Goal: Task Accomplishment & Management: Use online tool/utility

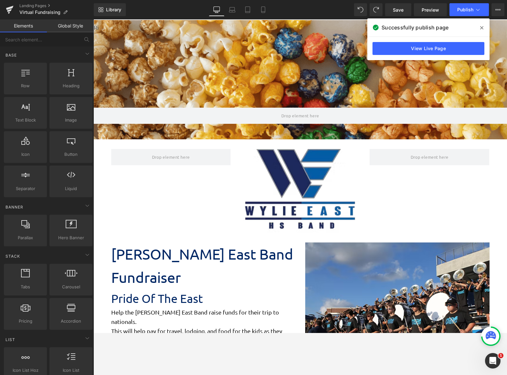
scroll to position [1004, 409]
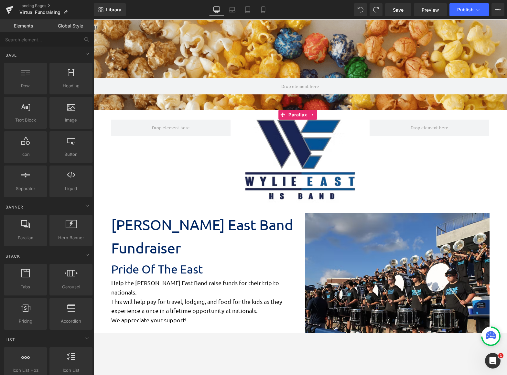
scroll to position [0, 0]
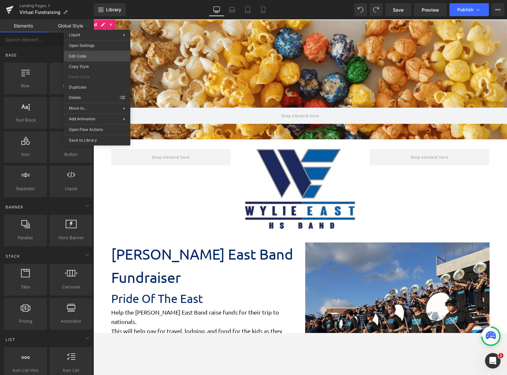
click at [104, 53] on body "Liquid You are previewing how the will restyle your page. You can not edit Elem…" at bounding box center [253, 187] width 507 height 375
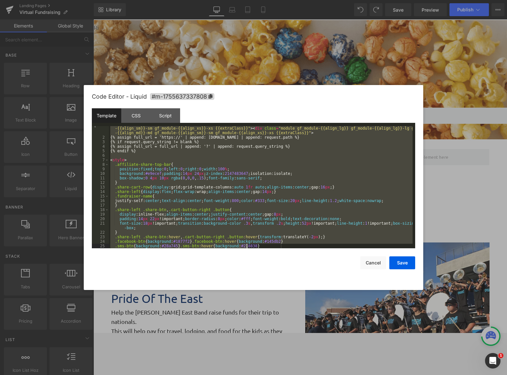
scroll to position [580, 0]
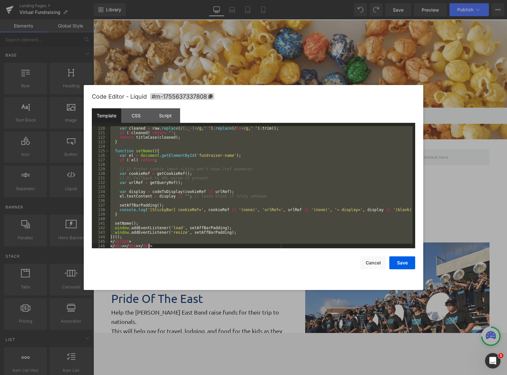
drag, startPoint x: 110, startPoint y: 128, endPoint x: 404, endPoint y: 330, distance: 356.9
click at [409, 335] on body "Liquid You are previewing how the will restyle your page. You can not edit Elem…" at bounding box center [253, 187] width 507 height 375
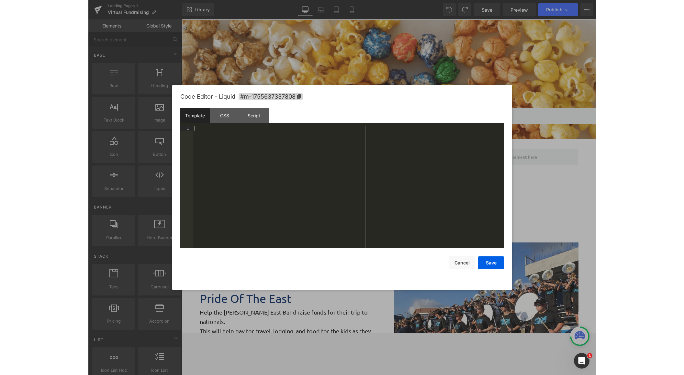
scroll to position [838, 0]
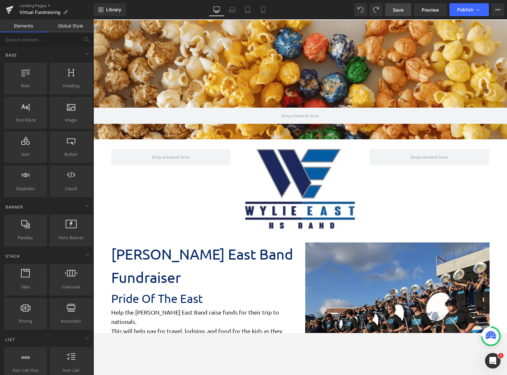
click at [401, 13] on link "Save" at bounding box center [398, 9] width 26 height 13
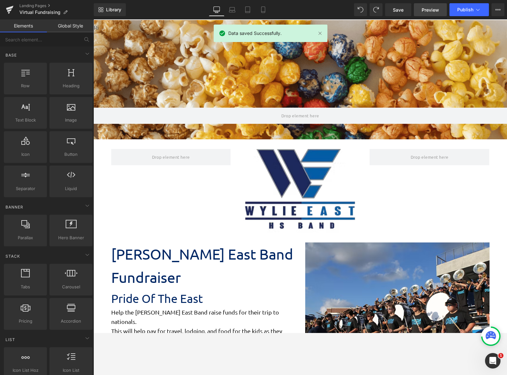
click at [429, 10] on span "Preview" at bounding box center [430, 9] width 17 height 7
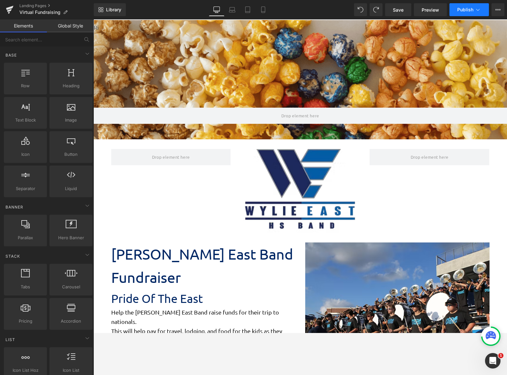
click at [465, 14] on button "Publish" at bounding box center [469, 9] width 39 height 13
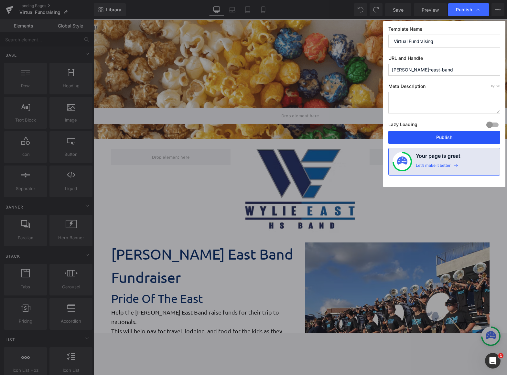
click at [449, 139] on button "Publish" at bounding box center [445, 137] width 112 height 13
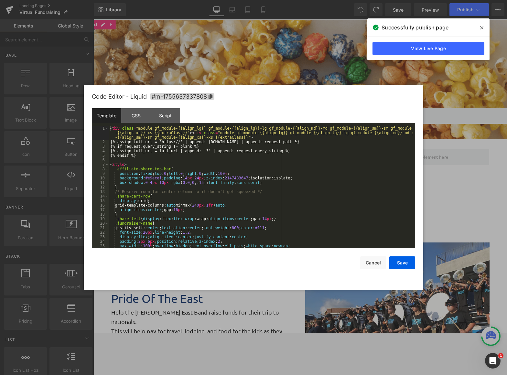
click at [100, 56] on body "Liquid You are previewing how the will restyle your page. You can not edit Elem…" at bounding box center [253, 187] width 507 height 375
click at [374, 262] on button "Cancel" at bounding box center [373, 263] width 26 height 13
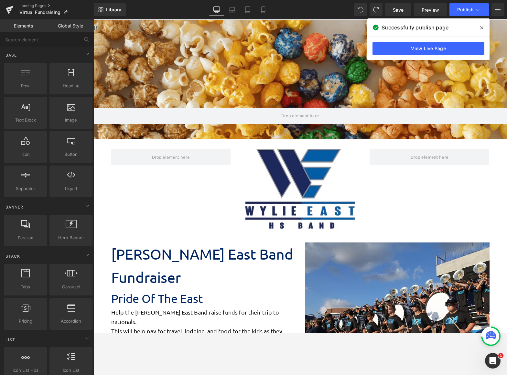
click at [480, 28] on span at bounding box center [482, 28] width 10 height 10
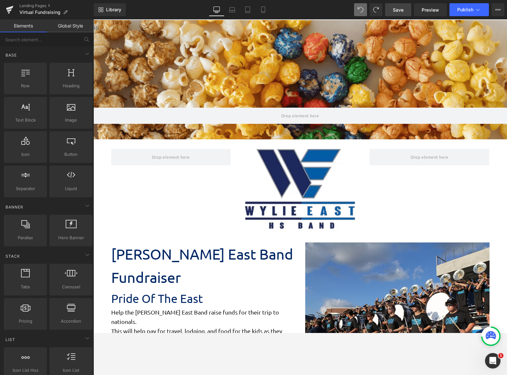
click at [394, 10] on span "Save" at bounding box center [398, 9] width 11 height 7
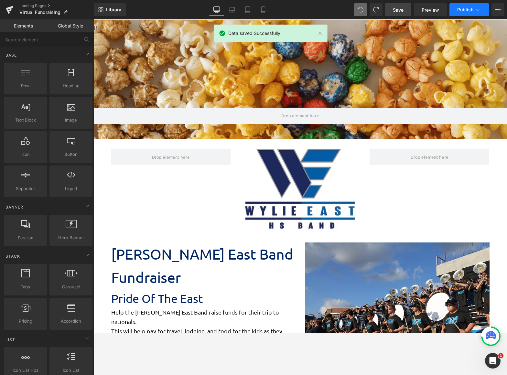
click at [469, 9] on span "Publish" at bounding box center [466, 9] width 16 height 5
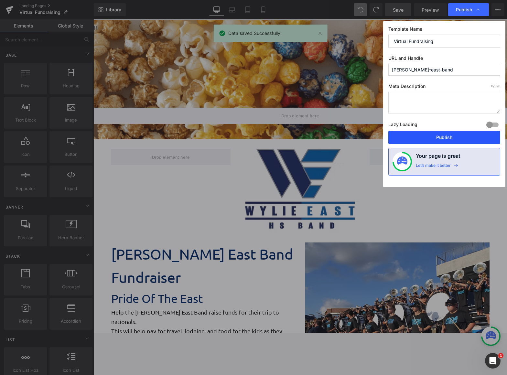
click at [435, 138] on button "Publish" at bounding box center [445, 137] width 112 height 13
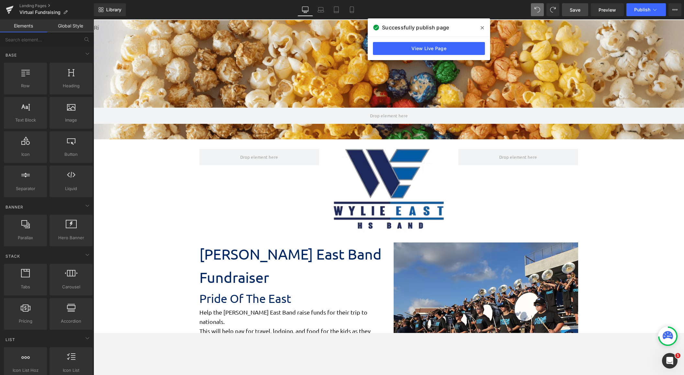
scroll to position [1042, 585]
click at [481, 27] on icon at bounding box center [482, 27] width 3 height 5
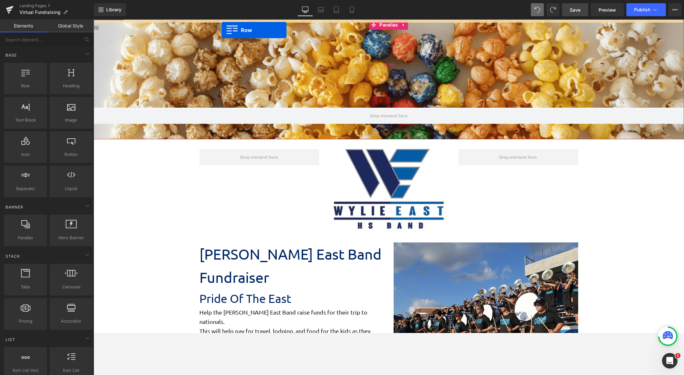
drag, startPoint x: 113, startPoint y: 106, endPoint x: 222, endPoint y: 30, distance: 132.2
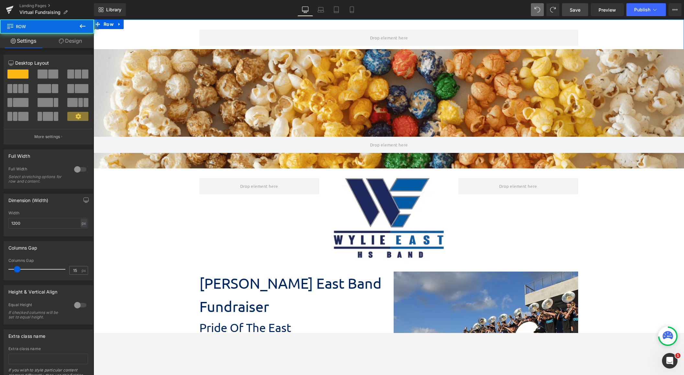
scroll to position [1071, 585]
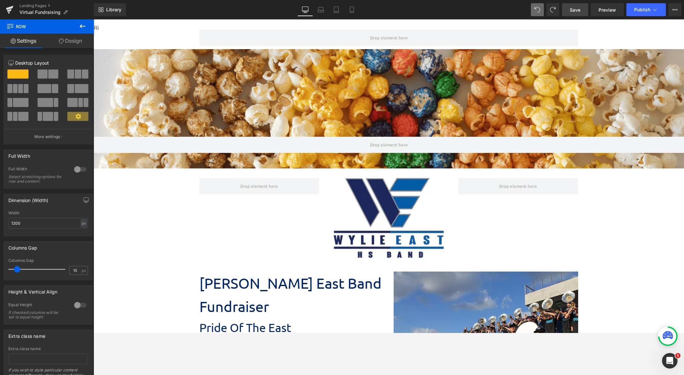
click at [77, 28] on button at bounding box center [82, 26] width 23 height 14
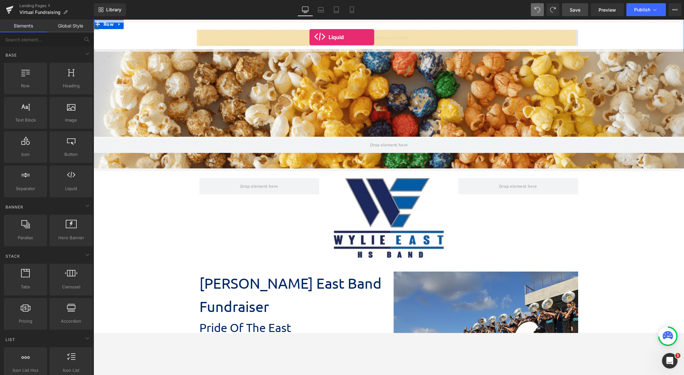
drag, startPoint x: 167, startPoint y: 197, endPoint x: 309, endPoint y: 37, distance: 213.8
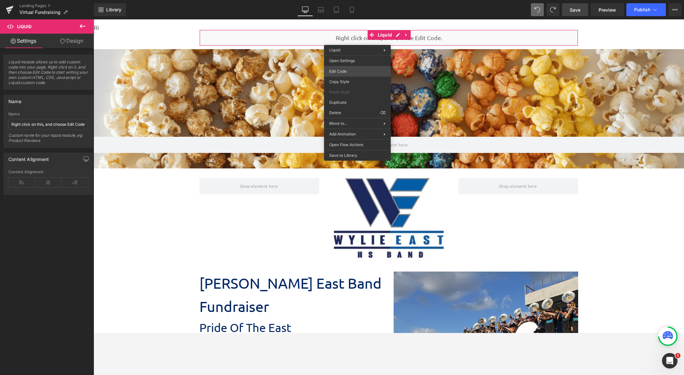
click at [355, 71] on body "Liquid You are previewing how the will restyle your page. You can not edit Elem…" at bounding box center [342, 187] width 684 height 375
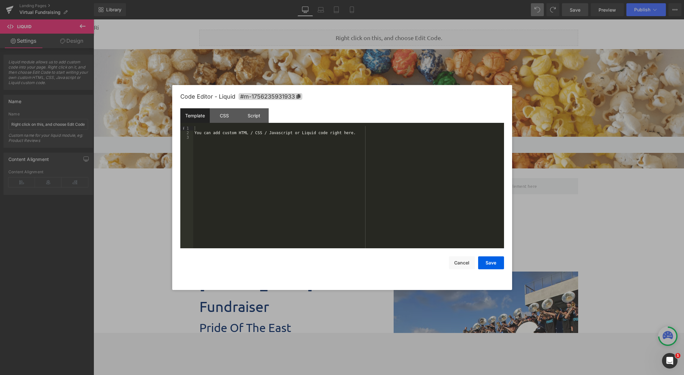
click at [230, 136] on div "You can add custom HTML / CSS / Javascript or Liquid code right here." at bounding box center [348, 191] width 311 height 131
click at [229, 135] on div "You can add custom HTML / CSS / Javascript or Liquid code right here." at bounding box center [348, 191] width 311 height 131
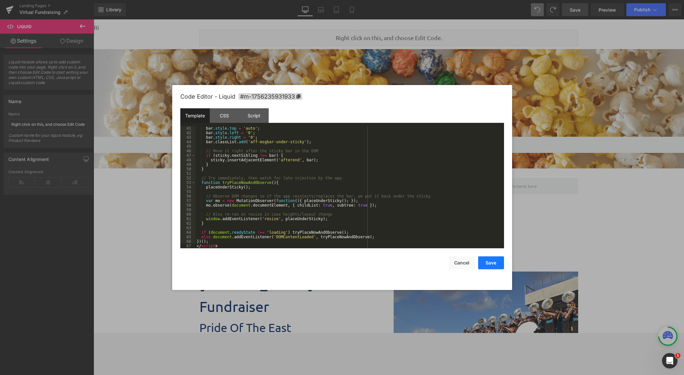
click at [493, 266] on button "Save" at bounding box center [491, 263] width 26 height 13
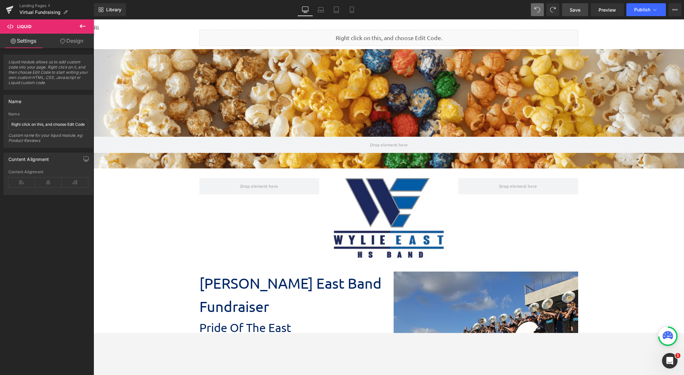
click at [507, 10] on span "Save" at bounding box center [574, 9] width 11 height 7
click at [507, 9] on span "Publish" at bounding box center [642, 9] width 16 height 5
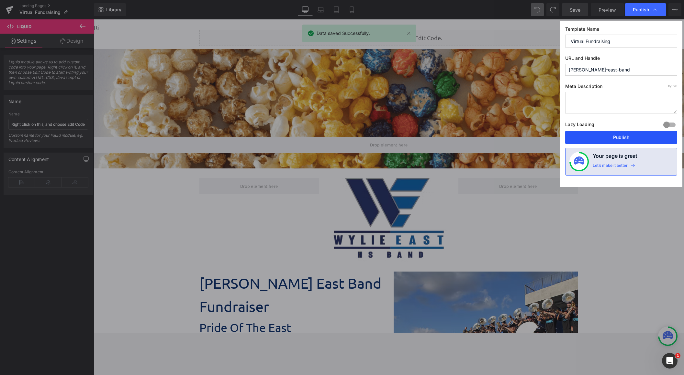
click at [507, 135] on button "Publish" at bounding box center [621, 137] width 112 height 13
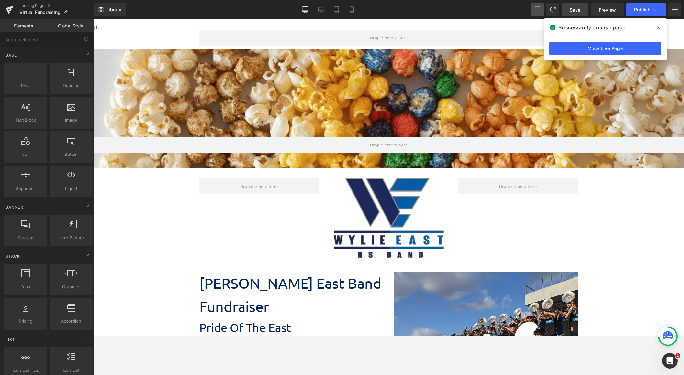
scroll to position [1042, 585]
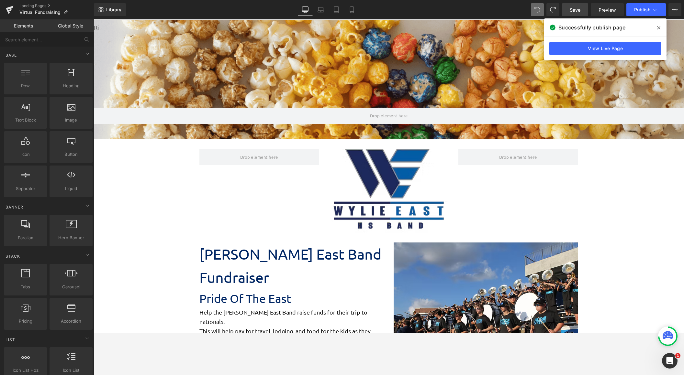
click at [507, 12] on span "Save" at bounding box center [574, 9] width 11 height 7
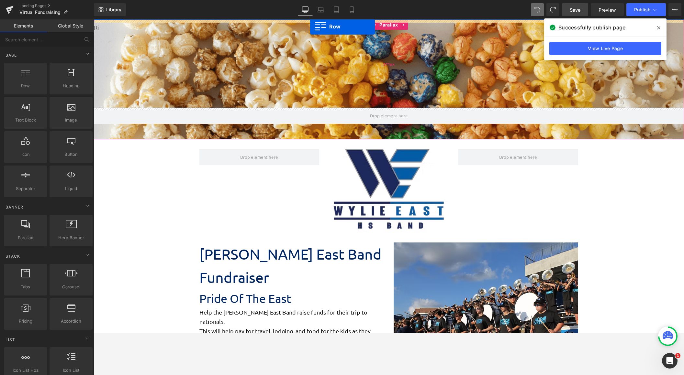
drag, startPoint x: 127, startPoint y: 109, endPoint x: 310, endPoint y: 27, distance: 200.9
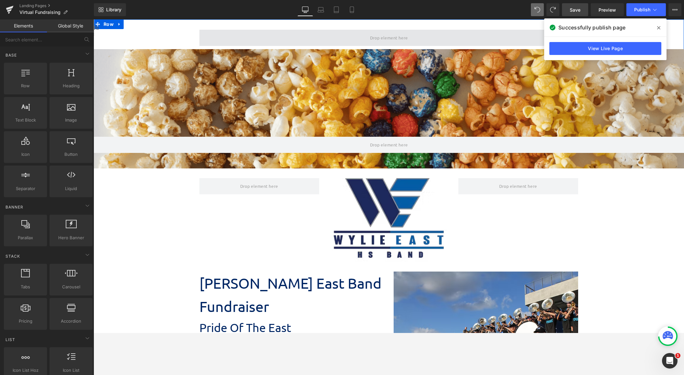
scroll to position [1071, 585]
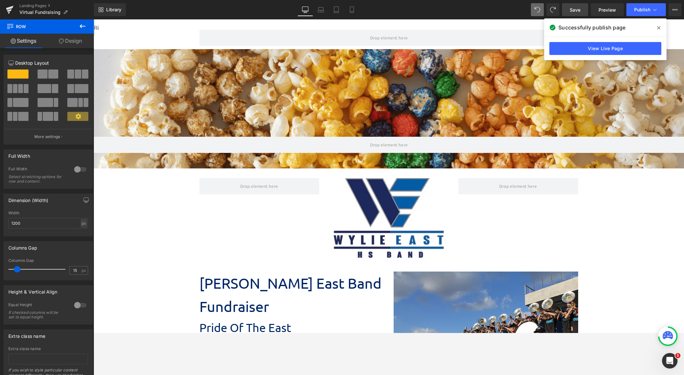
click at [81, 27] on icon at bounding box center [83, 26] width 6 height 4
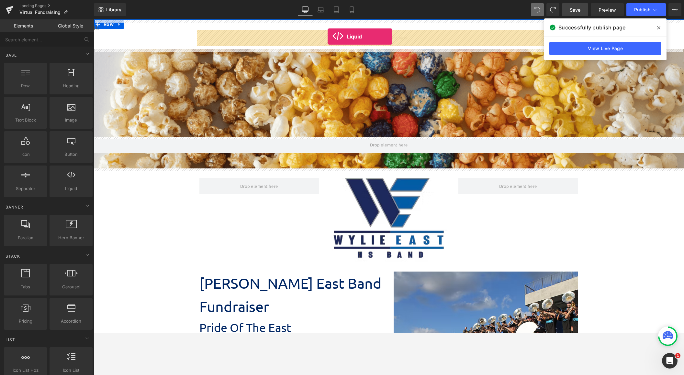
drag, startPoint x: 169, startPoint y: 196, endPoint x: 327, endPoint y: 37, distance: 225.1
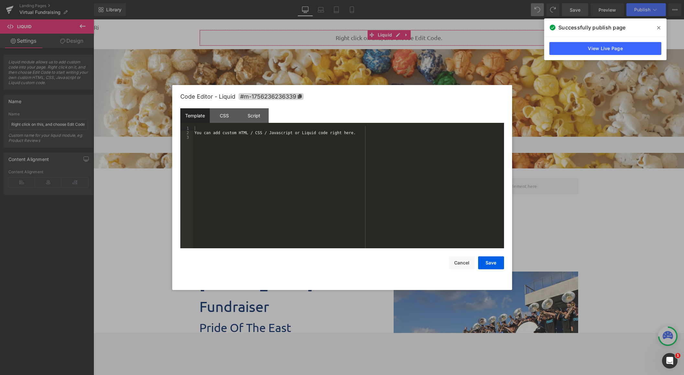
click at [376, 62] on body "Liquid You are previewing how the will restyle your page. You can not edit Elem…" at bounding box center [342, 187] width 684 height 375
click at [239, 134] on div "You can add custom HTML / CSS / Javascript or Liquid code right here." at bounding box center [348, 191] width 311 height 131
click at [239, 129] on div at bounding box center [348, 191] width 311 height 131
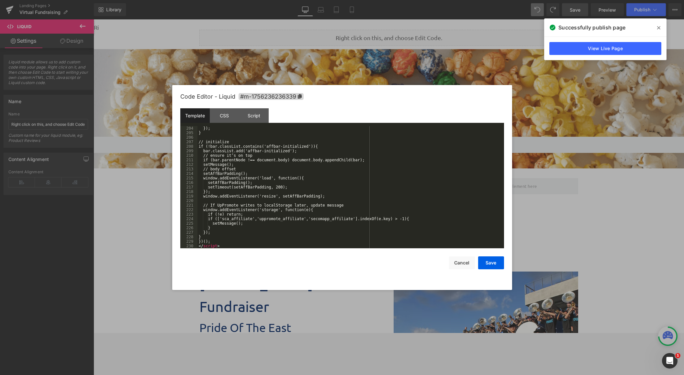
scroll to position [951, 0]
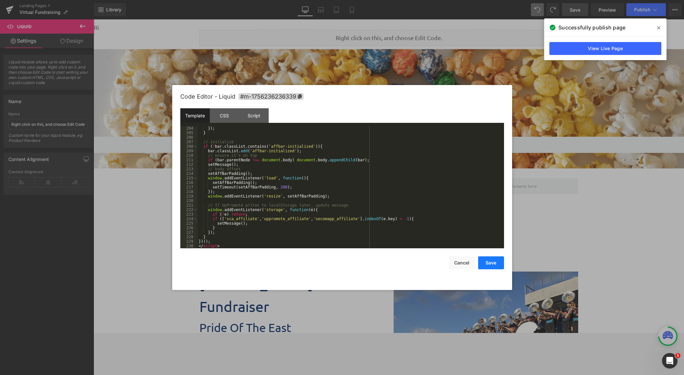
click at [496, 262] on button "Save" at bounding box center [491, 263] width 26 height 13
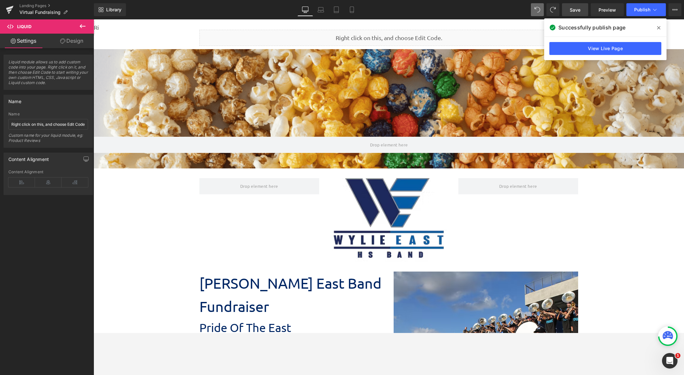
click at [507, 10] on span "Save" at bounding box center [574, 9] width 11 height 7
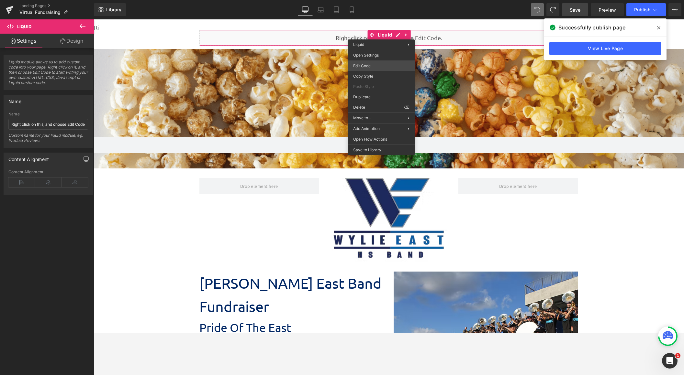
click at [384, 66] on body "Liquid You are previewing how the will restyle your page. You can not edit Elem…" at bounding box center [342, 187] width 684 height 375
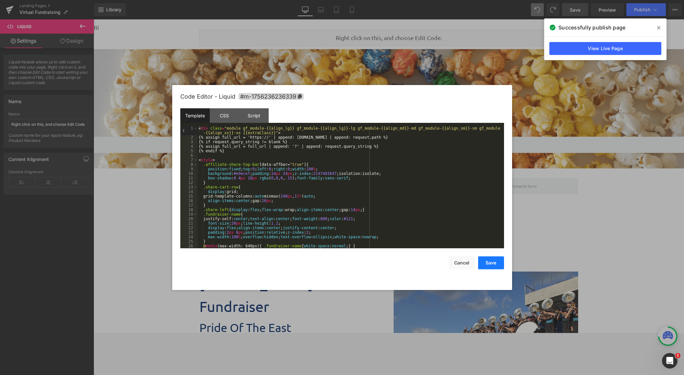
drag, startPoint x: 484, startPoint y: 268, endPoint x: 405, endPoint y: 233, distance: 86.8
click at [484, 268] on button "Save" at bounding box center [491, 263] width 26 height 13
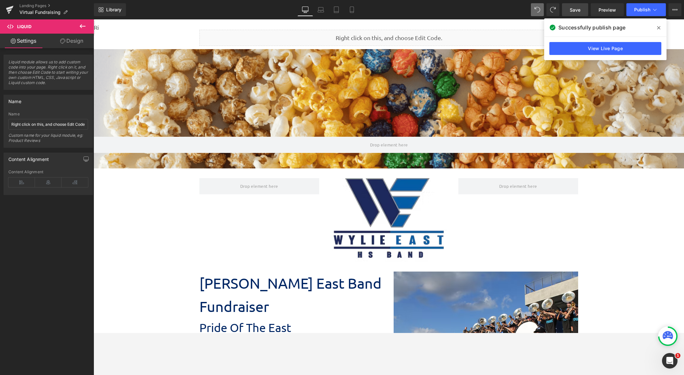
click at [507, 10] on span "Save" at bounding box center [574, 9] width 11 height 7
click at [507, 30] on icon at bounding box center [658, 27] width 3 height 5
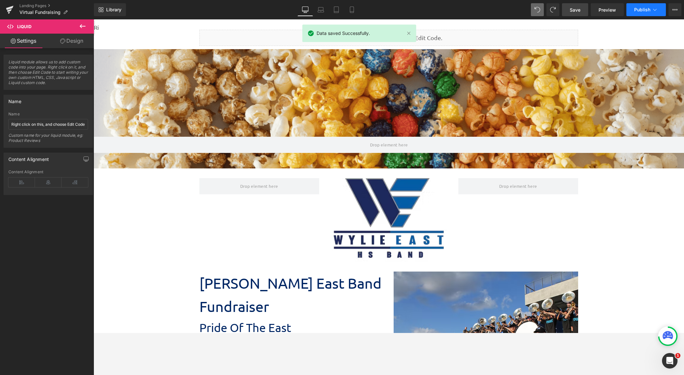
click at [507, 11] on span "Publish" at bounding box center [642, 9] width 16 height 5
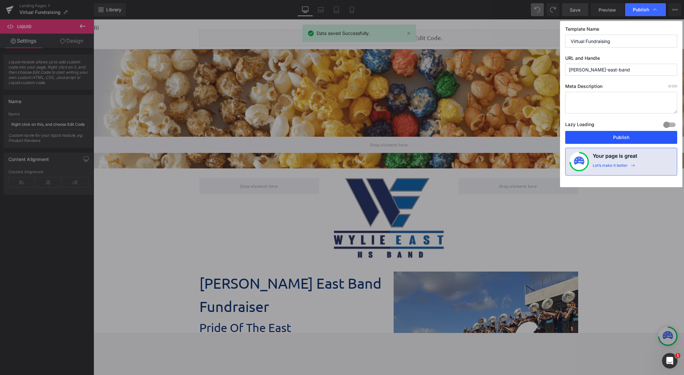
click at [507, 135] on button "Publish" at bounding box center [621, 137] width 112 height 13
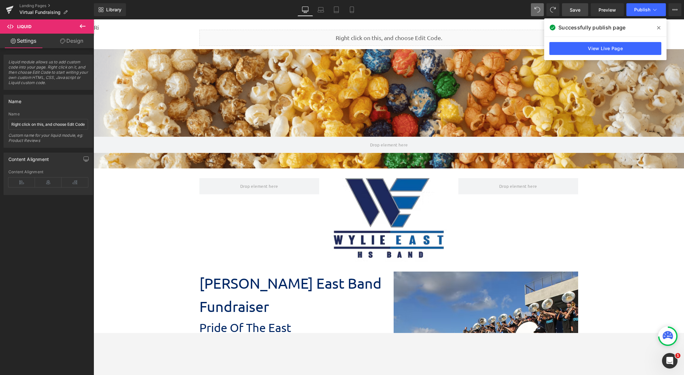
click at [507, 28] on span at bounding box center [658, 28] width 10 height 10
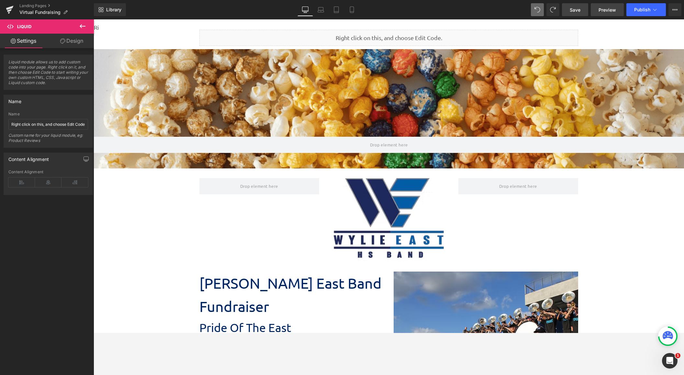
click at [507, 15] on link "Preview" at bounding box center [607, 9] width 33 height 13
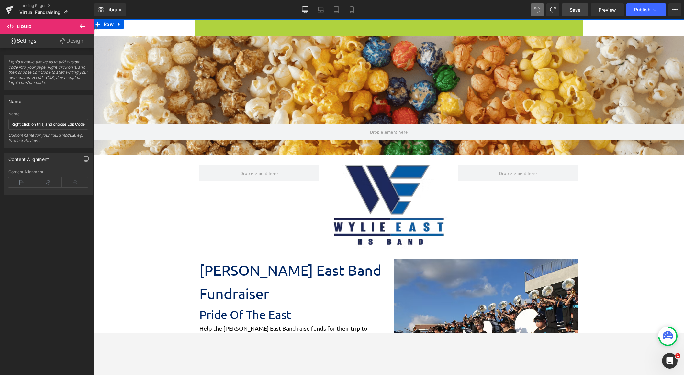
scroll to position [1058, 585]
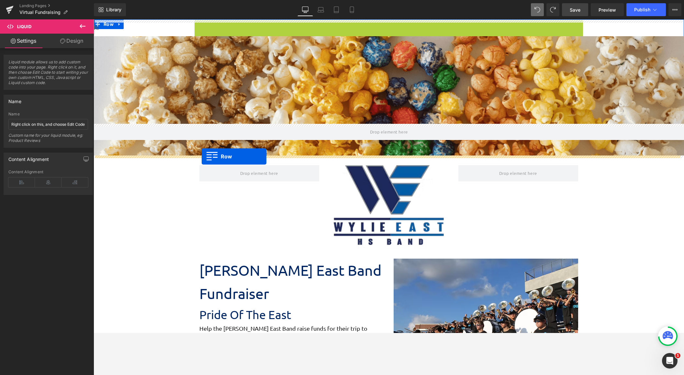
drag, startPoint x: 194, startPoint y: 24, endPoint x: 202, endPoint y: 157, distance: 132.5
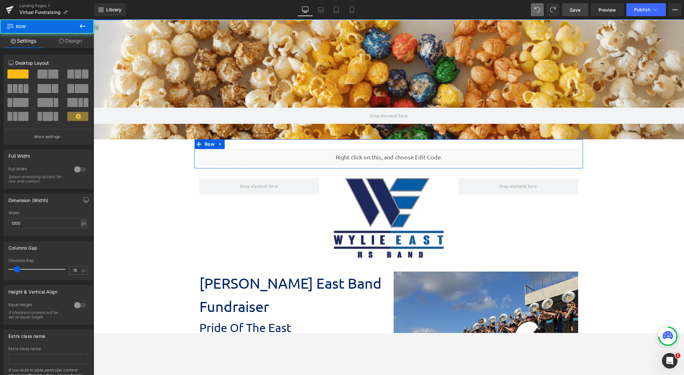
scroll to position [1071, 585]
click at [507, 10] on span "Save" at bounding box center [574, 9] width 11 height 7
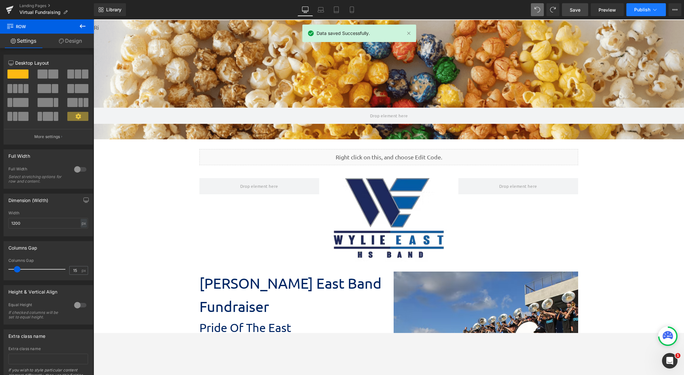
click at [507, 8] on span "Publish" at bounding box center [642, 9] width 16 height 5
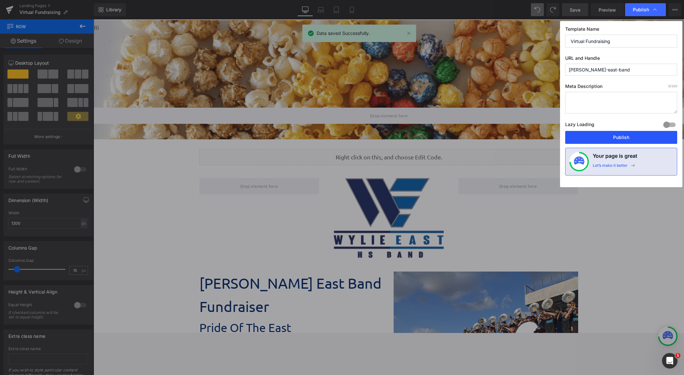
click at [507, 142] on button "Publish" at bounding box center [621, 137] width 112 height 13
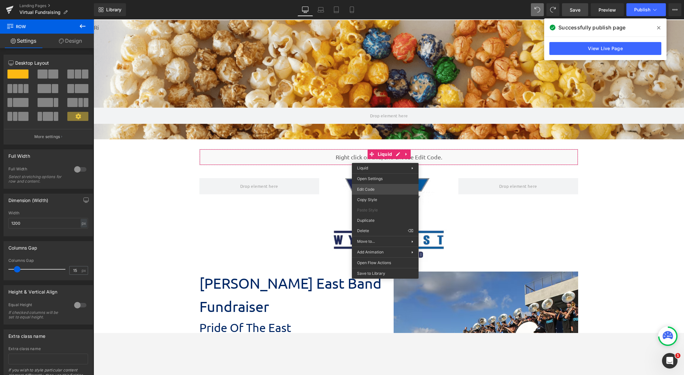
click at [383, 0] on div "Row You are previewing how the will restyle your page. You can not edit Element…" at bounding box center [342, 0] width 684 height 0
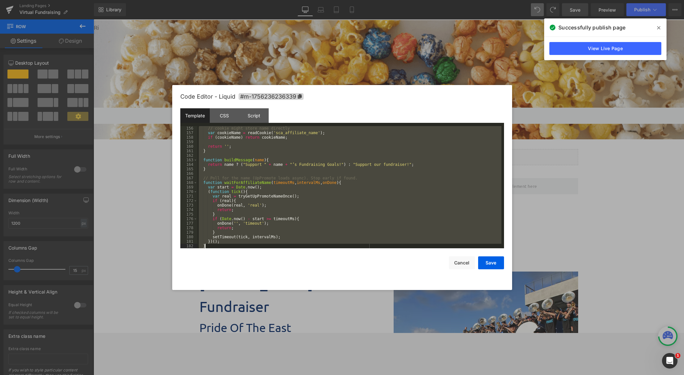
scroll to position [960, 0]
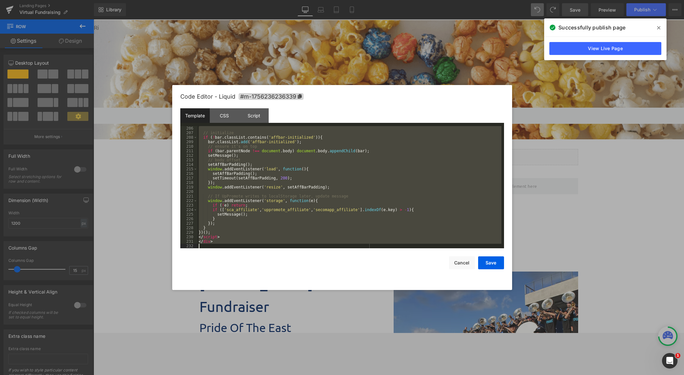
drag, startPoint x: 199, startPoint y: 128, endPoint x: 400, endPoint y: 408, distance: 344.1
click at [400, 375] on html "Row You are previewing how the will restyle your page. You can not edit Element…" at bounding box center [342, 187] width 684 height 375
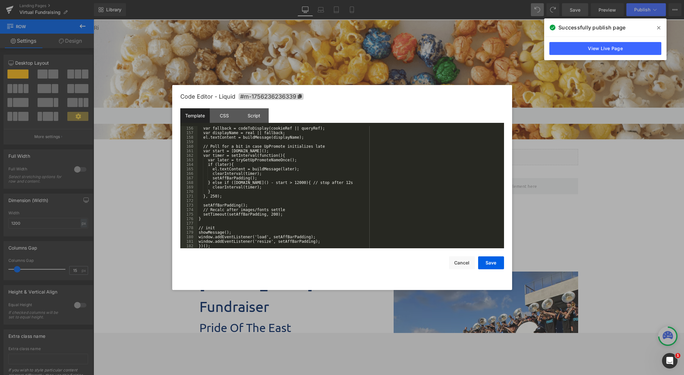
scroll to position [743, 0]
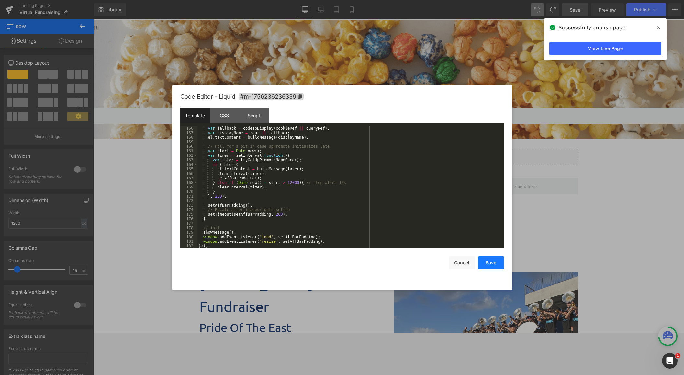
click at [489, 262] on button "Save" at bounding box center [491, 263] width 26 height 13
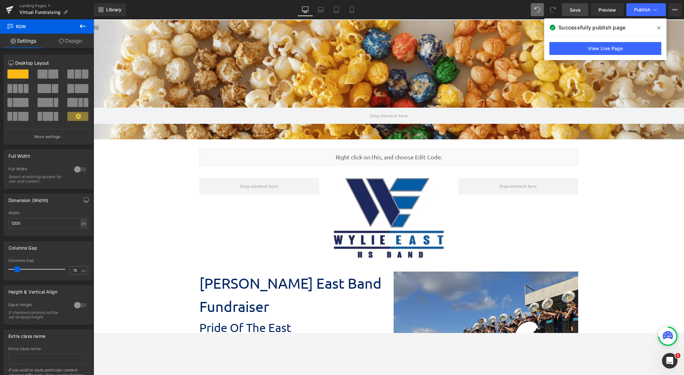
click at [507, 11] on span "Save" at bounding box center [574, 9] width 11 height 7
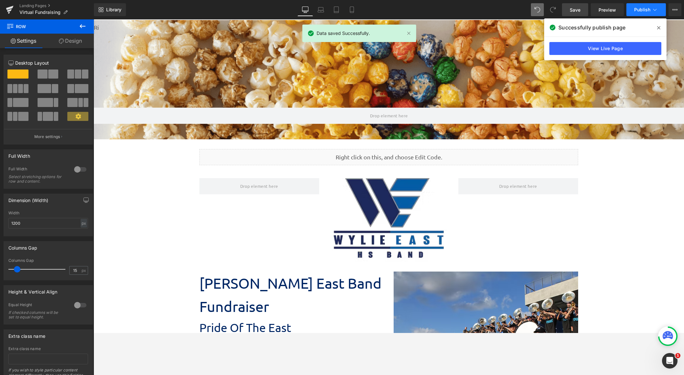
click at [507, 7] on span "Publish" at bounding box center [642, 9] width 16 height 5
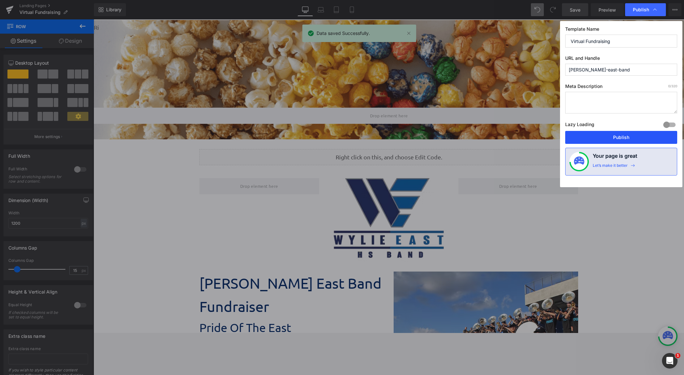
click at [507, 134] on button "Publish" at bounding box center [621, 137] width 112 height 13
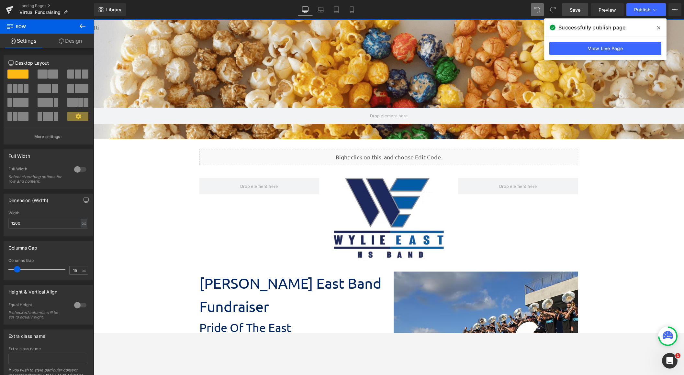
click at [103, 25] on div "Parallax 271px 48px Liquid" at bounding box center [389, 79] width 590 height 119
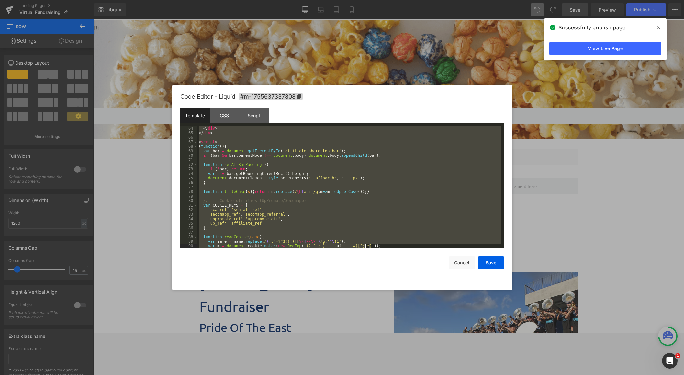
scroll to position [584, 0]
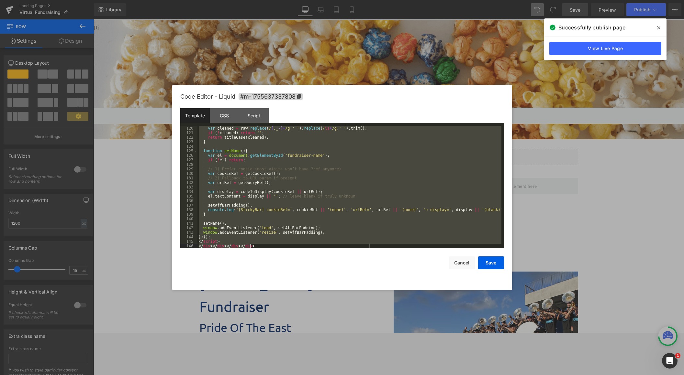
drag, startPoint x: 198, startPoint y: 127, endPoint x: 431, endPoint y: 363, distance: 331.3
click at [432, 363] on body "Row You are previewing how the will restyle your page. You can not edit Element…" at bounding box center [342, 187] width 684 height 375
click at [466, 263] on button "Cancel" at bounding box center [462, 263] width 26 height 13
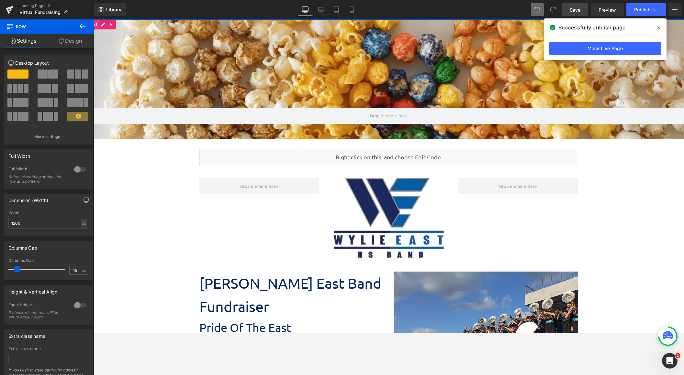
click at [95, 27] on span "Liquid" at bounding box center [90, 25] width 18 height 10
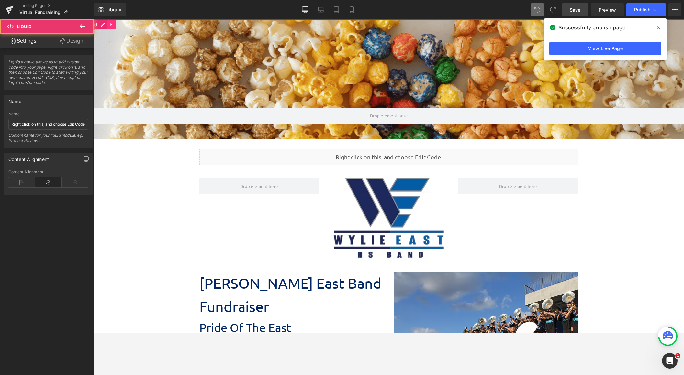
click at [110, 25] on icon at bounding box center [110, 24] width 1 height 3
click at [115, 24] on icon at bounding box center [115, 24] width 5 height 5
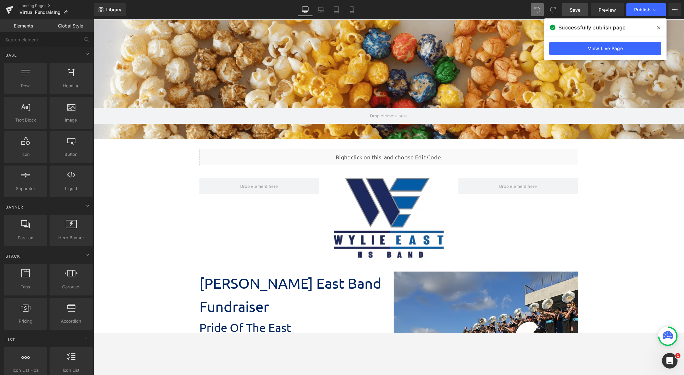
click at [507, 12] on span "Save" at bounding box center [574, 9] width 11 height 7
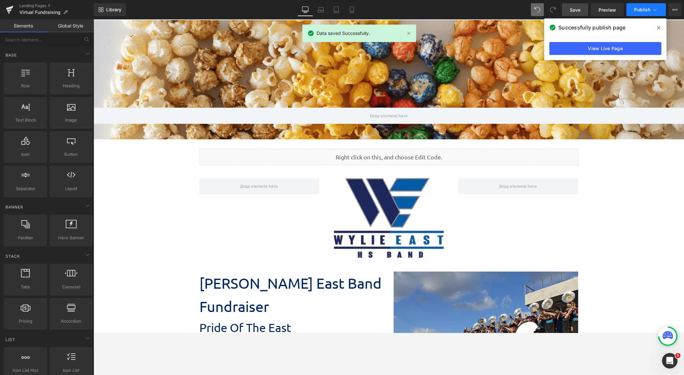
click at [507, 8] on icon at bounding box center [654, 9] width 6 height 6
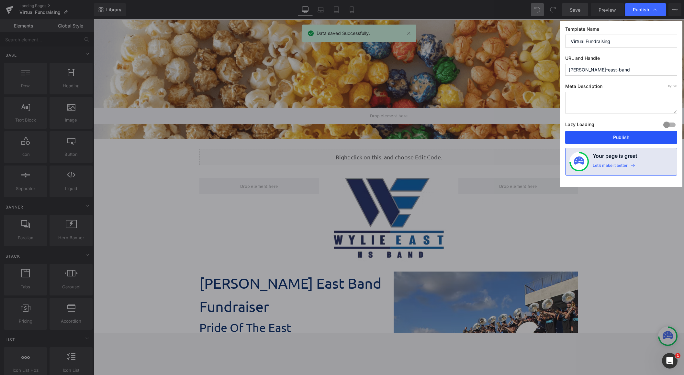
click at [507, 141] on button "Publish" at bounding box center [621, 137] width 112 height 13
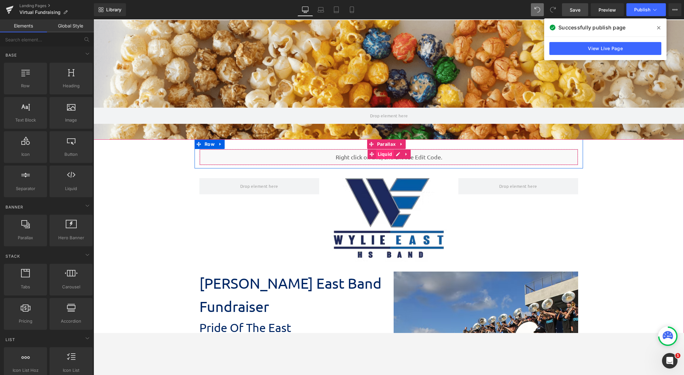
click at [381, 156] on span "Liquid" at bounding box center [385, 154] width 18 height 10
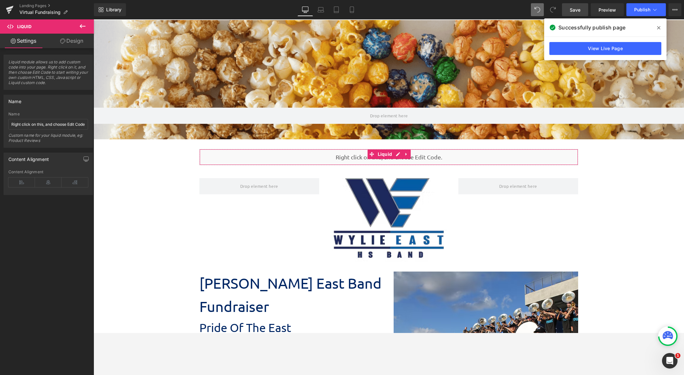
click at [65, 40] on link "Design" at bounding box center [71, 41] width 47 height 15
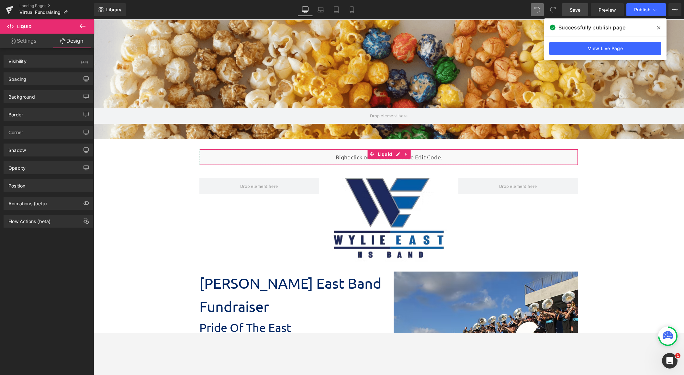
click at [26, 41] on link "Settings" at bounding box center [23, 41] width 47 height 15
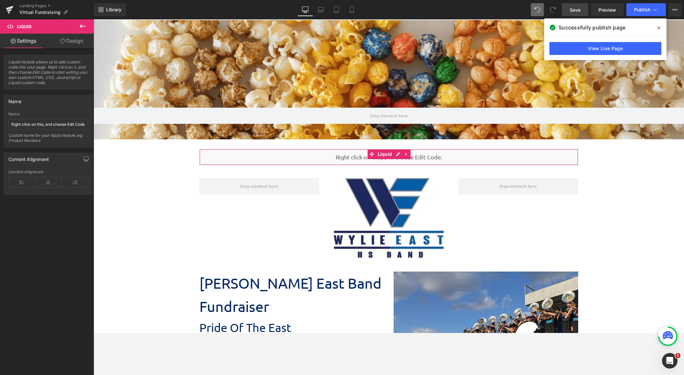
click at [63, 43] on icon at bounding box center [62, 41] width 5 height 5
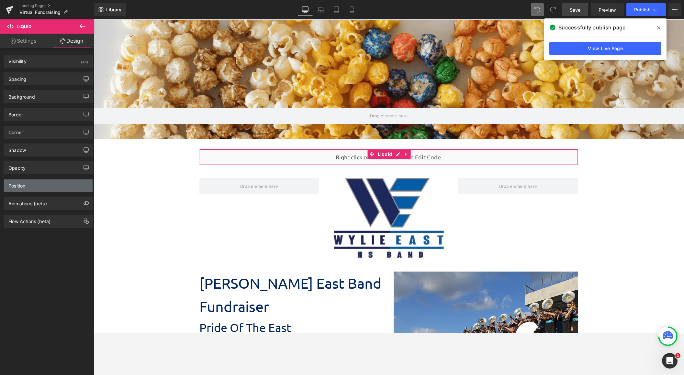
click at [52, 185] on div "Position" at bounding box center [48, 186] width 89 height 12
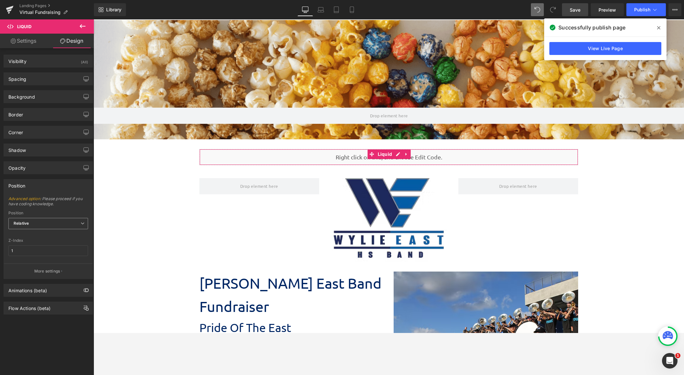
click at [53, 222] on span "Relative" at bounding box center [48, 223] width 80 height 11
click at [50, 252] on li "Static" at bounding box center [48, 255] width 80 height 10
click at [507, 8] on span "Save" at bounding box center [574, 9] width 11 height 7
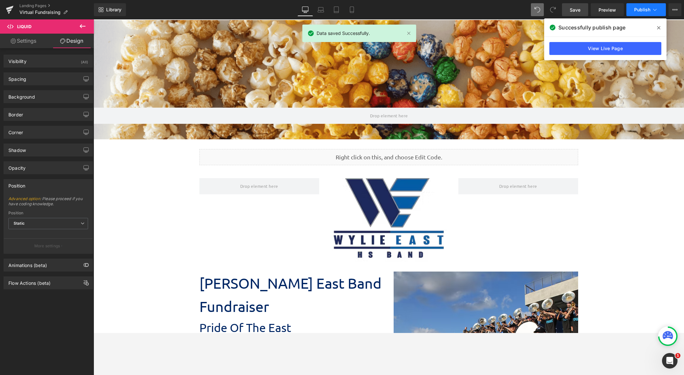
click at [507, 7] on span "Publish" at bounding box center [642, 9] width 16 height 5
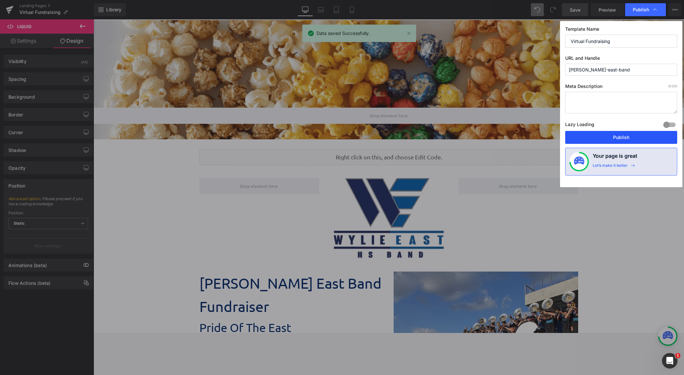
click at [507, 136] on button "Publish" at bounding box center [621, 137] width 112 height 13
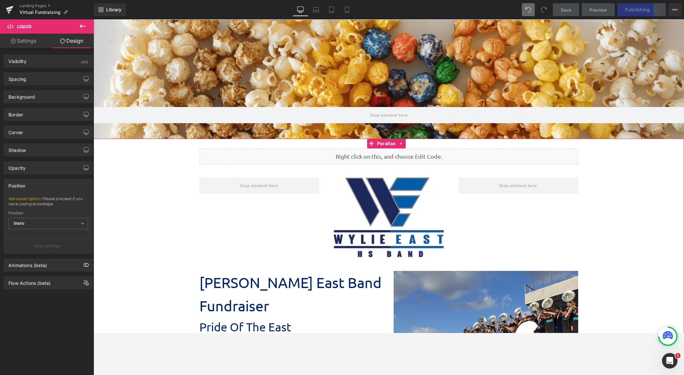
scroll to position [0, 0]
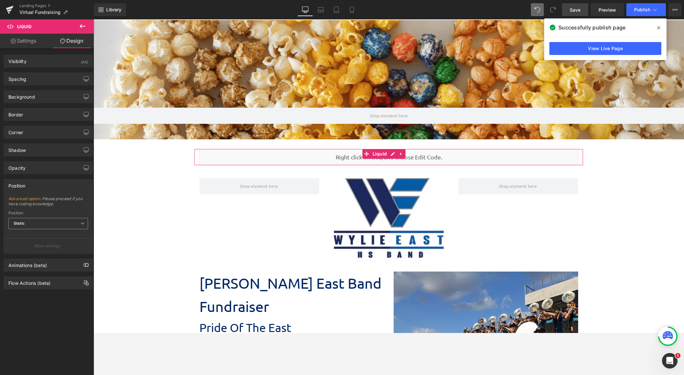
click at [39, 229] on span "Static" at bounding box center [48, 223] width 80 height 11
click at [39, 242] on li "Sticky to the screen (Fixed)" at bounding box center [48, 245] width 80 height 10
type input "99"
type input "0"
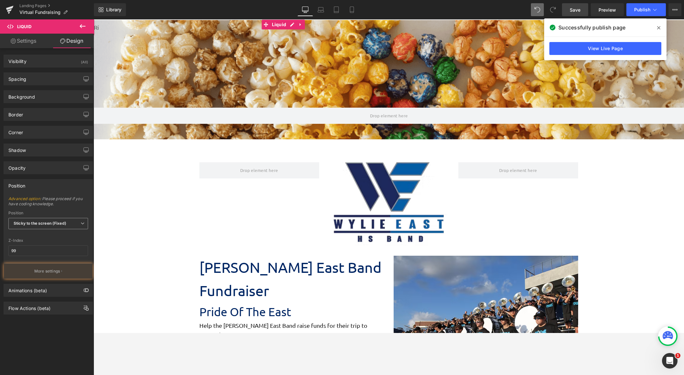
scroll to position [1056, 585]
click at [65, 273] on button "More settings" at bounding box center [48, 271] width 89 height 15
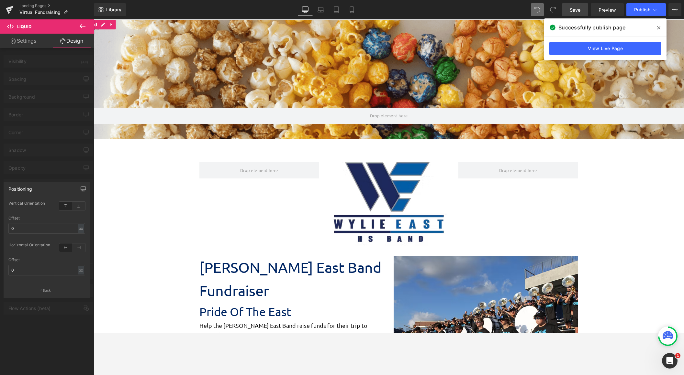
click at [63, 171] on div at bounding box center [47, 198] width 94 height 359
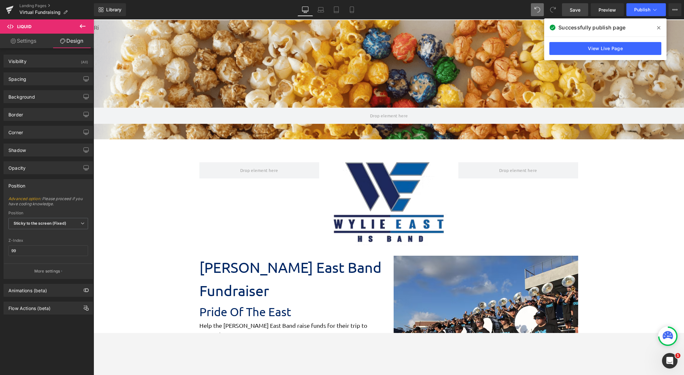
click at [507, 8] on span "Save" at bounding box center [574, 9] width 11 height 7
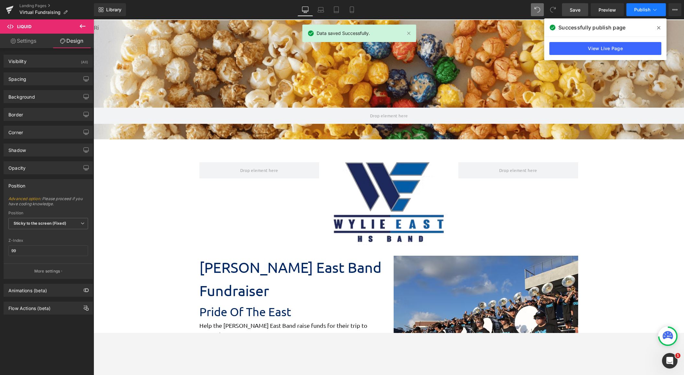
click at [507, 10] on span "Publish" at bounding box center [642, 9] width 16 height 5
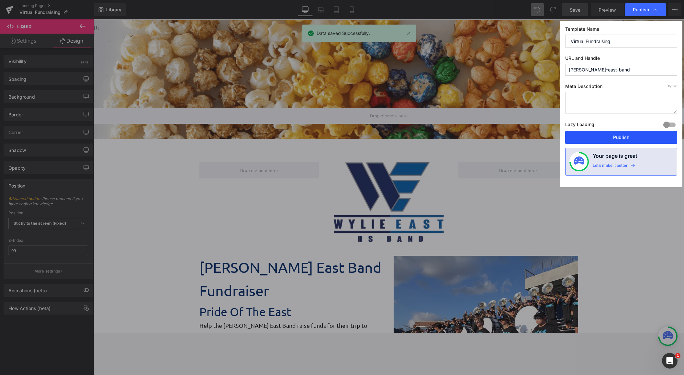
click at [507, 137] on button "Publish" at bounding box center [621, 137] width 112 height 13
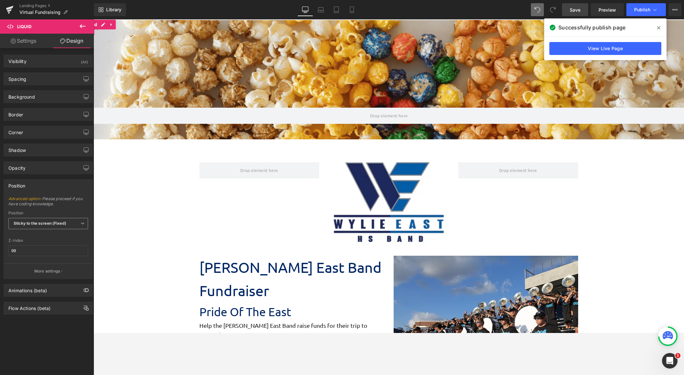
click at [47, 226] on b "Sticky to the screen (Fixed)" at bounding box center [40, 223] width 53 height 5
click at [49, 237] on li "Relative" at bounding box center [48, 235] width 80 height 10
type input "1"
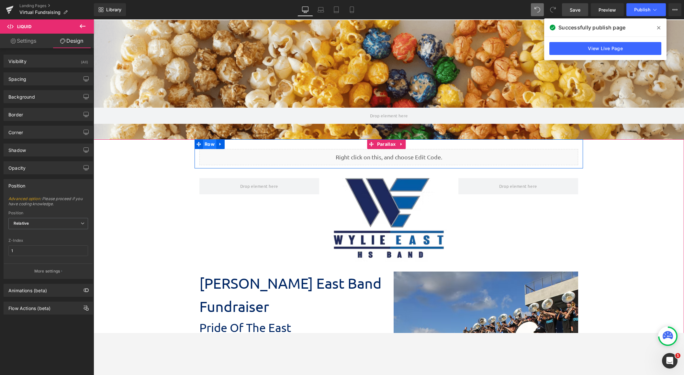
click at [213, 144] on span "Row" at bounding box center [209, 144] width 13 height 10
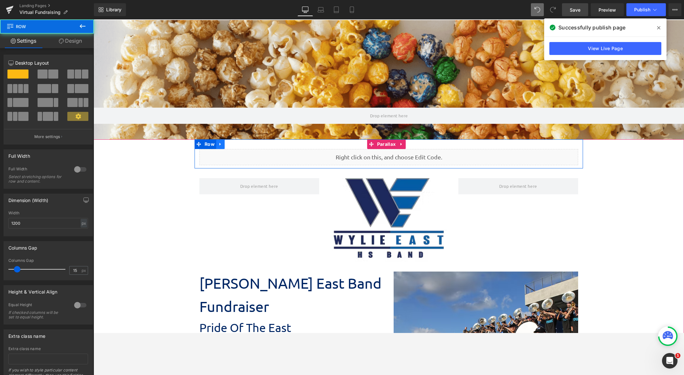
click at [218, 146] on icon at bounding box center [220, 144] width 5 height 5
click at [235, 145] on icon at bounding box center [237, 144] width 5 height 5
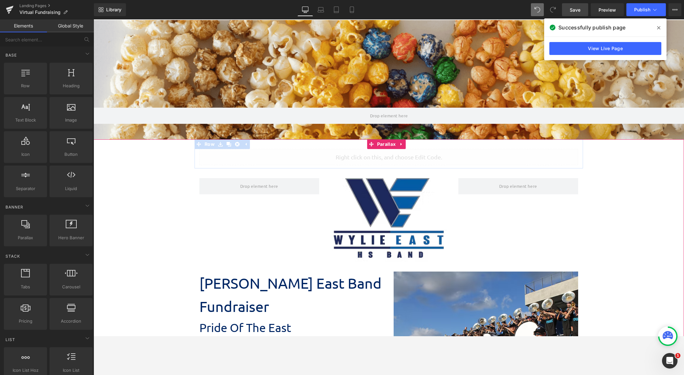
scroll to position [1042, 585]
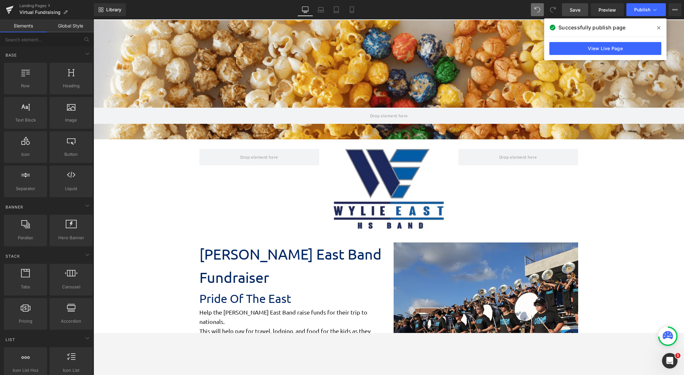
click at [507, 8] on span "Save" at bounding box center [574, 9] width 11 height 7
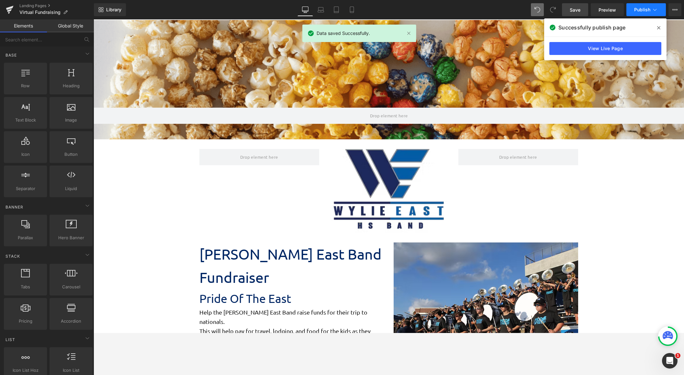
click at [507, 9] on span "Publish" at bounding box center [642, 9] width 16 height 5
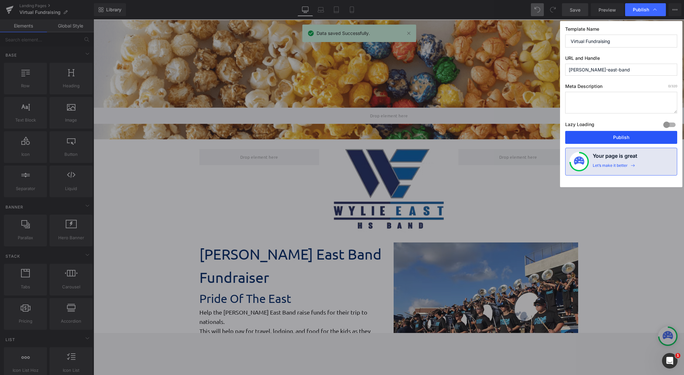
click at [507, 131] on div "Lazy Loading Build Upgrade plan to unlock" at bounding box center [621, 125] width 112 height 11
click at [507, 135] on button "Publish" at bounding box center [621, 137] width 112 height 13
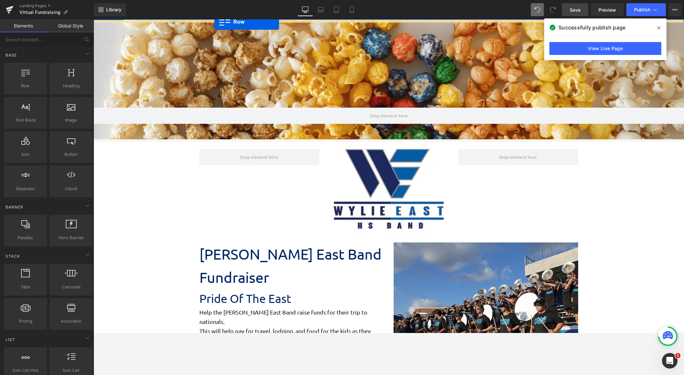
drag, startPoint x: 121, startPoint y: 93, endPoint x: 214, endPoint y: 22, distance: 116.8
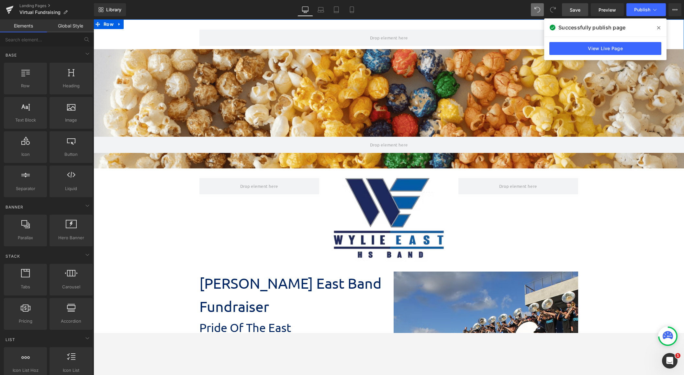
scroll to position [1071, 585]
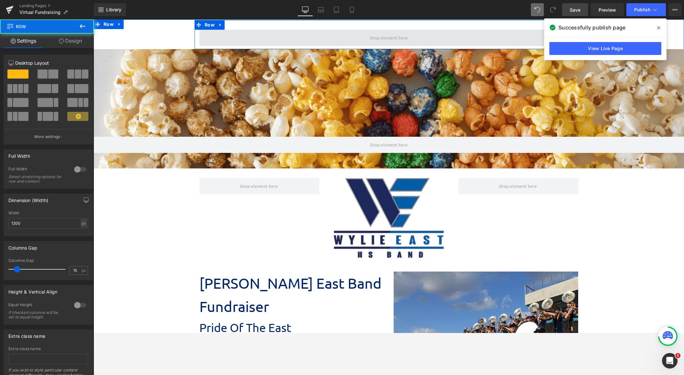
click at [332, 39] on span at bounding box center [388, 38] width 379 height 16
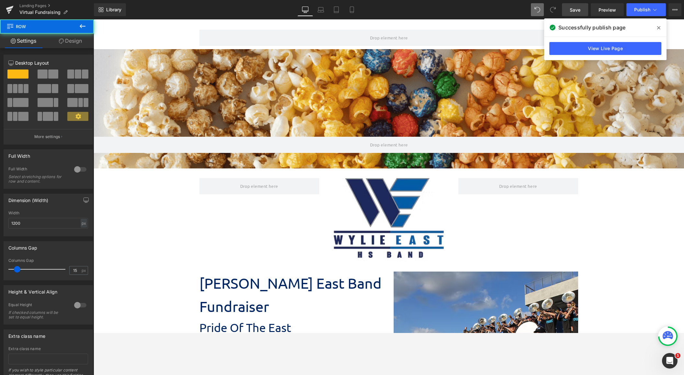
click at [80, 25] on icon at bounding box center [83, 26] width 8 height 8
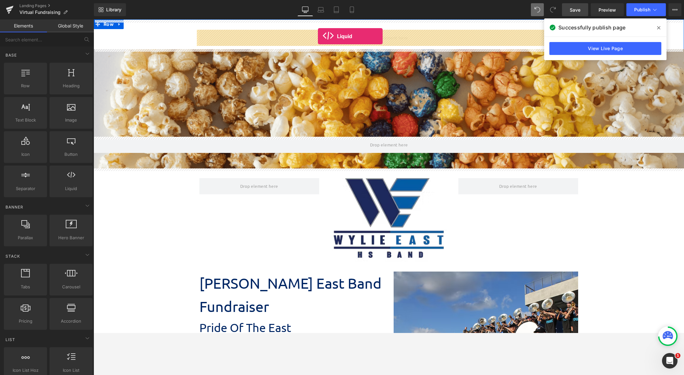
drag, startPoint x: 162, startPoint y: 198, endPoint x: 318, endPoint y: 36, distance: 224.3
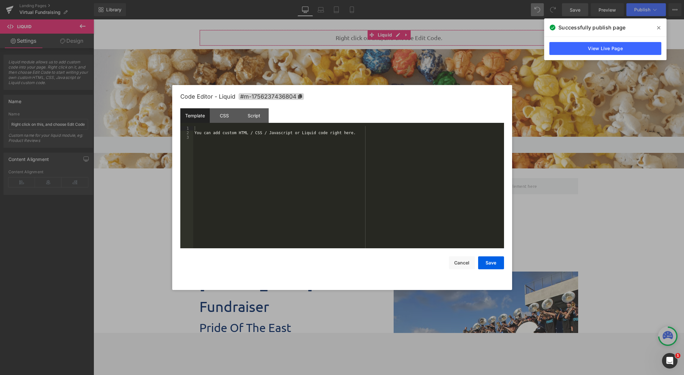
click at [388, 67] on body "Liquid You are previewing how the will restyle your page. You can not edit Elem…" at bounding box center [342, 187] width 684 height 375
click at [202, 133] on div "You can add custom HTML / CSS / Javascript or Liquid code right here." at bounding box center [348, 191] width 311 height 131
click at [209, 127] on div at bounding box center [348, 191] width 311 height 131
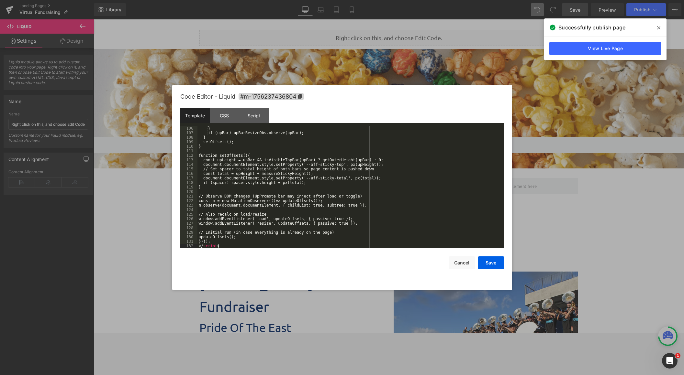
scroll to position [476, 0]
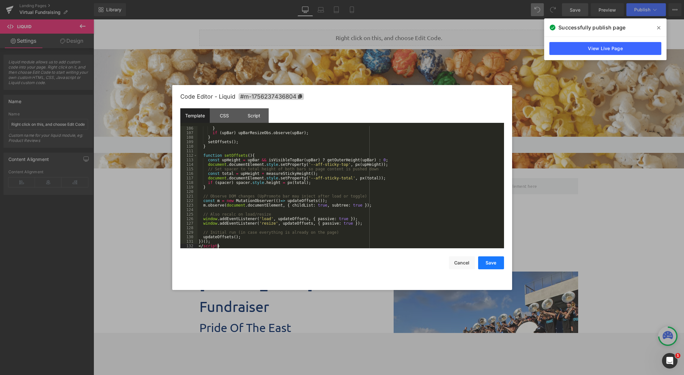
click at [492, 267] on button "Save" at bounding box center [491, 263] width 26 height 13
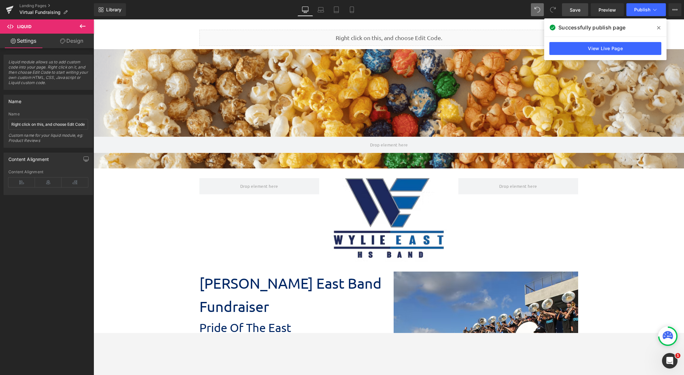
click at [507, 12] on span "Save" at bounding box center [574, 9] width 11 height 7
click at [507, 10] on span "Publish" at bounding box center [642, 9] width 16 height 5
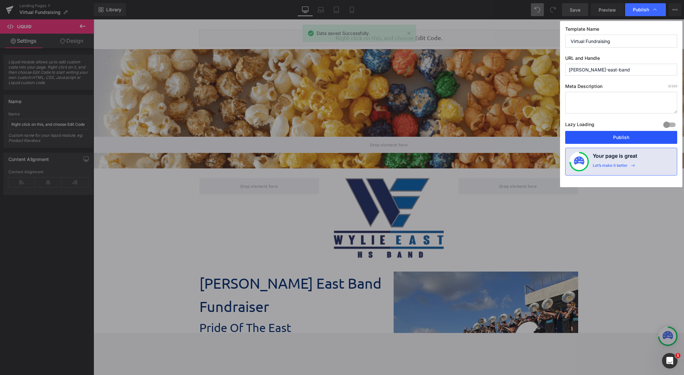
click at [507, 139] on button "Publish" at bounding box center [621, 137] width 112 height 13
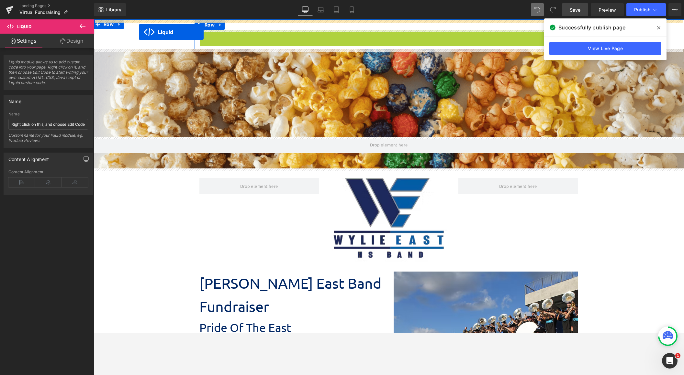
drag, startPoint x: 370, startPoint y: 34, endPoint x: 139, endPoint y: 32, distance: 230.7
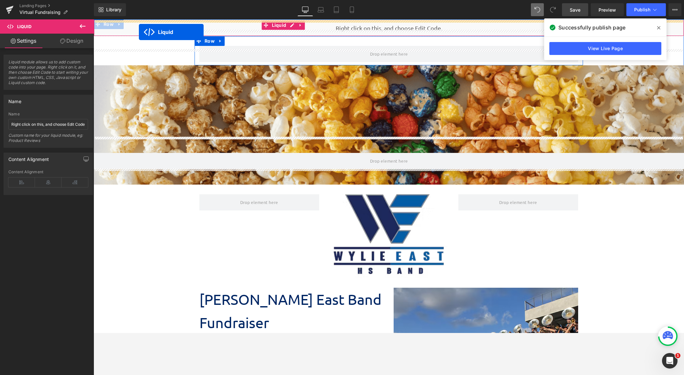
scroll to position [1088, 585]
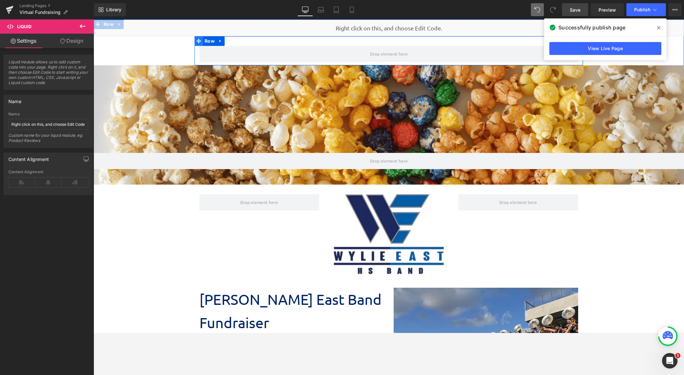
click at [196, 40] on icon at bounding box center [198, 41] width 5 height 5
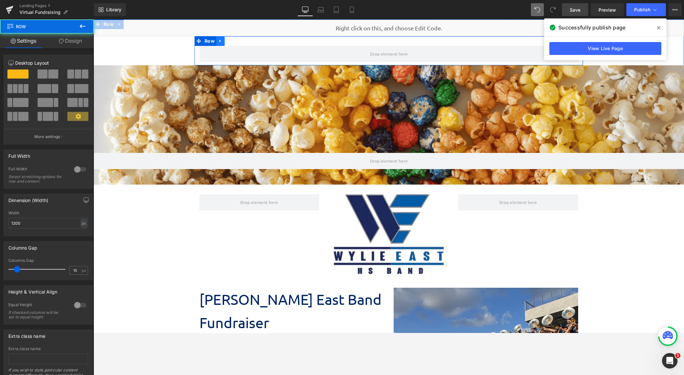
click at [218, 40] on icon at bounding box center [220, 41] width 5 height 5
click at [236, 40] on icon at bounding box center [237, 41] width 5 height 5
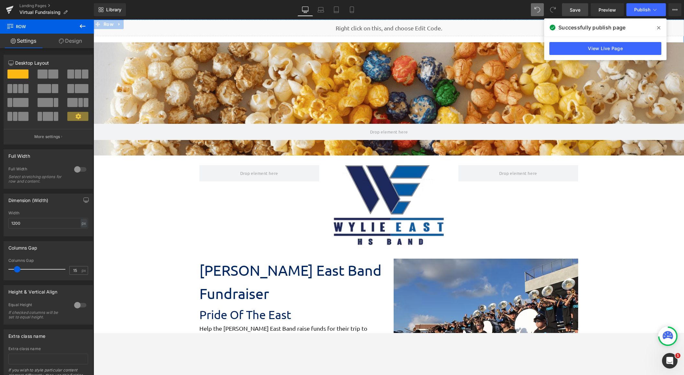
scroll to position [1058, 585]
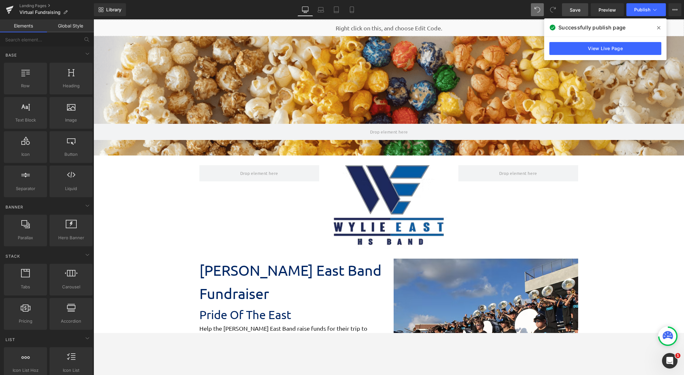
click at [507, 10] on span "Save" at bounding box center [574, 9] width 11 height 7
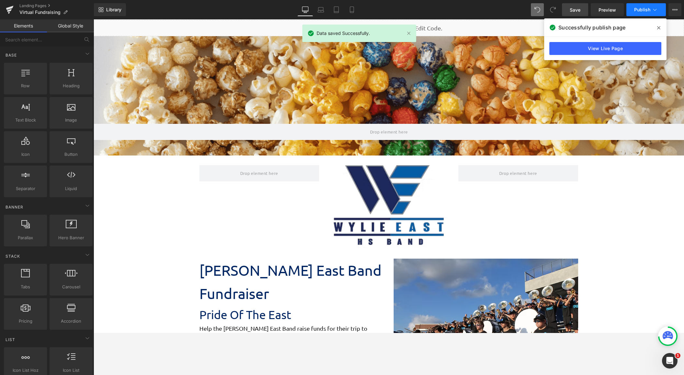
click at [507, 10] on span "Publish" at bounding box center [642, 9] width 16 height 5
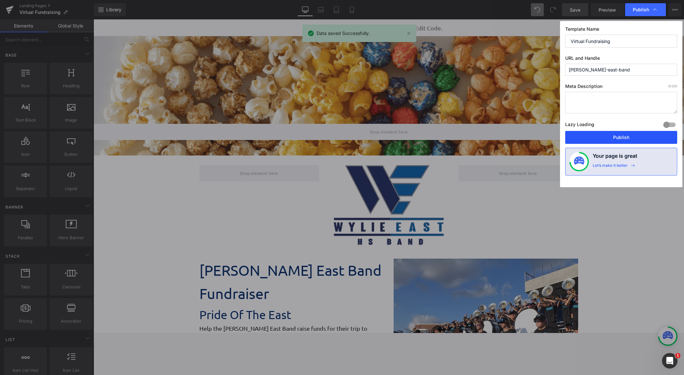
click at [507, 137] on button "Publish" at bounding box center [621, 137] width 112 height 13
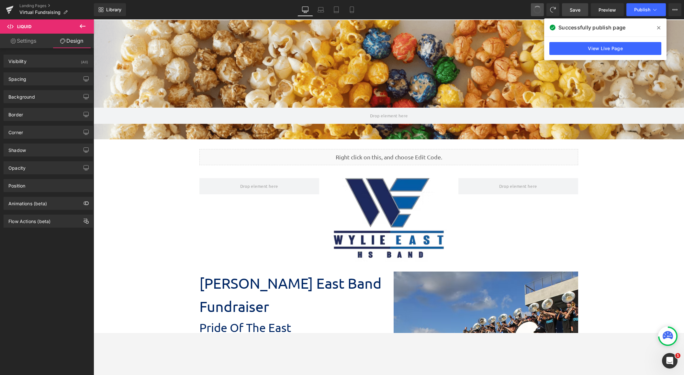
scroll to position [1071, 585]
click at [83, 27] on icon at bounding box center [83, 26] width 6 height 4
click at [507, 15] on link "Save" at bounding box center [575, 9] width 26 height 13
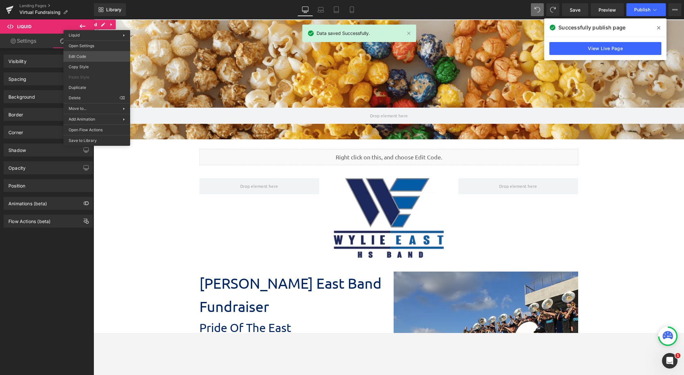
click at [99, 58] on body "Row You are previewing how the will restyle your page. You can not edit Element…" at bounding box center [342, 187] width 684 height 375
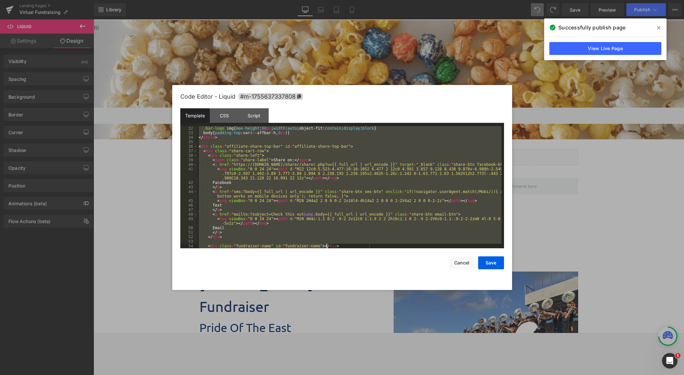
scroll to position [584, 0]
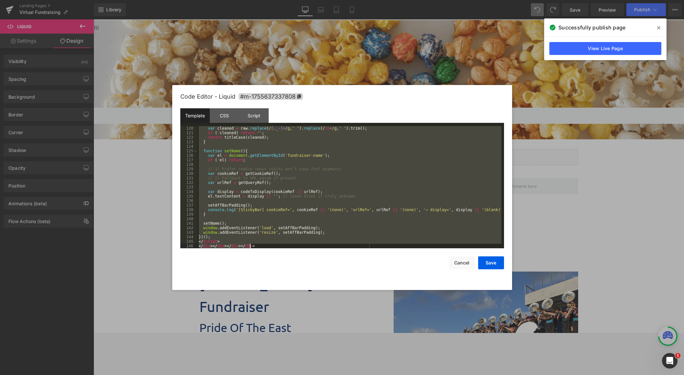
drag, startPoint x: 199, startPoint y: 128, endPoint x: 389, endPoint y: 330, distance: 277.2
click at [402, 338] on body "Row You are previewing how the will restyle your page. You can not edit Element…" at bounding box center [342, 187] width 684 height 375
click at [453, 265] on button "Cancel" at bounding box center [462, 263] width 26 height 13
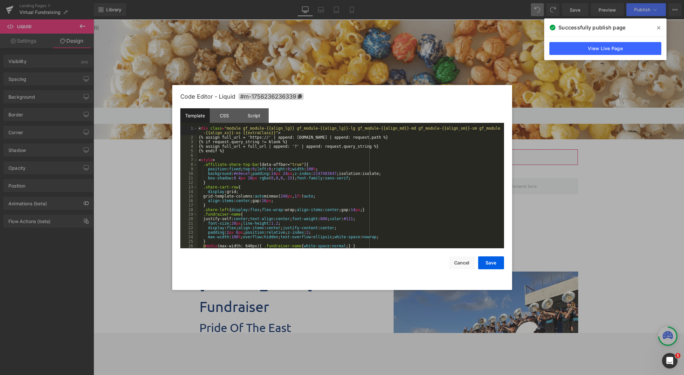
click at [378, 0] on div "Row You are previewing how the will restyle your page. You can not edit Element…" at bounding box center [342, 0] width 684 height 0
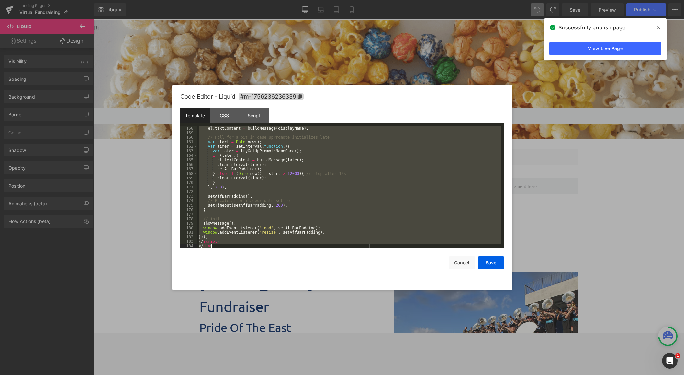
scroll to position [752, 0]
drag, startPoint x: 199, startPoint y: 127, endPoint x: 404, endPoint y: 317, distance: 280.5
click at [438, 356] on body "Row You are previewing how the will restyle your page. You can not edit Element…" at bounding box center [342, 187] width 684 height 375
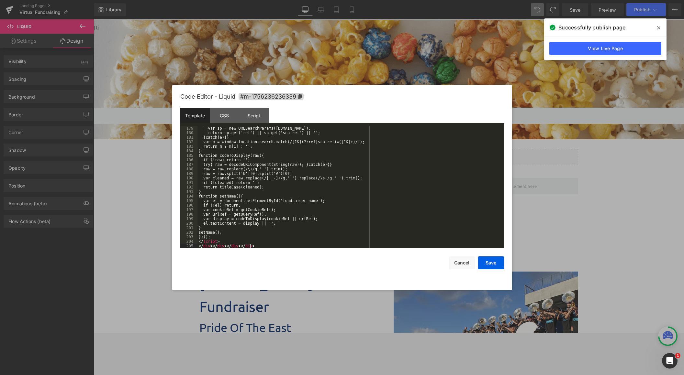
scroll to position [852, 0]
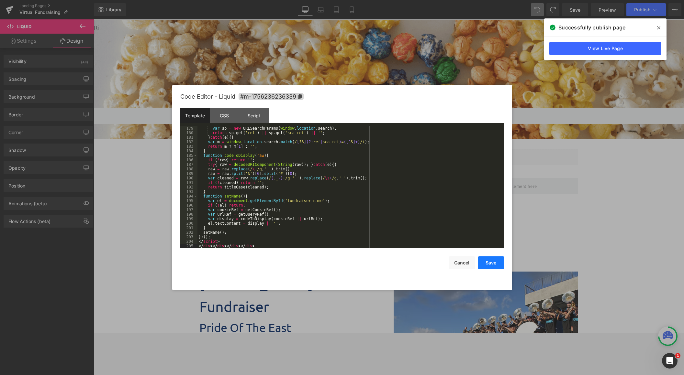
click at [496, 265] on button "Save" at bounding box center [491, 263] width 26 height 13
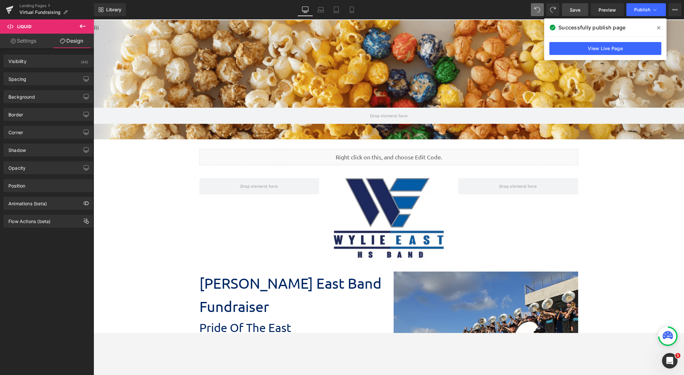
click at [507, 10] on span "Save" at bounding box center [574, 9] width 11 height 7
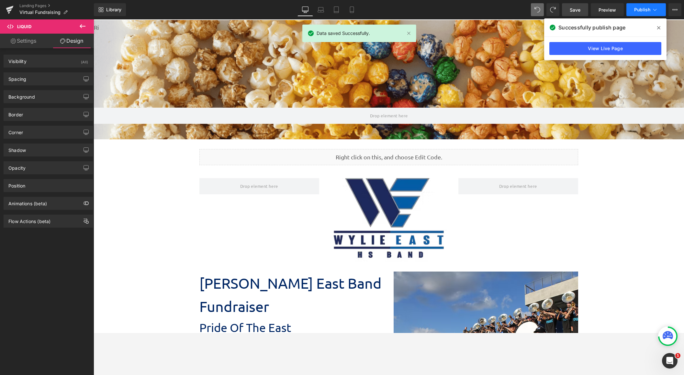
click at [507, 11] on span "Publish" at bounding box center [642, 9] width 16 height 5
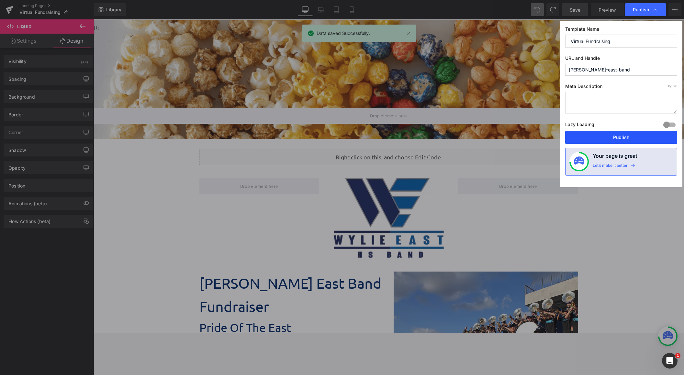
click at [507, 138] on button "Publish" at bounding box center [621, 137] width 112 height 13
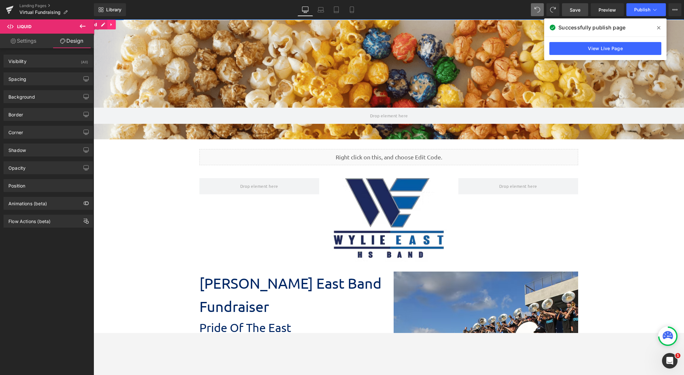
click at [108, 24] on link at bounding box center [111, 25] width 8 height 10
click at [115, 25] on icon at bounding box center [115, 24] width 5 height 5
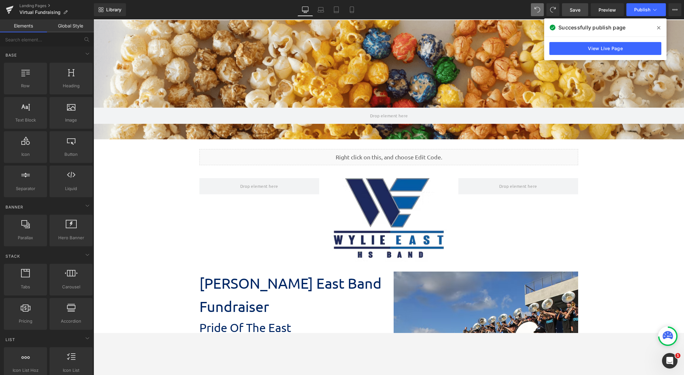
click at [507, 12] on span "Save" at bounding box center [574, 9] width 11 height 7
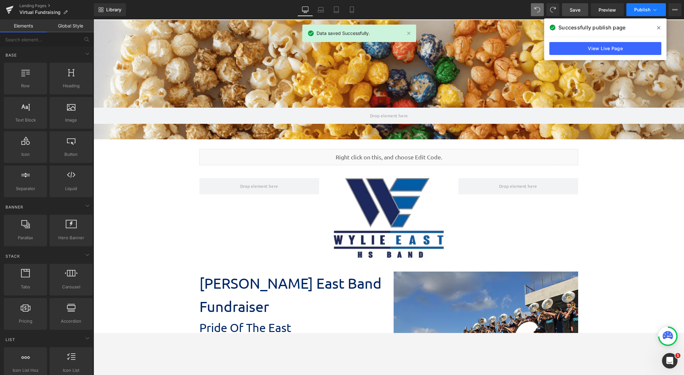
click at [507, 7] on span "Publish" at bounding box center [642, 9] width 16 height 5
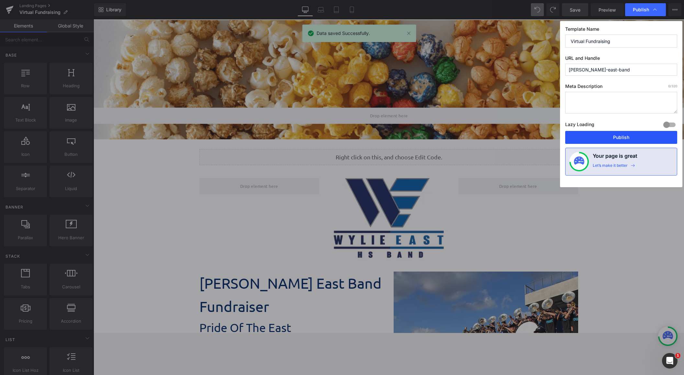
click at [507, 135] on button "Publish" at bounding box center [621, 137] width 112 height 13
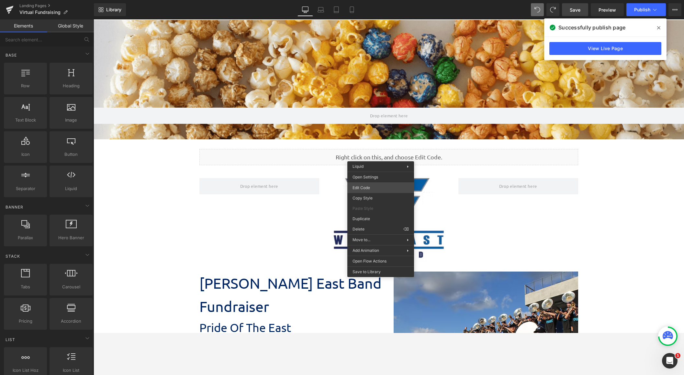
click at [385, 0] on div "Row You are previewing how the will restyle your page. You can not edit Element…" at bounding box center [342, 0] width 684 height 0
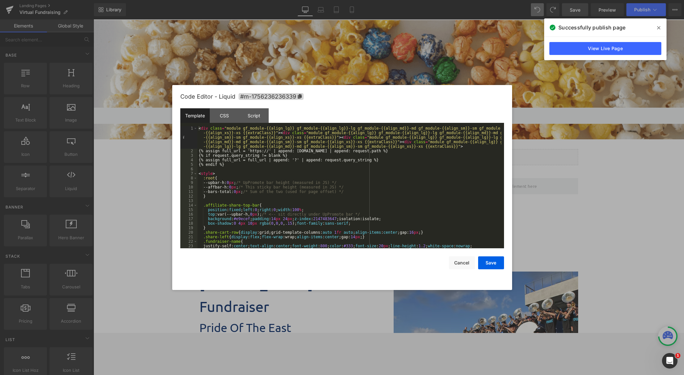
scroll to position [19, 0]
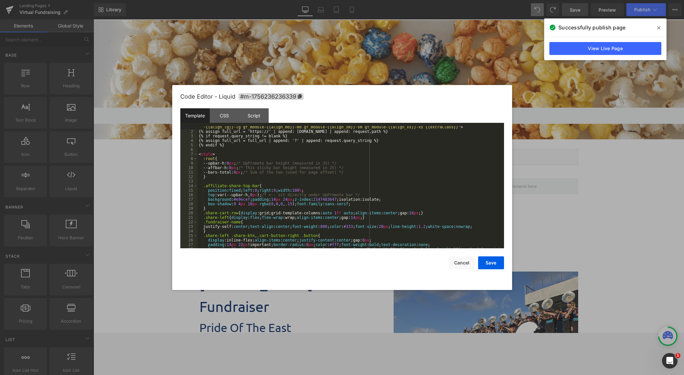
click at [248, 193] on div "< div class = "module gf_module-{{align_lg}} gf_module-{{align_lg}}-lg gf_modul…" at bounding box center [349, 184] width 304 height 154
click at [248, 197] on div "< div class = "module gf_module-{{align_lg}} gf_module-{{align_lg}}-lg gf_modul…" at bounding box center [349, 184] width 304 height 154
click at [492, 269] on button "Save" at bounding box center [491, 263] width 26 height 13
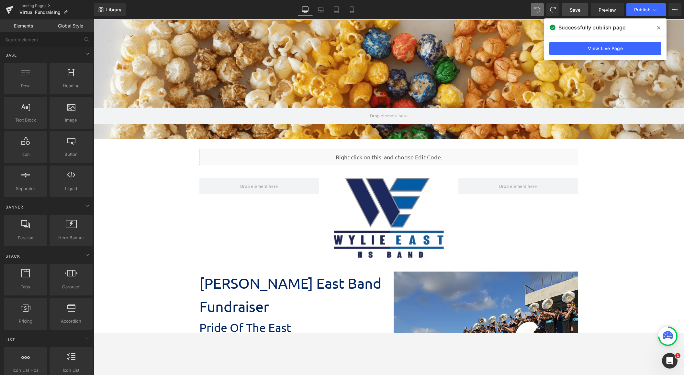
click at [507, 11] on span "Save" at bounding box center [574, 9] width 11 height 7
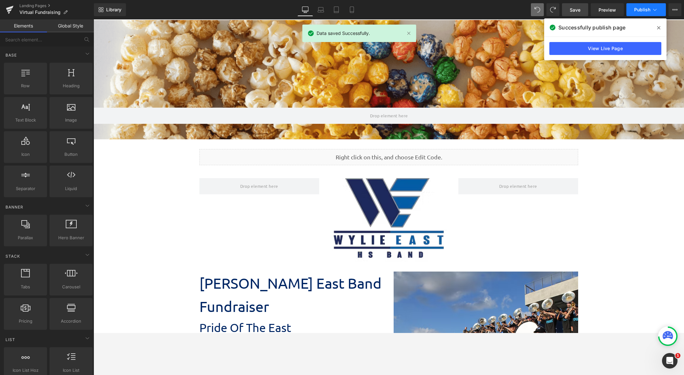
click at [507, 11] on span "Publish" at bounding box center [642, 9] width 16 height 5
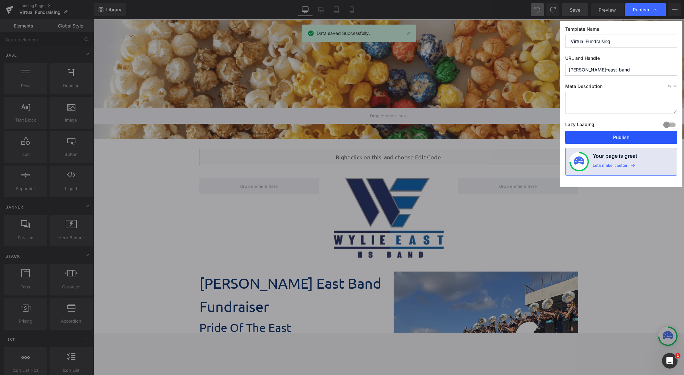
click at [507, 138] on button "Publish" at bounding box center [621, 137] width 112 height 13
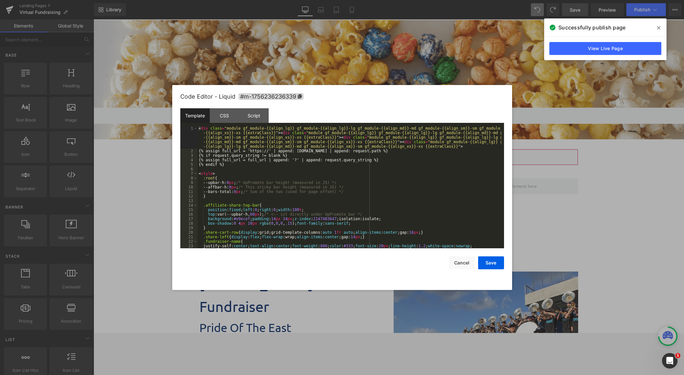
click at [380, 0] on div "Row You are previewing how the will restyle your page. You can not edit Element…" at bounding box center [342, 0] width 684 height 0
click at [248, 214] on div "< div class = "module gf_module-{{align_lg}} gf_module-{{align_lg}}-lg gf_modul…" at bounding box center [349, 200] width 304 height 149
click at [493, 261] on button "Save" at bounding box center [491, 263] width 26 height 13
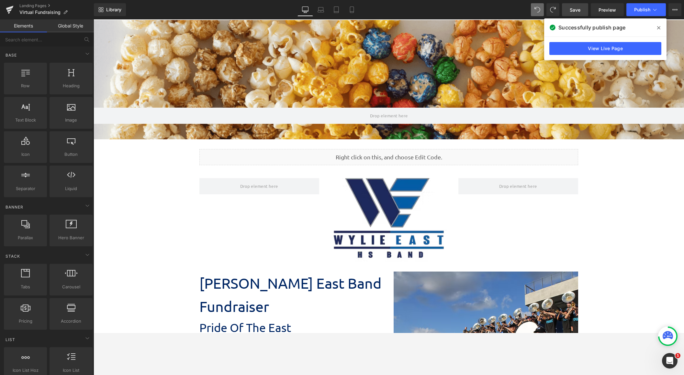
click at [507, 12] on span "Save" at bounding box center [574, 9] width 11 height 7
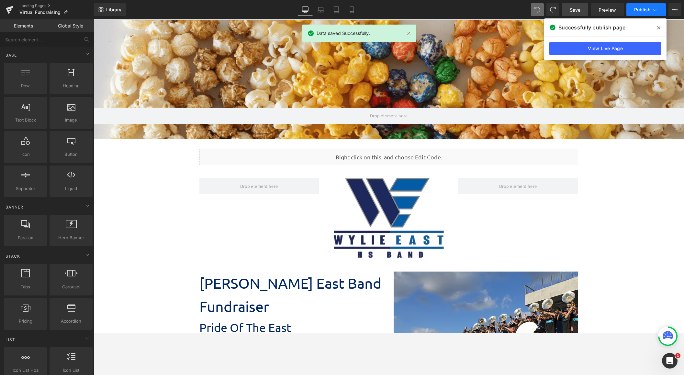
click at [507, 13] on button "Publish" at bounding box center [645, 9] width 39 height 13
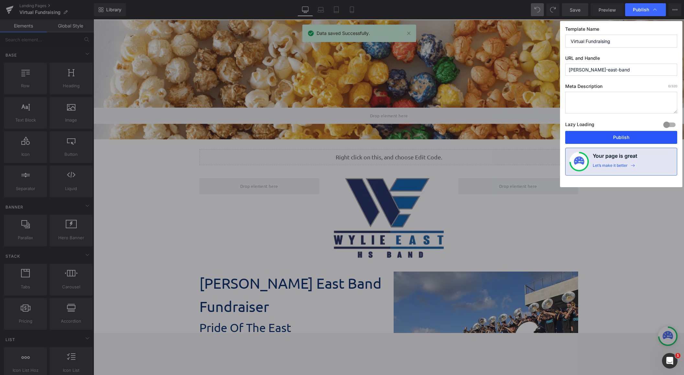
click at [507, 140] on button "Publish" at bounding box center [621, 137] width 112 height 13
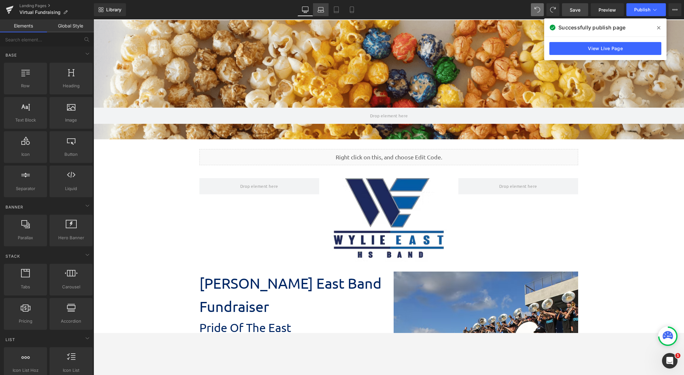
click at [323, 10] on icon at bounding box center [320, 9] width 6 height 6
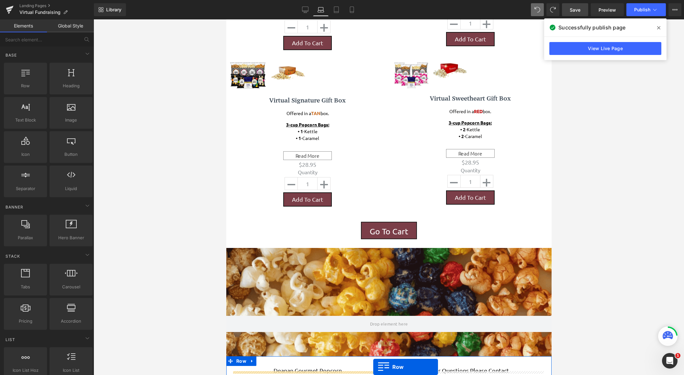
scroll to position [582, 0]
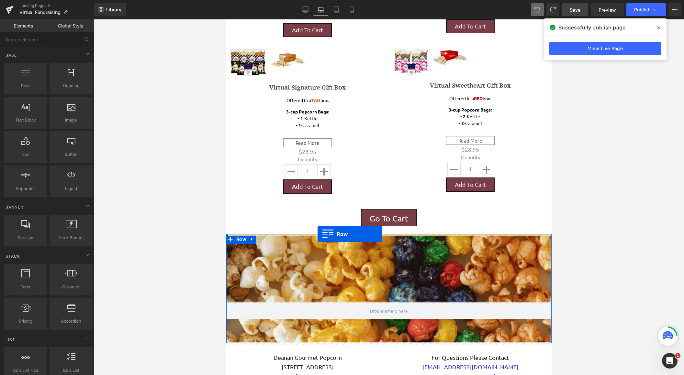
drag, startPoint x: 228, startPoint y: 117, endPoint x: 317, endPoint y: 234, distance: 147.2
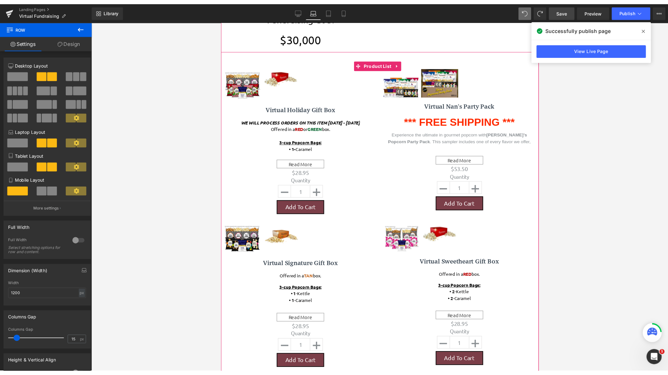
scroll to position [194, 0]
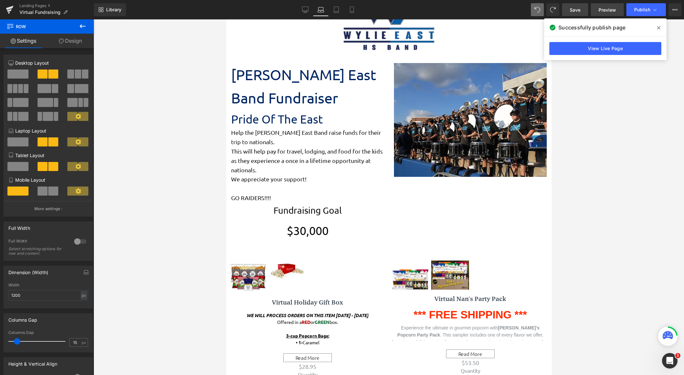
click at [507, 11] on link "Preview" at bounding box center [607, 9] width 33 height 13
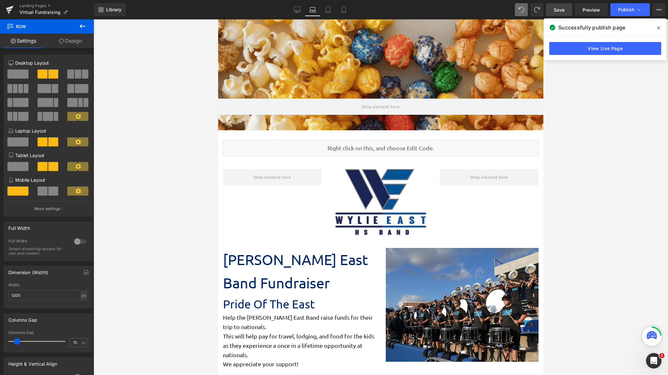
scroll to position [0, 0]
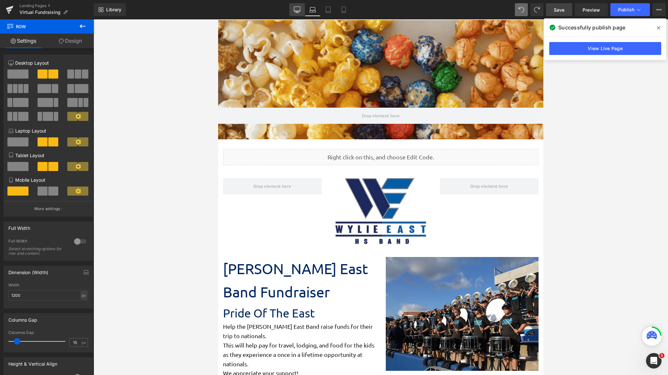
click at [300, 12] on icon at bounding box center [297, 9] width 6 height 6
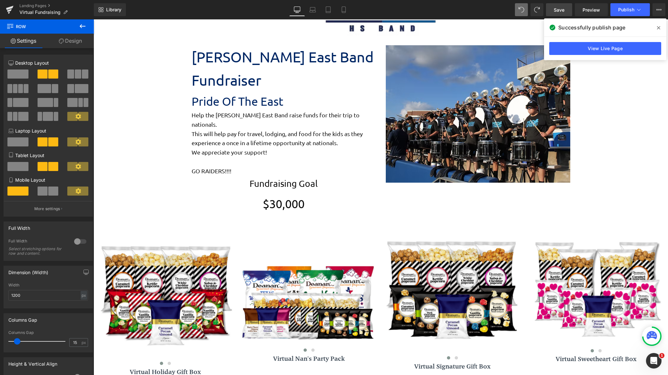
scroll to position [485, 0]
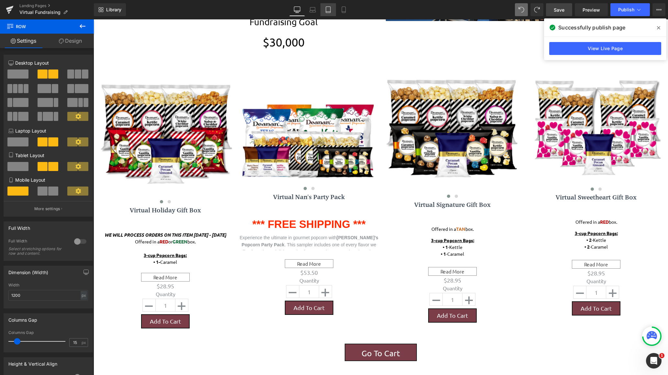
drag, startPoint x: 311, startPoint y: 9, endPoint x: 334, endPoint y: 14, distance: 22.8
click at [312, 9] on icon at bounding box center [312, 9] width 6 height 6
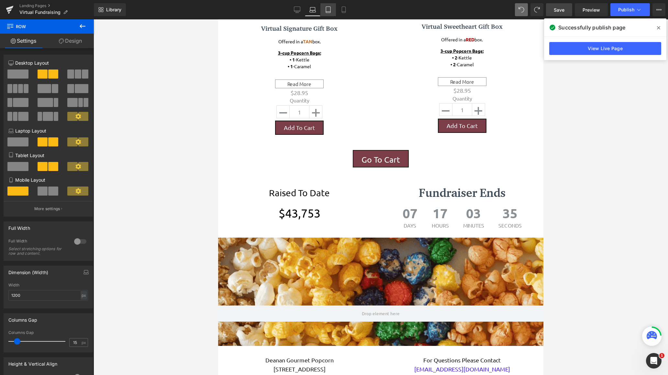
scroll to position [1116, 320]
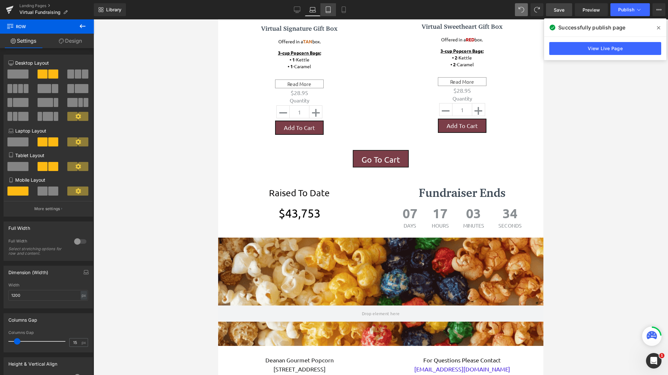
click at [330, 11] on icon at bounding box center [328, 10] width 5 height 6
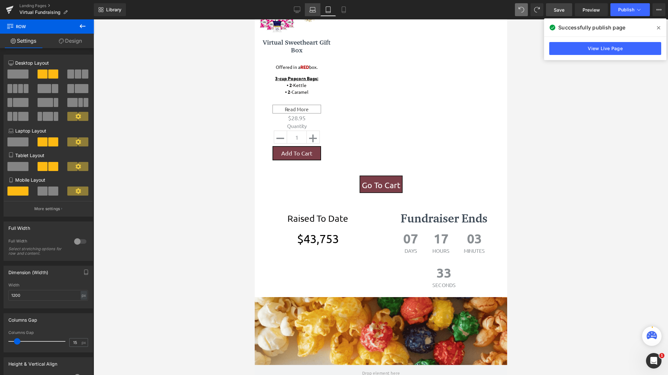
scroll to position [1282, 248]
click at [310, 10] on icon at bounding box center [312, 9] width 6 height 6
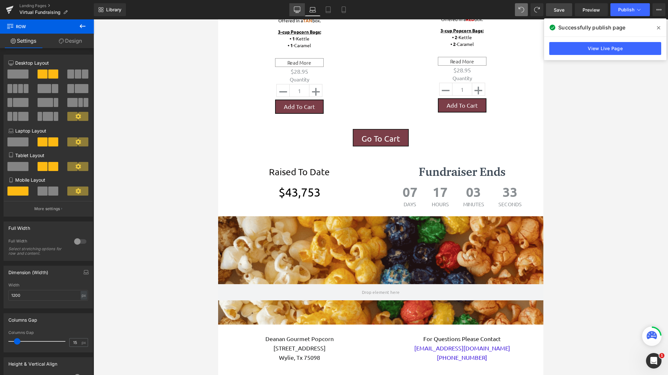
scroll to position [1094, 320]
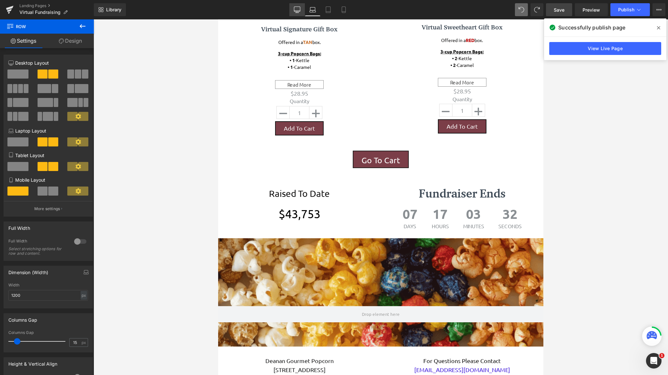
click at [296, 10] on icon at bounding box center [297, 9] width 6 height 6
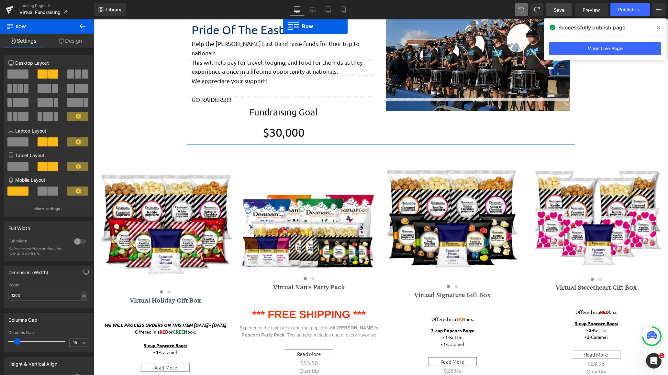
scroll to position [272, 0]
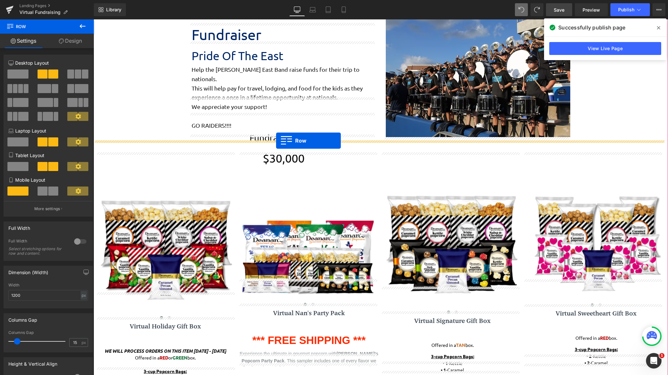
drag, startPoint x: 188, startPoint y: 83, endPoint x: 276, endPoint y: 141, distance: 105.5
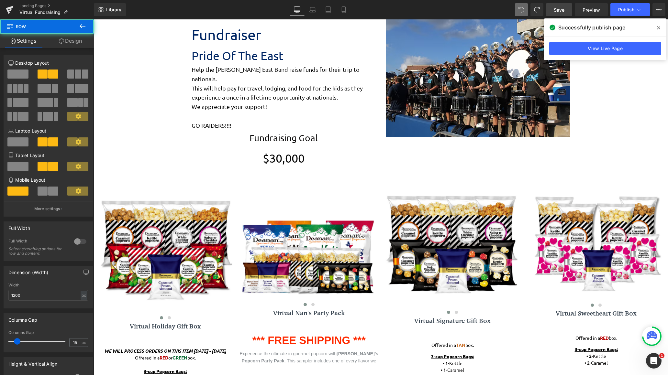
scroll to position [0, 0]
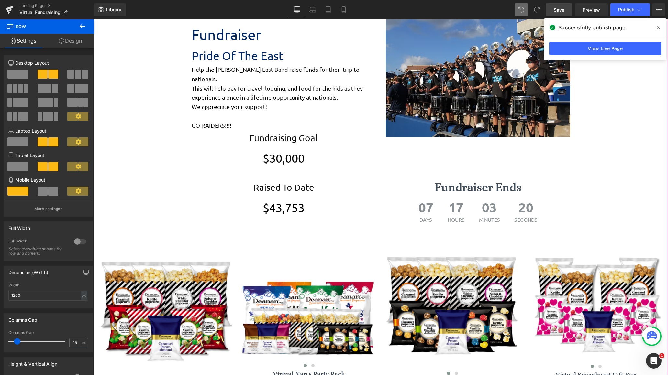
click at [507, 113] on span "Liquid Row Image Row Wylie East Band Fundraiser Text Block Pride Of The East Te…" at bounding box center [381, 202] width 574 height 671
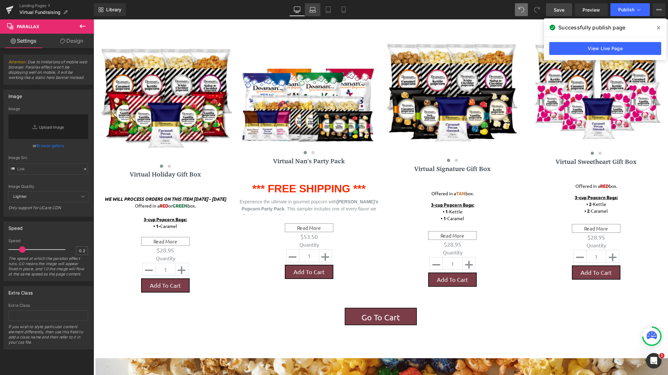
click at [316, 6] on link "Laptop" at bounding box center [313, 9] width 16 height 13
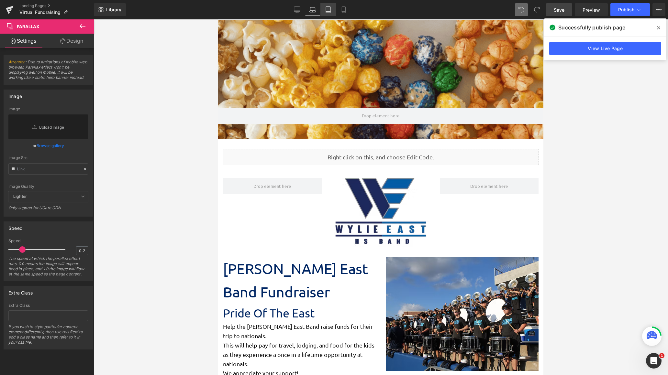
click at [329, 10] on icon at bounding box center [328, 9] width 6 height 6
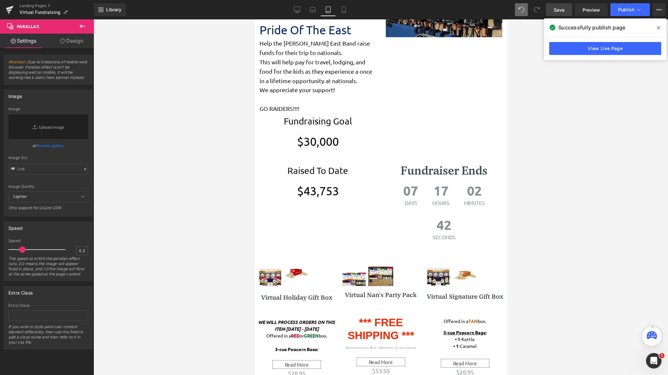
click at [315, 164] on p "Raised To Date" at bounding box center [317, 171] width 116 height 15
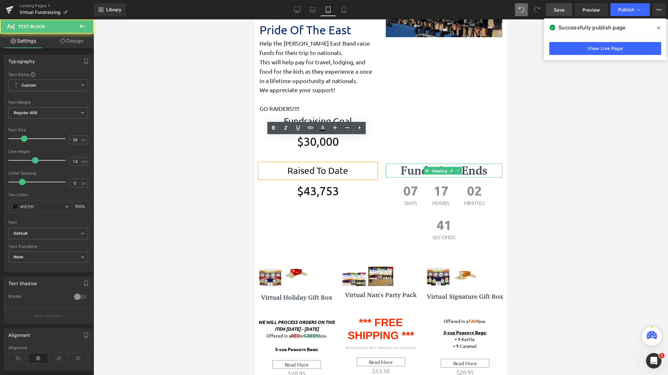
click at [430, 167] on span "Heading" at bounding box center [439, 171] width 18 height 8
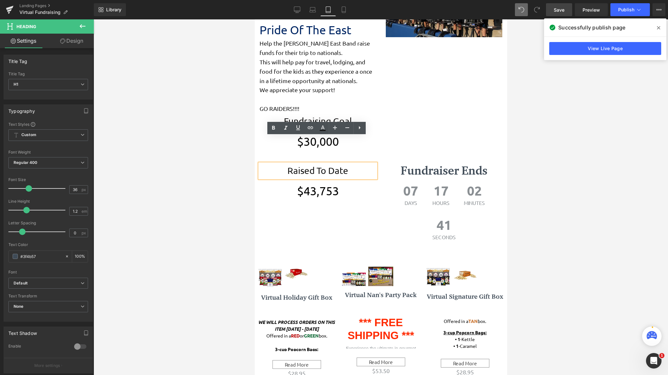
click at [426, 178] on div "17 Hours" at bounding box center [441, 195] width 30 height 34
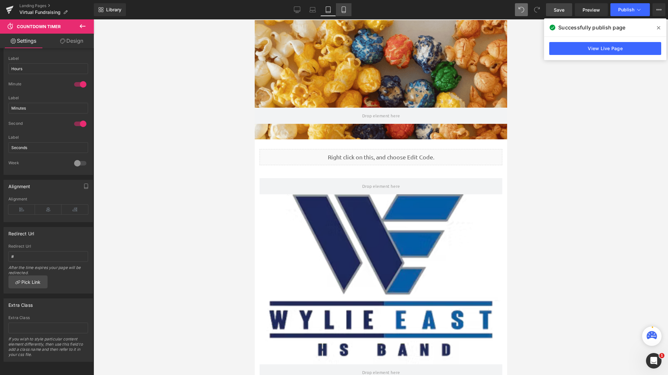
click at [345, 7] on icon at bounding box center [344, 10] width 4 height 6
type input "100"
type input "30"
type input "100"
type input "14"
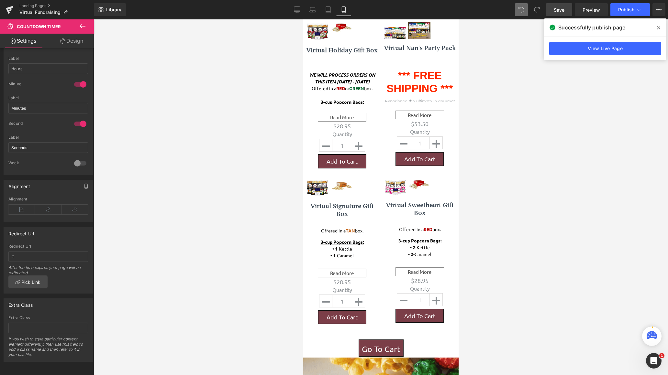
scroll to position [742, 0]
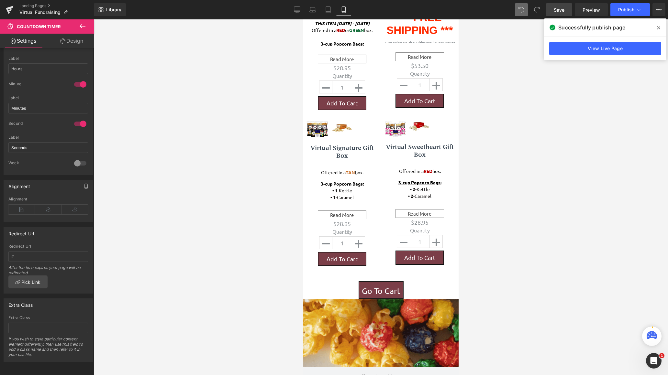
click at [80, 28] on icon at bounding box center [83, 26] width 8 height 8
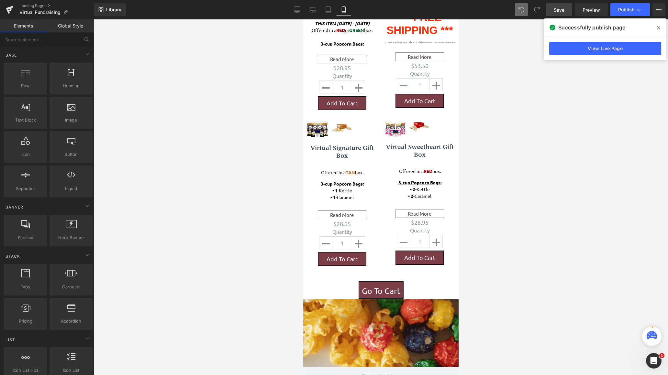
click at [507, 28] on span at bounding box center [658, 28] width 10 height 10
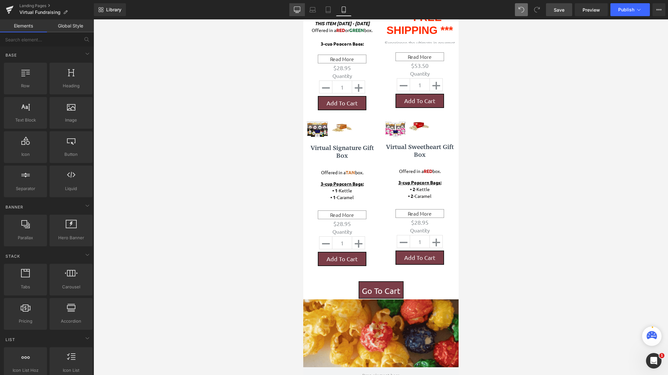
click at [298, 10] on icon at bounding box center [297, 9] width 6 height 6
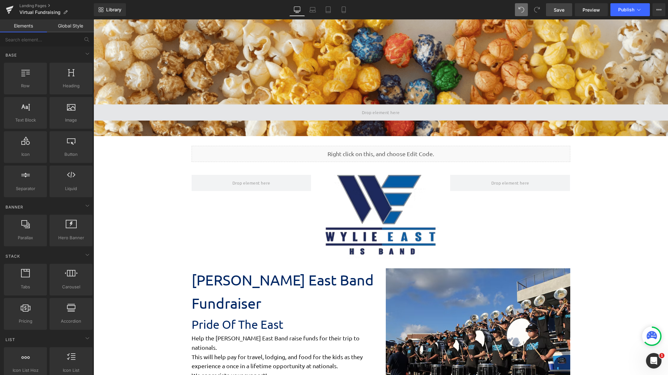
scroll to position [0, 0]
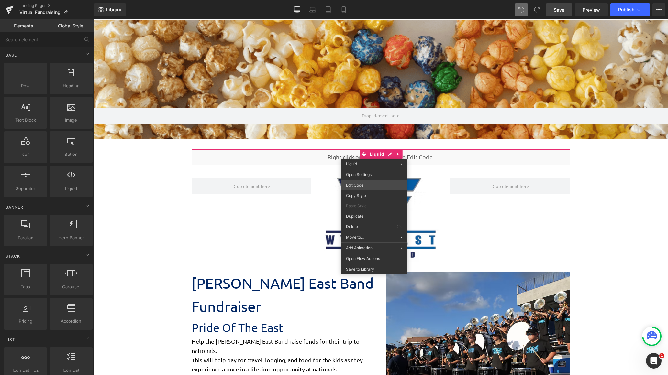
click at [372, 0] on div "Heading You are previewing how the will restyle your page. You can not edit Ele…" at bounding box center [334, 0] width 668 height 0
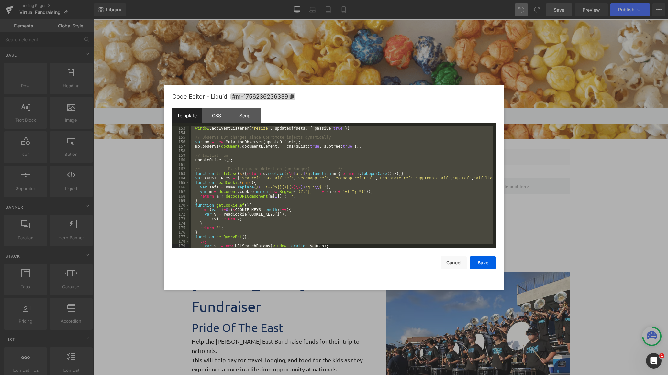
scroll to position [852, 0]
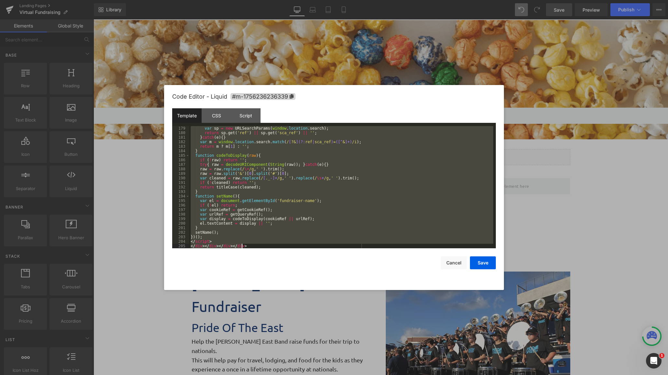
drag, startPoint x: 191, startPoint y: 128, endPoint x: 347, endPoint y: 343, distance: 265.8
click at [347, 343] on body "Heading You are previewing how the will restyle your page. You can not edit Ele…" at bounding box center [334, 187] width 668 height 375
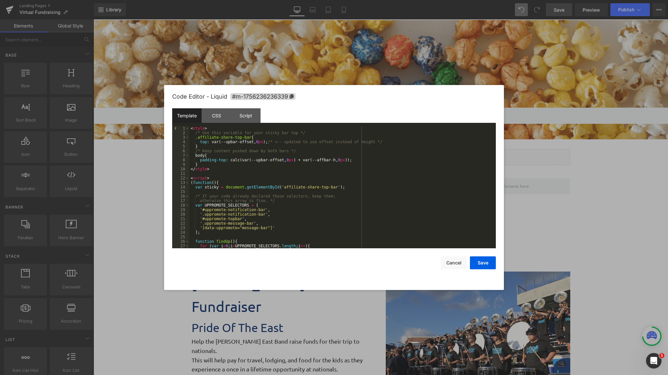
scroll to position [0, 0]
click at [451, 260] on button "Cancel" at bounding box center [454, 263] width 26 height 13
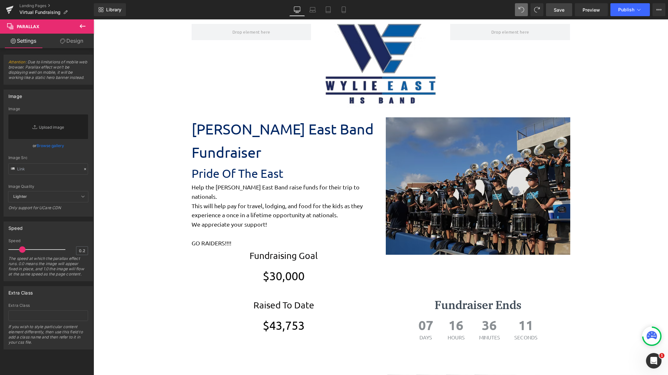
scroll to position [112, 0]
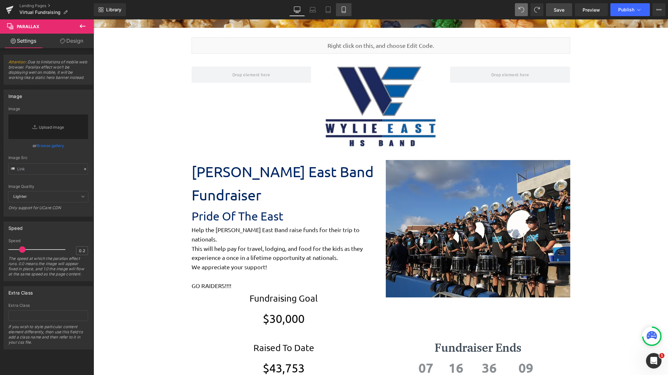
click at [348, 9] on link "Mobile" at bounding box center [344, 9] width 16 height 13
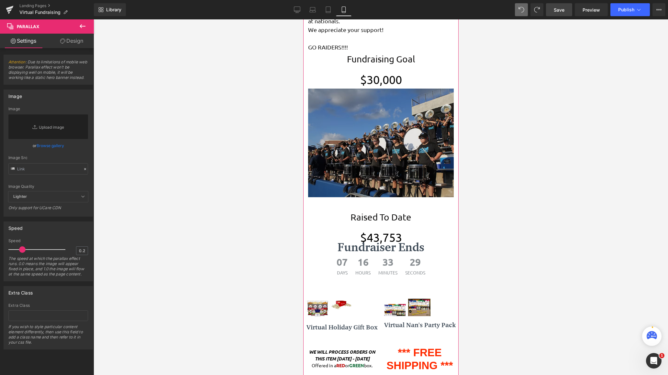
scroll to position [421, 0]
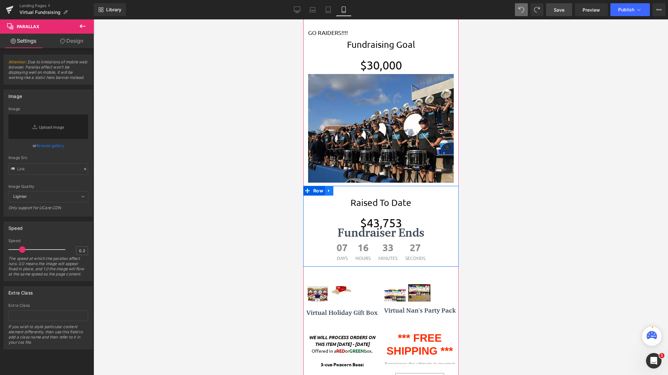
click at [328, 188] on icon at bounding box center [328, 190] width 5 height 5
click at [319, 186] on span "Row" at bounding box center [317, 191] width 13 height 10
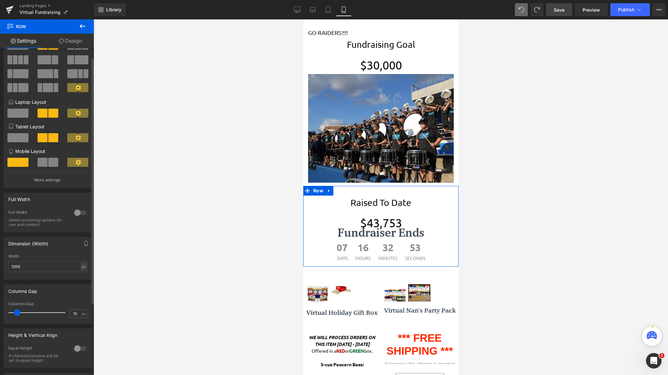
scroll to position [0, 0]
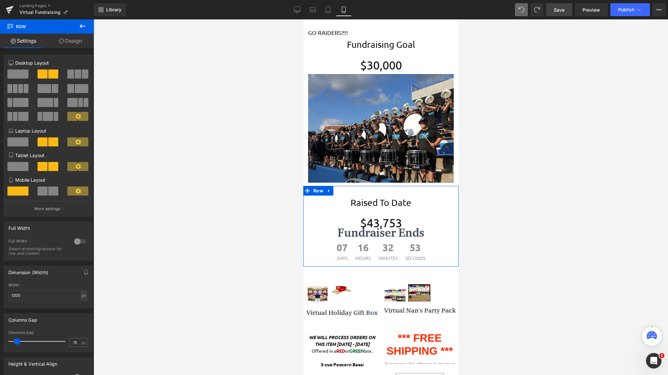
click at [59, 45] on link "Design" at bounding box center [70, 41] width 47 height 15
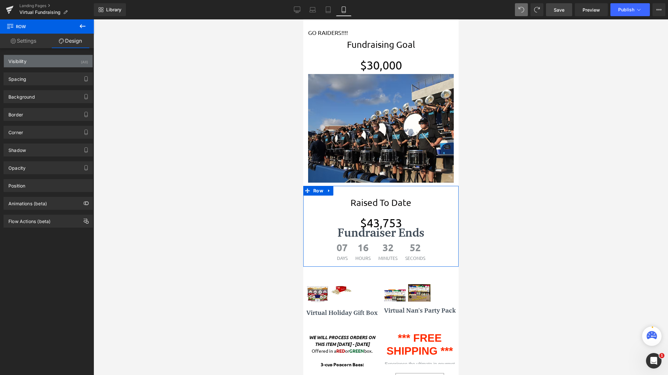
click at [58, 60] on div "Visibility (All)" at bounding box center [48, 61] width 89 height 12
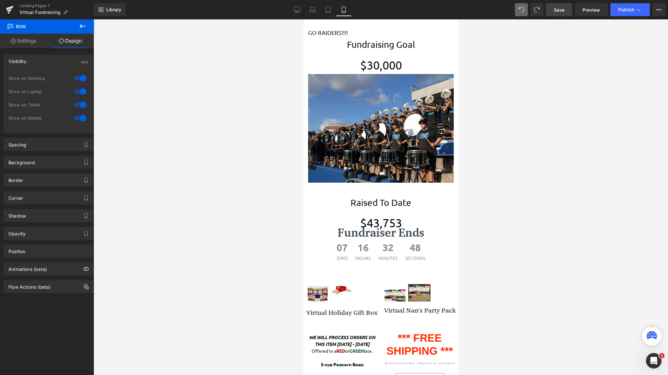
click at [507, 87] on div at bounding box center [381, 197] width 574 height 356
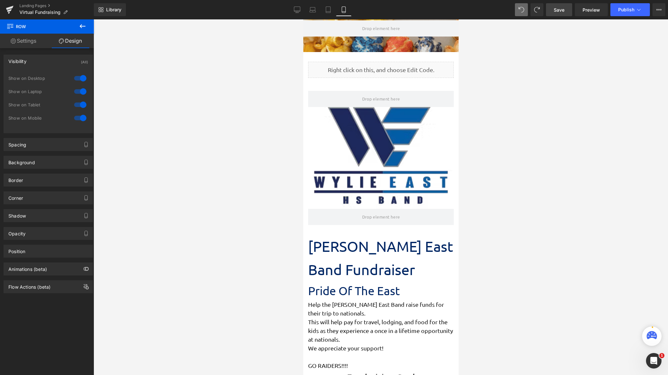
scroll to position [65, 0]
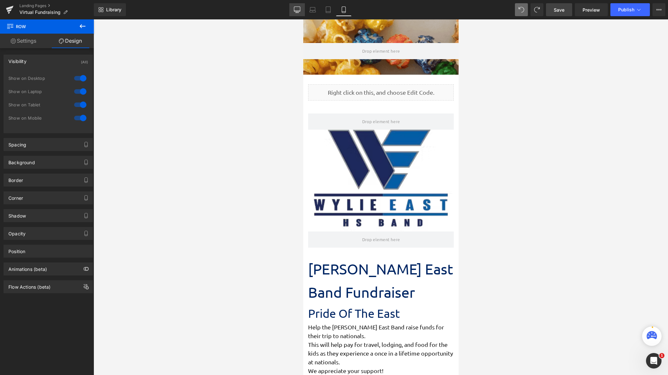
click at [296, 8] on icon at bounding box center [297, 9] width 6 height 6
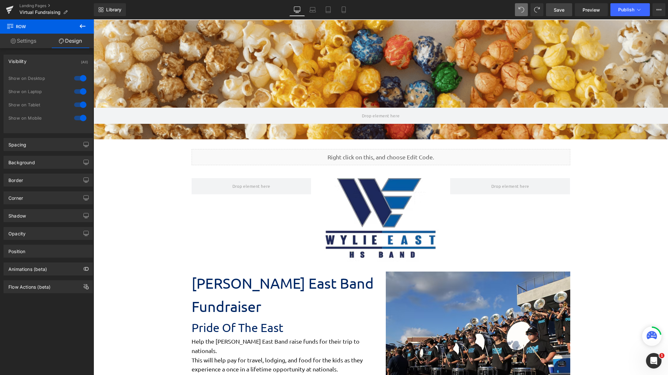
scroll to position [1068, 569]
click at [507, 13] on span "Save" at bounding box center [559, 9] width 11 height 7
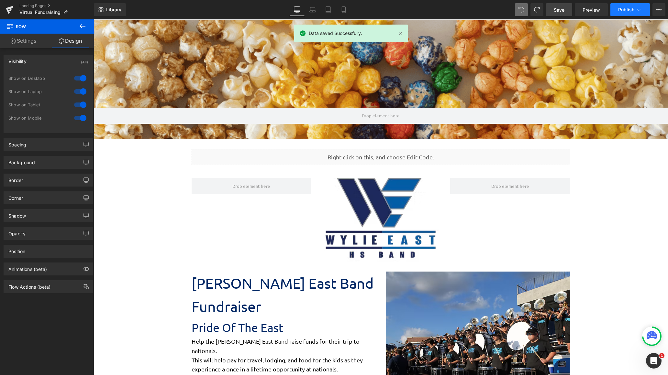
click at [507, 7] on span "Publish" at bounding box center [626, 9] width 16 height 5
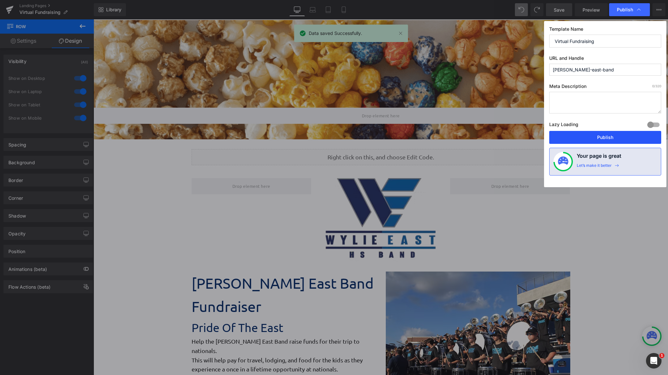
click at [507, 137] on button "Publish" at bounding box center [605, 137] width 112 height 13
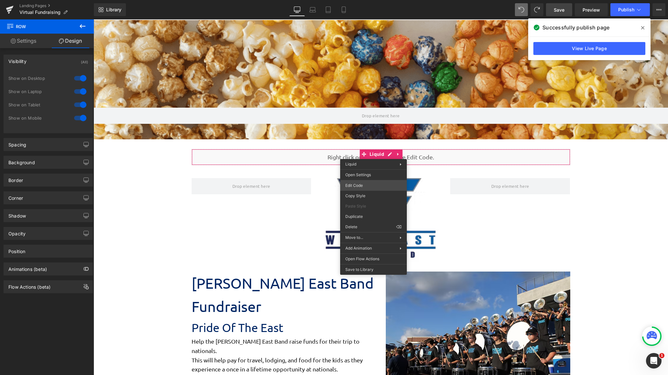
click at [371, 0] on div "Row You are previewing how the will restyle your page. You can not edit Element…" at bounding box center [334, 0] width 668 height 0
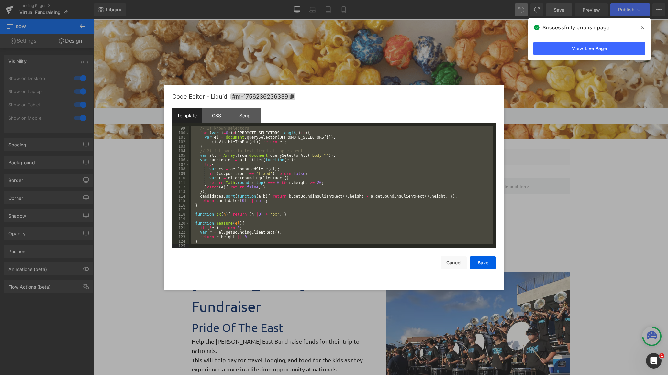
scroll to position [852, 0]
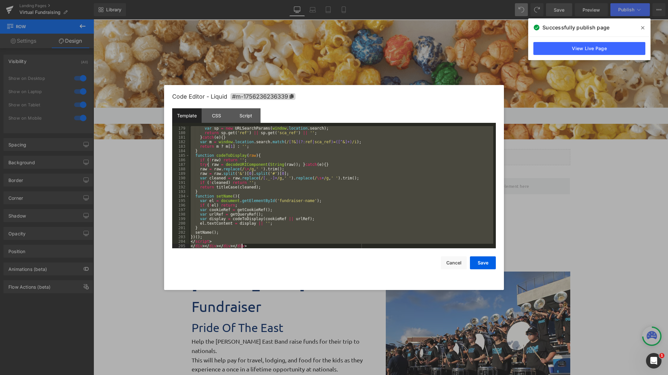
drag, startPoint x: 191, startPoint y: 127, endPoint x: 410, endPoint y: 317, distance: 290.2
click at [429, 326] on body "Row You are previewing how the will restyle your page. You can not edit Element…" at bounding box center [334, 187] width 668 height 375
click at [455, 265] on button "Cancel" at bounding box center [454, 263] width 26 height 13
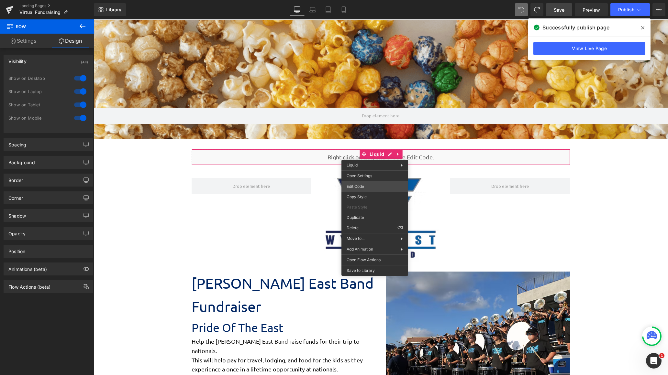
click at [375, 0] on div "Row You are previewing how the will restyle your page. You can not edit Element…" at bounding box center [334, 0] width 668 height 0
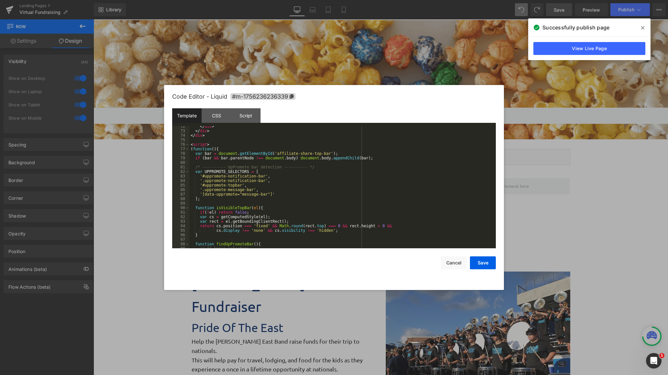
scroll to position [388, 0]
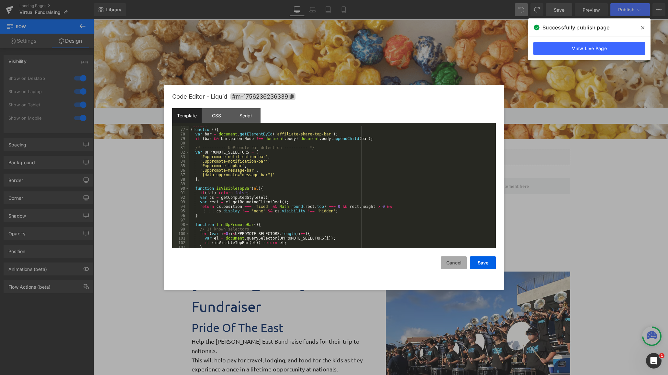
click at [453, 266] on button "Cancel" at bounding box center [454, 263] width 26 height 13
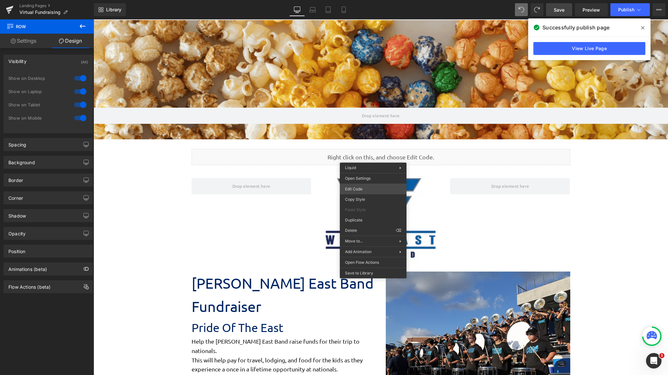
click at [374, 0] on div "Row You are previewing how the will restyle your page. You can not edit Element…" at bounding box center [334, 0] width 668 height 0
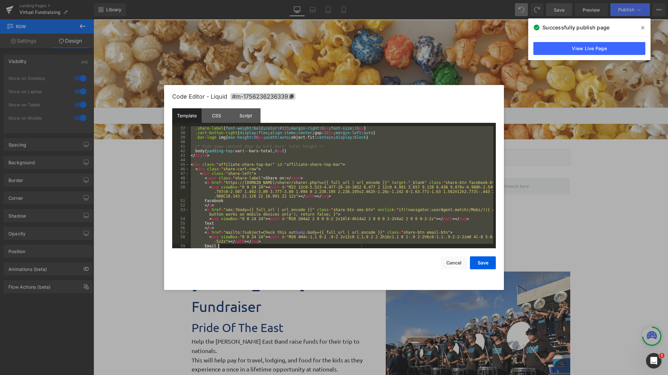
scroll to position [852, 0]
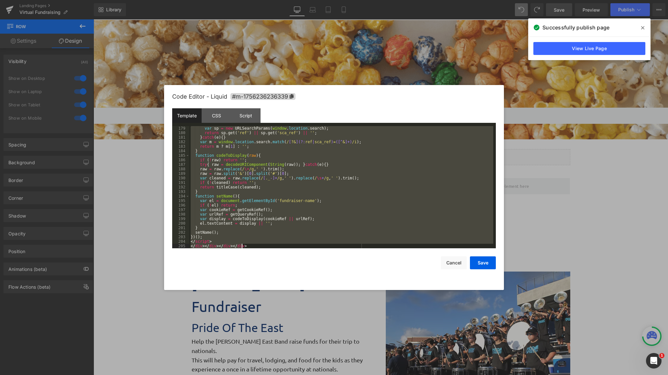
drag, startPoint x: 191, startPoint y: 127, endPoint x: 333, endPoint y: 273, distance: 203.7
click at [436, 359] on body "Row You are previewing how the will restyle your page. You can not edit Element…" at bounding box center [334, 187] width 668 height 375
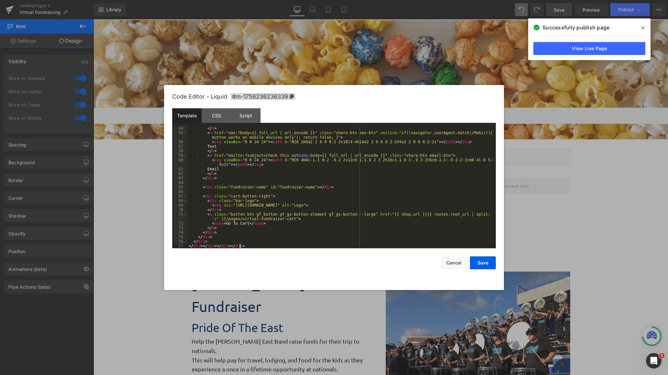
scroll to position [272, 0]
click at [482, 266] on button "Save" at bounding box center [483, 263] width 26 height 13
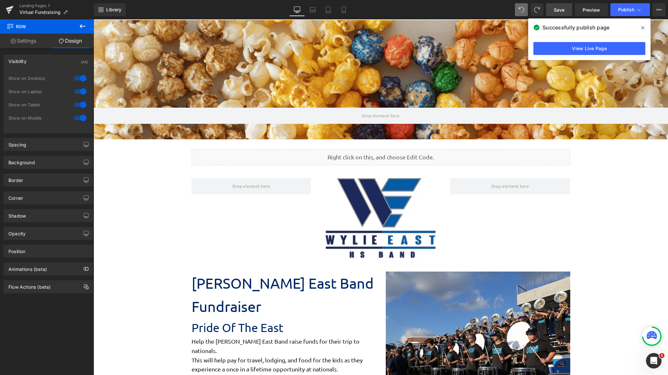
click at [507, 9] on span "Save" at bounding box center [559, 9] width 11 height 7
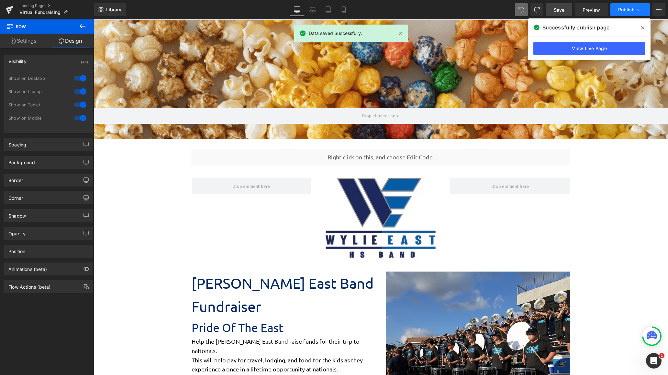
click at [507, 10] on span "Publish" at bounding box center [626, 9] width 16 height 5
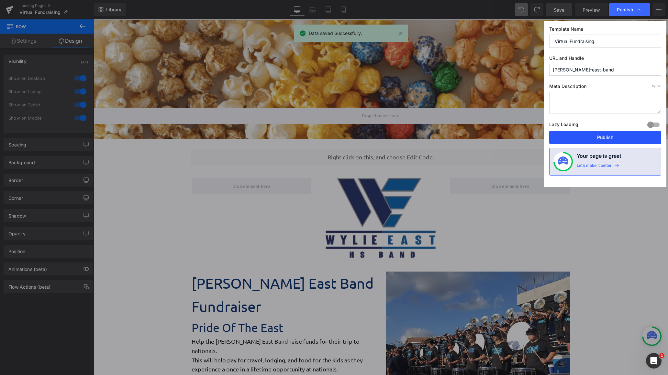
click at [507, 136] on button "Publish" at bounding box center [605, 137] width 112 height 13
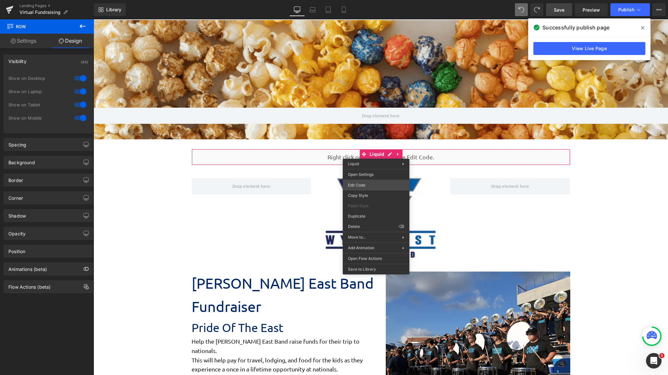
click at [373, 0] on div "Row You are previewing how the will restyle your page. You can not edit Element…" at bounding box center [334, 0] width 668 height 0
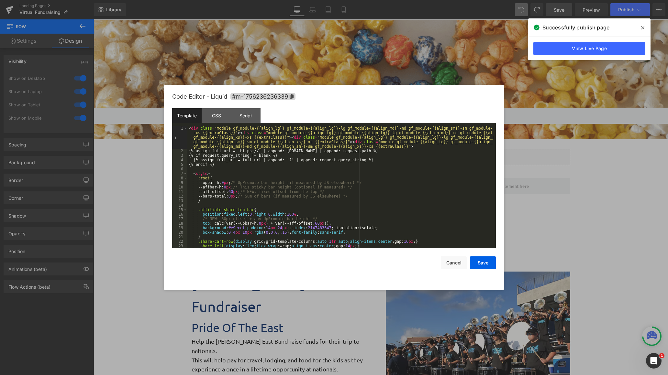
click at [313, 224] on div "< div class = "module gf_module-{{align_lg}} gf_module-{{align_lg}}-lg gf_modul…" at bounding box center [340, 200] width 306 height 149
click at [482, 263] on button "Save" at bounding box center [483, 263] width 26 height 13
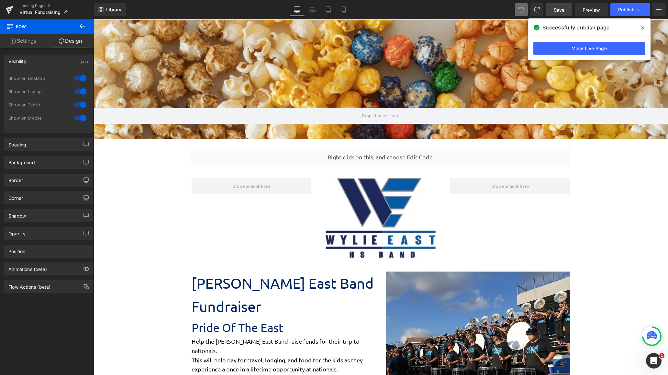
click at [507, 11] on span "Save" at bounding box center [559, 9] width 11 height 7
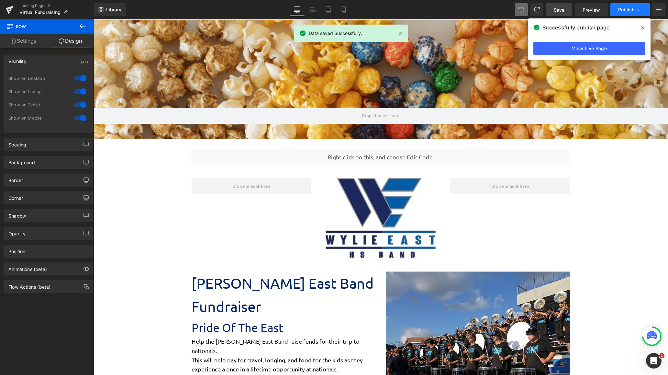
click at [507, 8] on span "Publish" at bounding box center [626, 9] width 16 height 5
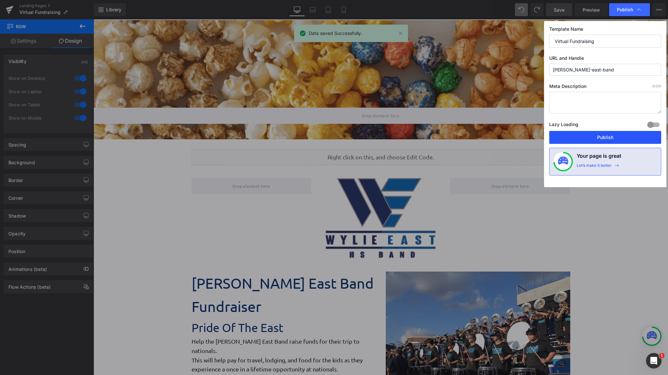
click at [507, 135] on button "Publish" at bounding box center [605, 137] width 112 height 13
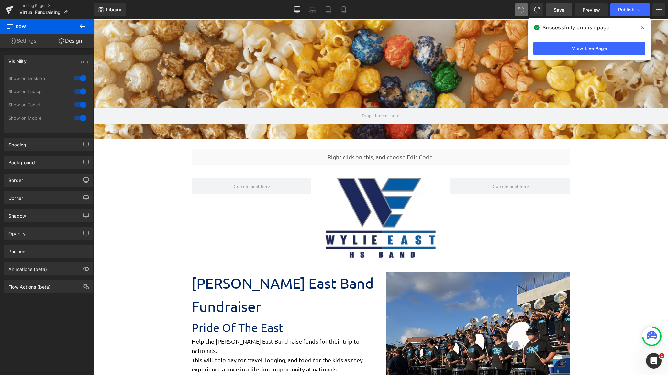
click at [507, 9] on span "Save" at bounding box center [559, 9] width 11 height 7
click at [507, 10] on link "Save" at bounding box center [559, 9] width 26 height 13
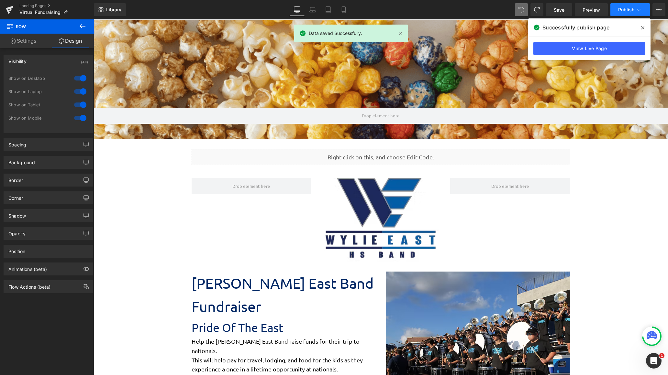
click at [507, 9] on span "Publish" at bounding box center [626, 9] width 16 height 5
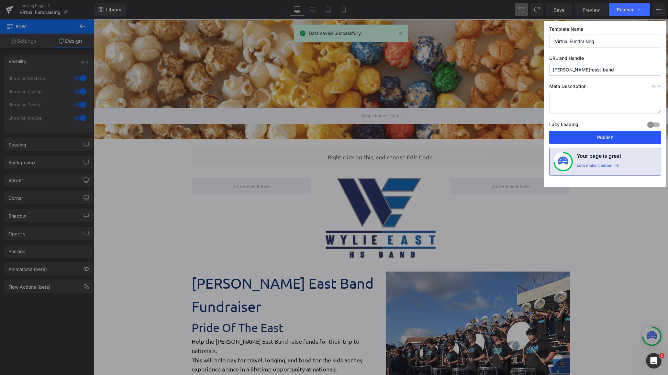
click at [507, 136] on button "Publish" at bounding box center [605, 137] width 112 height 13
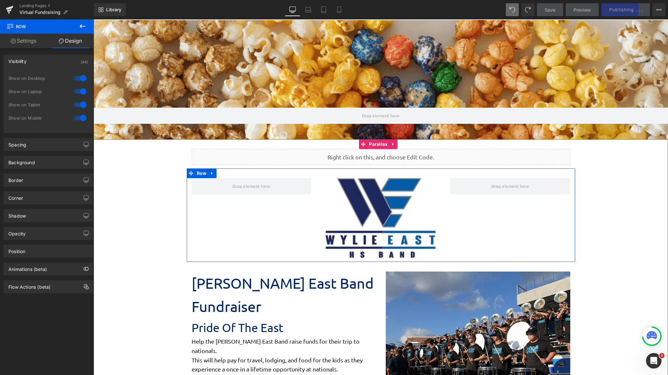
click at [227, 249] on div "Image Row" at bounding box center [381, 216] width 388 height 94
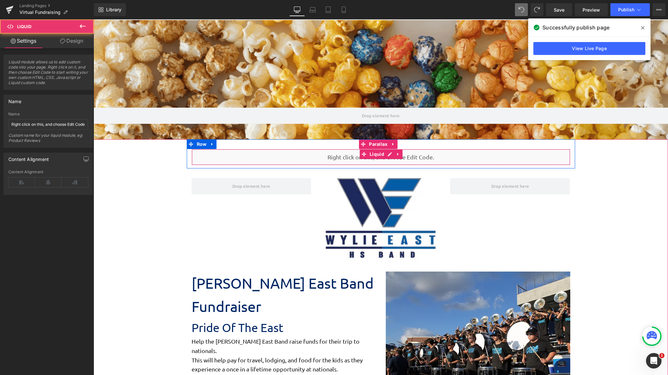
click at [307, 159] on div "Liquid" at bounding box center [381, 157] width 379 height 16
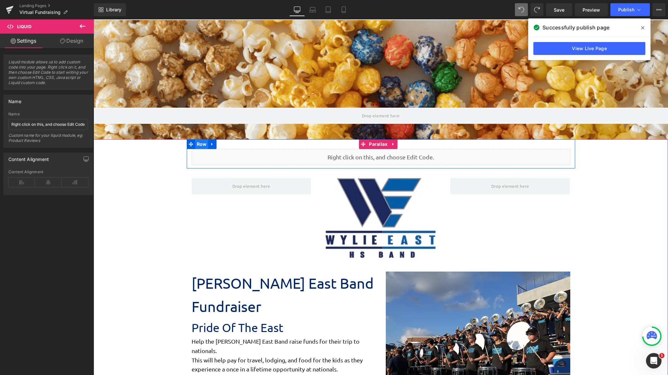
click at [200, 145] on span "Row" at bounding box center [201, 144] width 13 height 10
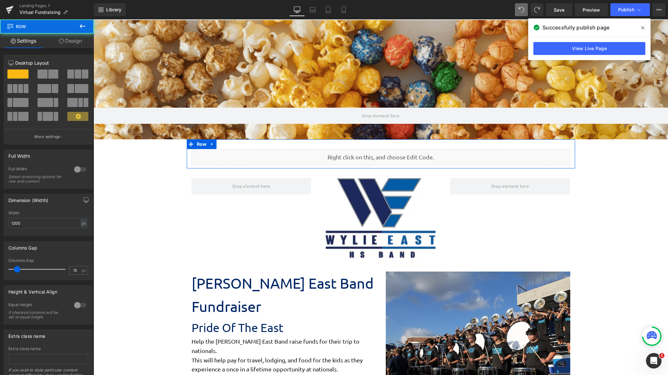
click at [49, 74] on span at bounding box center [53, 74] width 10 height 9
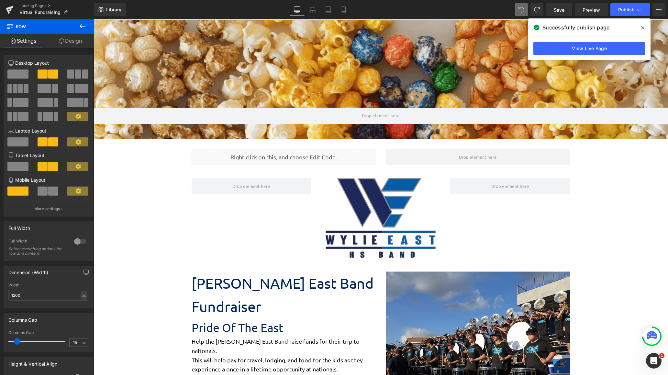
click at [83, 28] on icon at bounding box center [83, 26] width 8 height 8
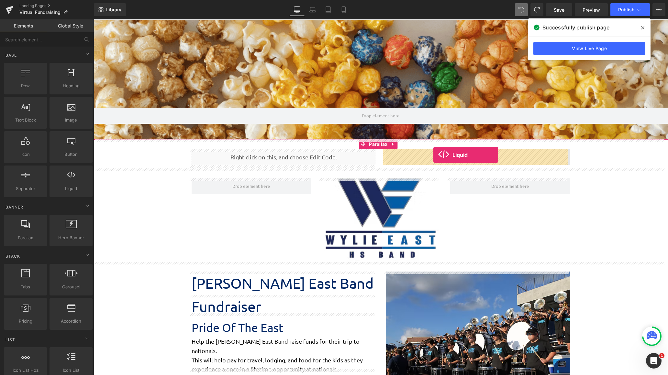
drag, startPoint x: 164, startPoint y: 204, endPoint x: 433, endPoint y: 155, distance: 273.9
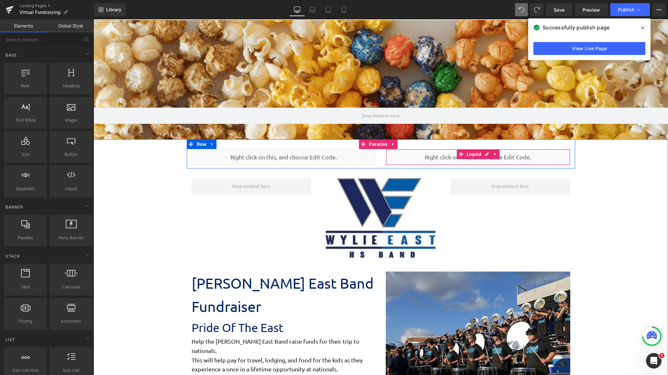
scroll to position [1068, 569]
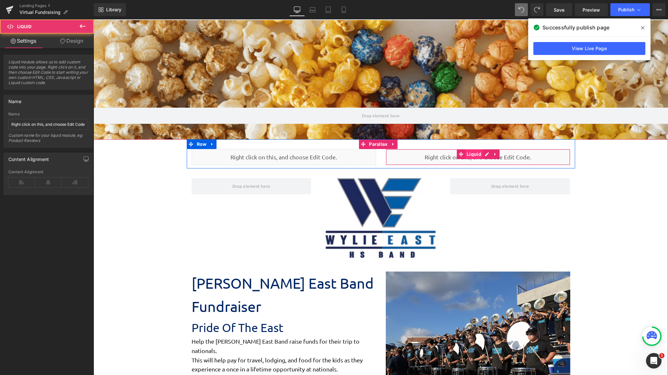
click at [466, 157] on span "Liquid" at bounding box center [474, 154] width 18 height 10
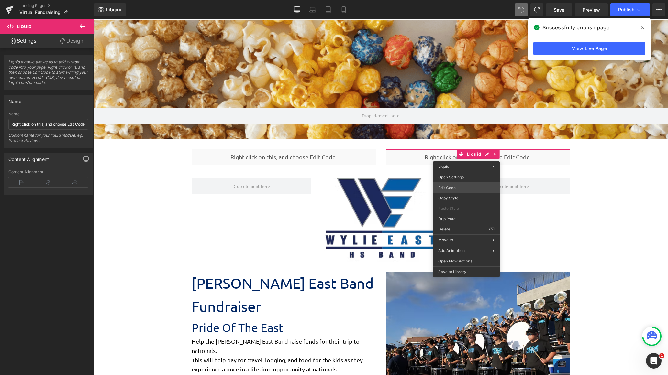
click at [465, 0] on div "Liquid You are previewing how the will restyle your page. You can not edit Elem…" at bounding box center [334, 0] width 668 height 0
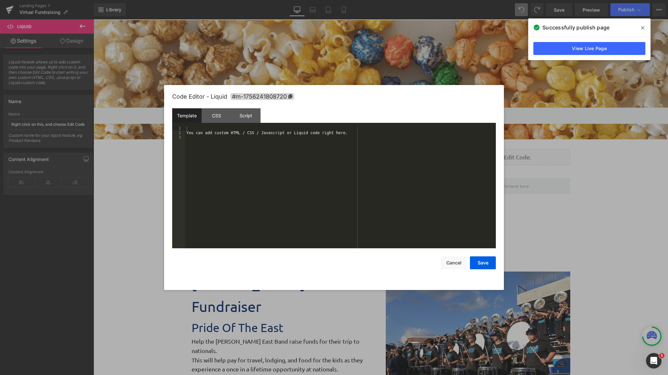
click at [221, 127] on div "You can add custom HTML / CSS / Javascript or Liquid code right here." at bounding box center [340, 191] width 311 height 131
click at [227, 134] on div "You can add custom HTML / CSS / Javascript or Liquid code right here." at bounding box center [340, 191] width 311 height 131
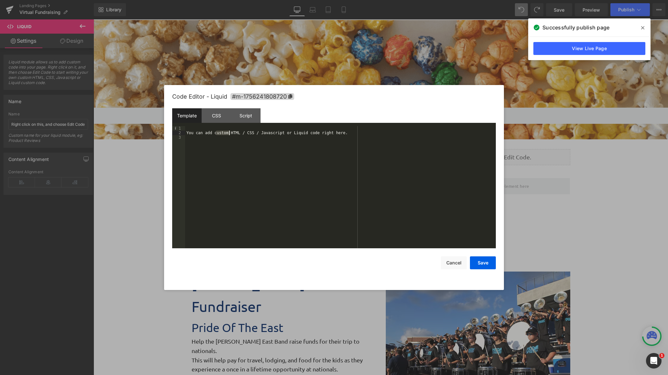
click at [227, 134] on div "You can add custom HTML / CSS / Javascript or Liquid code right here." at bounding box center [340, 191] width 311 height 131
click at [227, 128] on div at bounding box center [340, 191] width 311 height 131
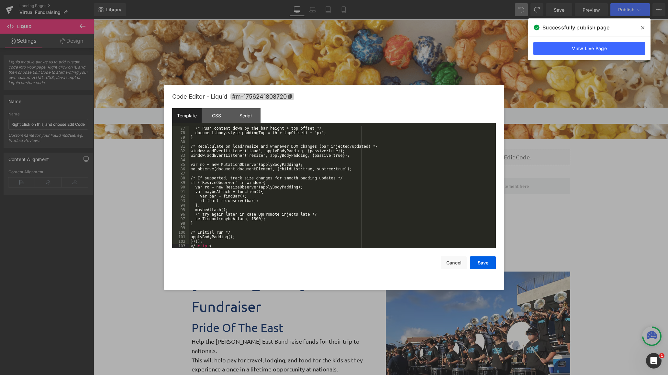
scroll to position [344, 0]
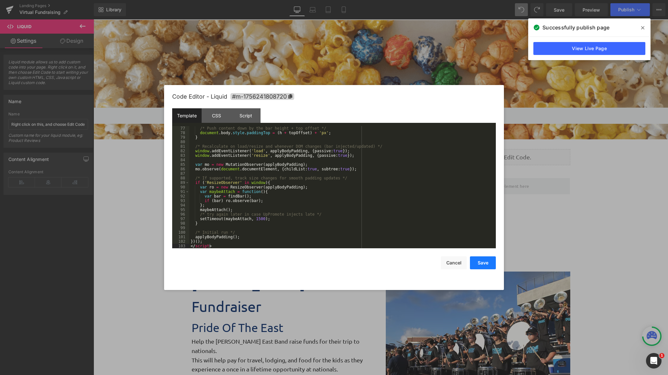
click at [485, 264] on button "Save" at bounding box center [483, 263] width 26 height 13
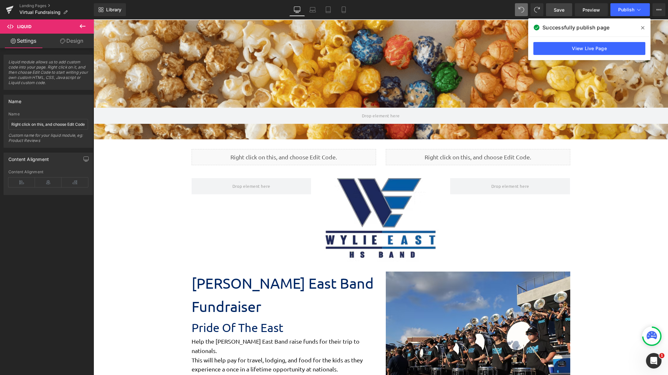
click at [507, 13] on span "Save" at bounding box center [559, 9] width 11 height 7
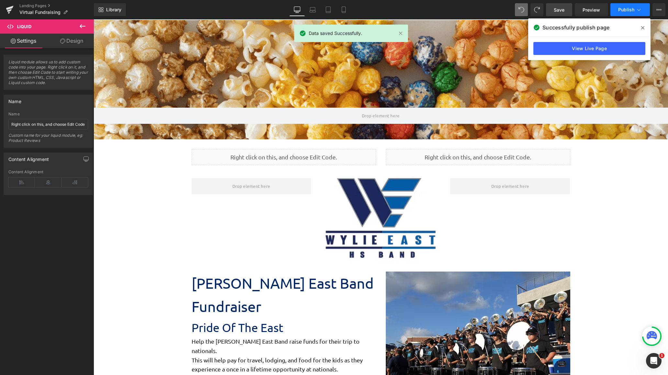
click at [507, 8] on span "Publish" at bounding box center [626, 9] width 16 height 5
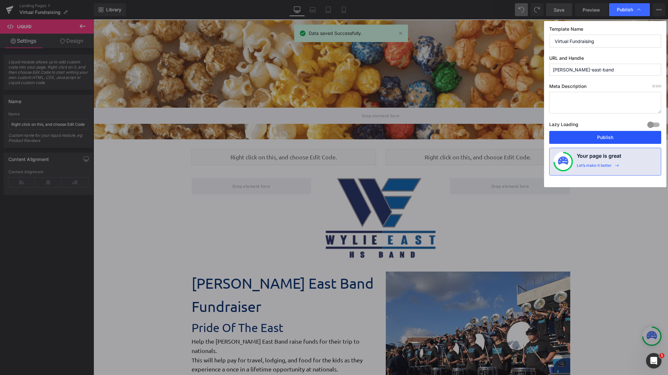
click at [507, 139] on button "Publish" at bounding box center [605, 137] width 112 height 13
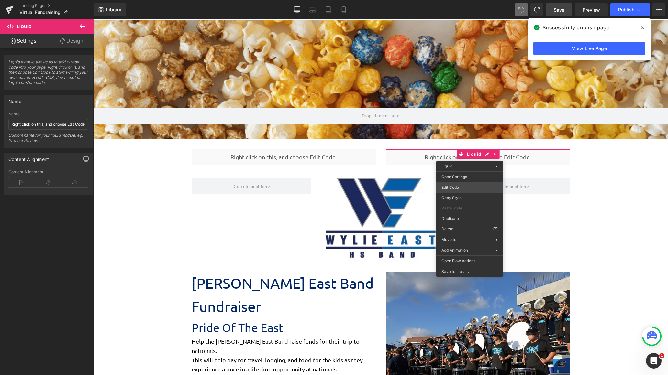
click at [469, 0] on div "Liquid You are previewing how the will restyle your page. You can not edit Elem…" at bounding box center [334, 0] width 668 height 0
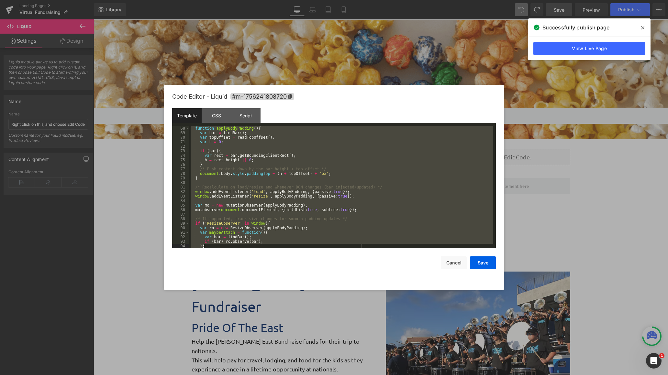
scroll to position [349, 0]
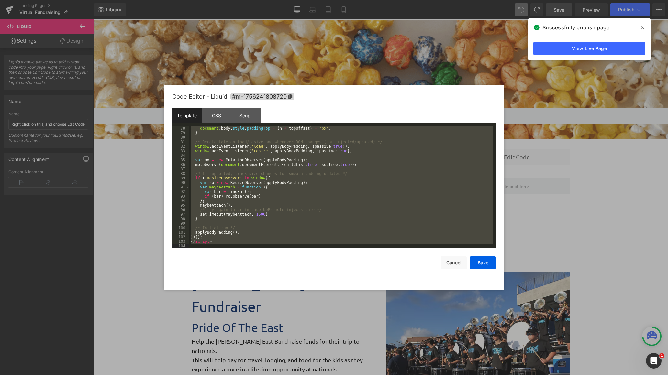
drag, startPoint x: 190, startPoint y: 127, endPoint x: 313, endPoint y: 319, distance: 227.9
click at [313, 319] on body "Liquid You are previewing how the will restyle your page. You can not edit Elem…" at bounding box center [334, 187] width 668 height 375
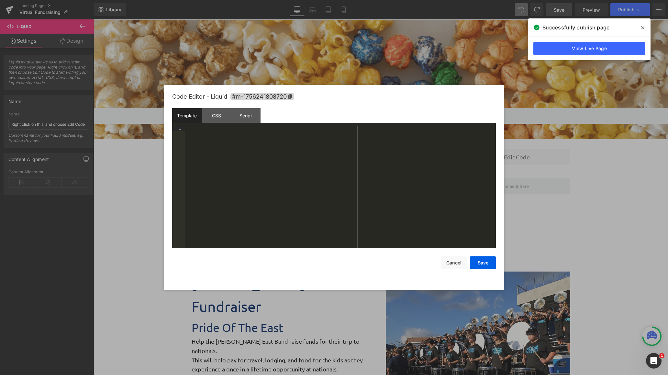
scroll to position [607, 0]
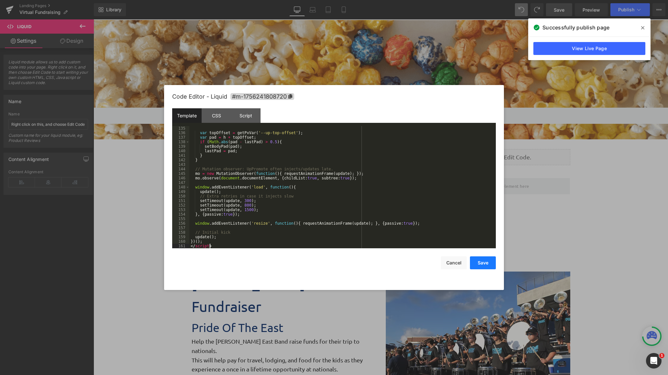
click at [481, 262] on button "Save" at bounding box center [483, 263] width 26 height 13
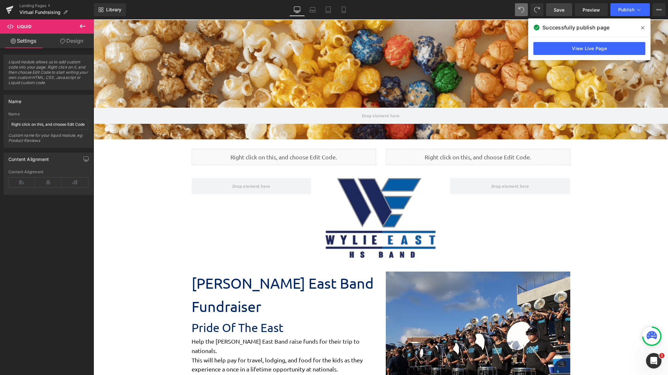
click at [507, 7] on span "Save" at bounding box center [559, 9] width 11 height 7
click at [328, 13] on icon at bounding box center [328, 10] width 5 height 6
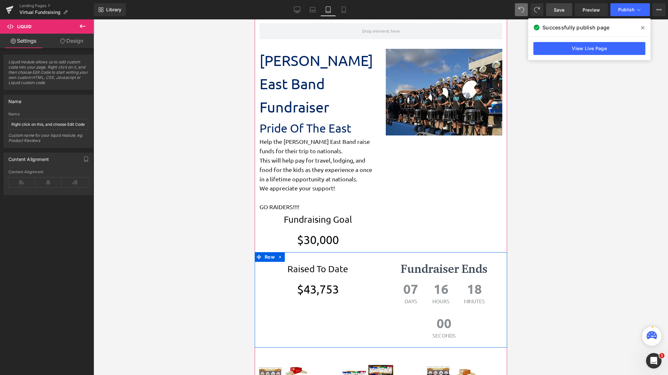
scroll to position [343, 0]
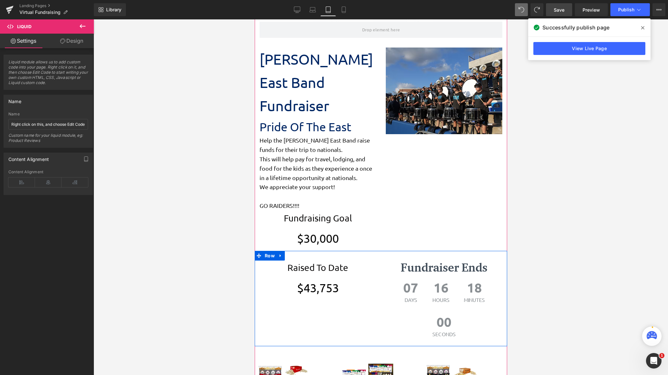
click at [331, 271] on div "Raised To Date Text Block $ 43,753 Counter Fundraiser Ends Heading 07 Days 16 H…" at bounding box center [380, 298] width 252 height 95
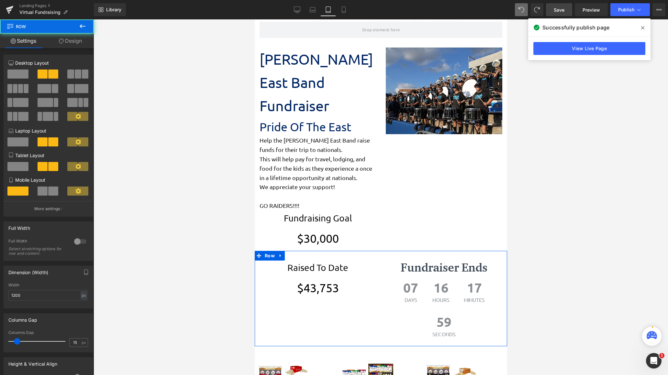
click at [69, 44] on link "Design" at bounding box center [70, 41] width 47 height 15
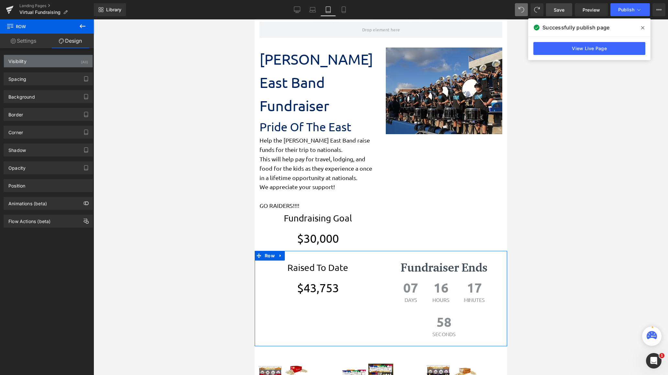
click at [43, 64] on div "Visibility (All)" at bounding box center [48, 61] width 89 height 12
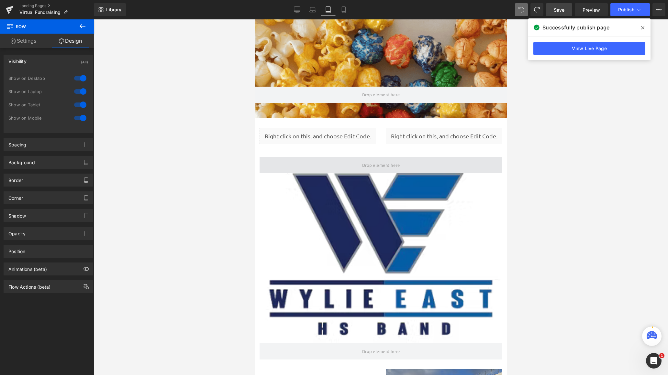
scroll to position [0, 0]
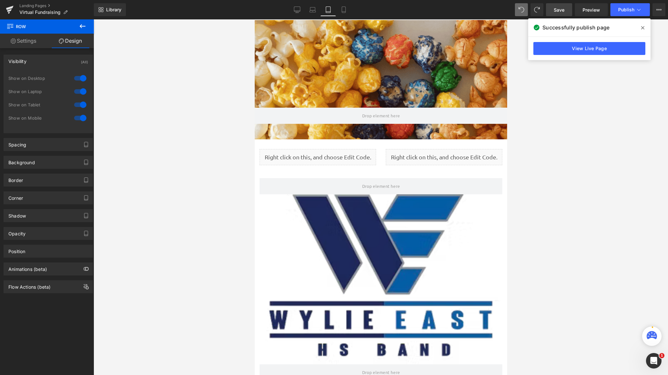
click at [507, 9] on span "Save" at bounding box center [559, 9] width 11 height 7
click at [290, 7] on icon at bounding box center [290, 9] width 6 height 5
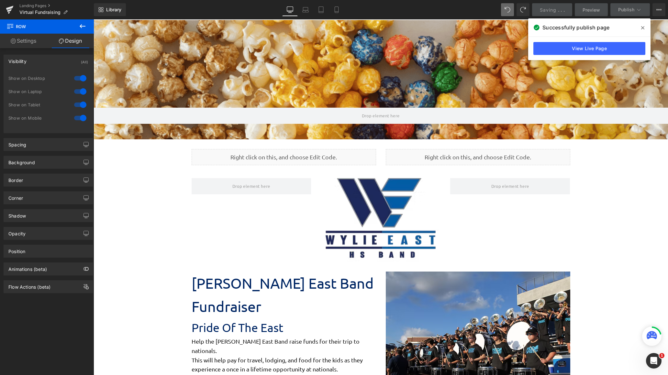
scroll to position [1068, 569]
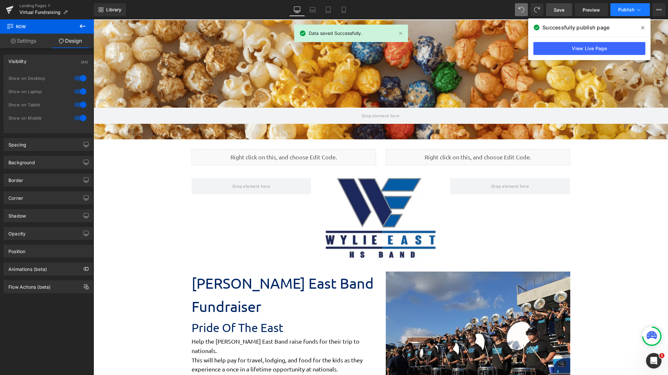
click at [507, 10] on span "Publish" at bounding box center [626, 9] width 16 height 5
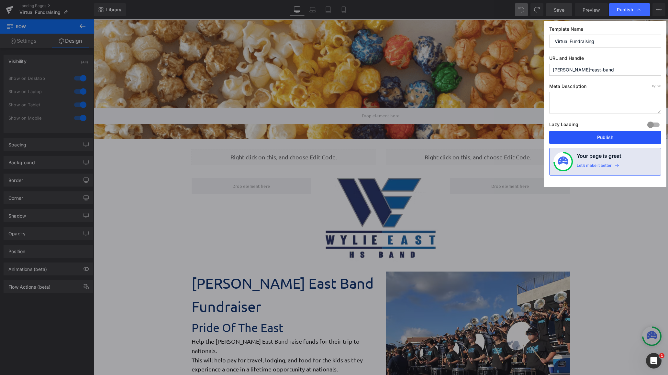
click at [507, 135] on button "Publish" at bounding box center [605, 137] width 112 height 13
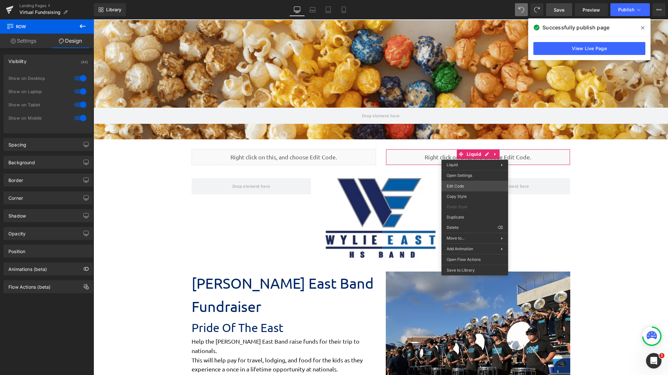
click at [472, 0] on div "Liquid You are previewing how the will restyle your page. You can not edit Elem…" at bounding box center [334, 0] width 668 height 0
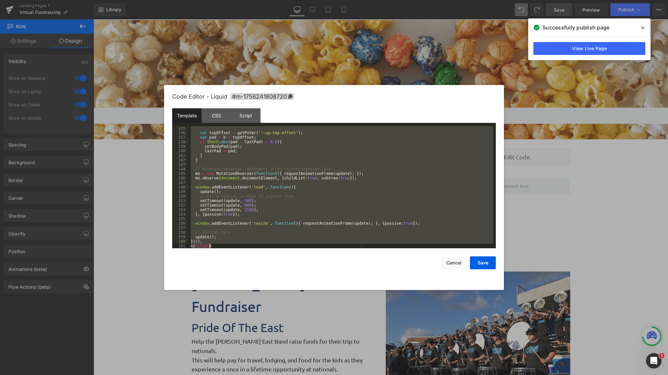
scroll to position [607, 0]
drag, startPoint x: 192, startPoint y: 127, endPoint x: 370, endPoint y: 367, distance: 298.7
click at [370, 367] on body "Liquid You are previewing how the will restyle your page. You can not edit Elem…" at bounding box center [334, 187] width 668 height 375
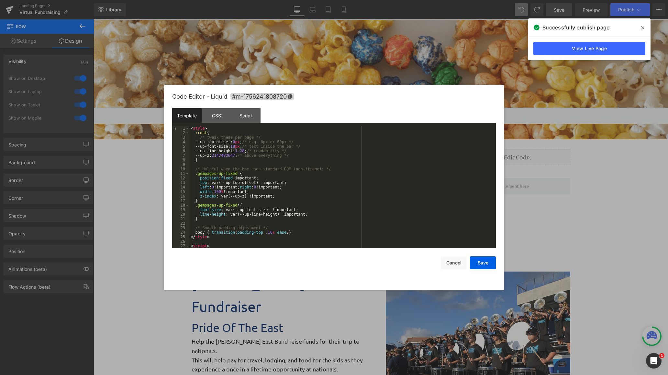
scroll to position [0, 0]
click at [486, 265] on button "Save" at bounding box center [483, 263] width 26 height 13
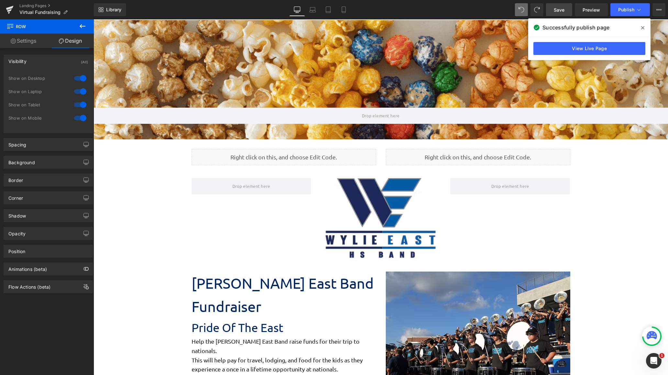
click at [507, 14] on link "Save" at bounding box center [559, 9] width 26 height 13
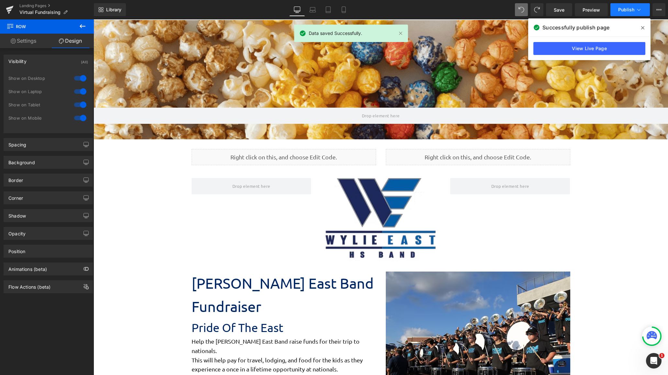
click at [507, 7] on span "Publish" at bounding box center [626, 9] width 16 height 5
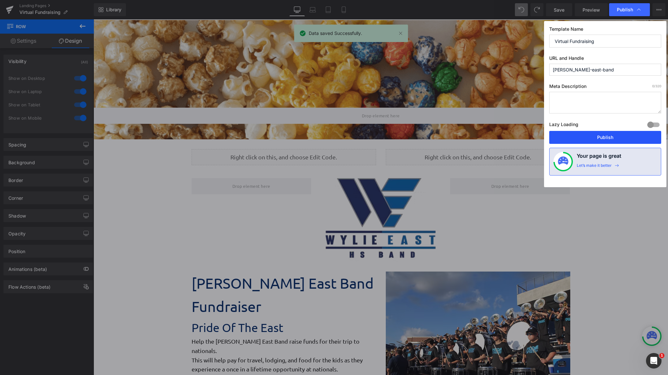
click at [507, 137] on button "Publish" at bounding box center [605, 137] width 112 height 13
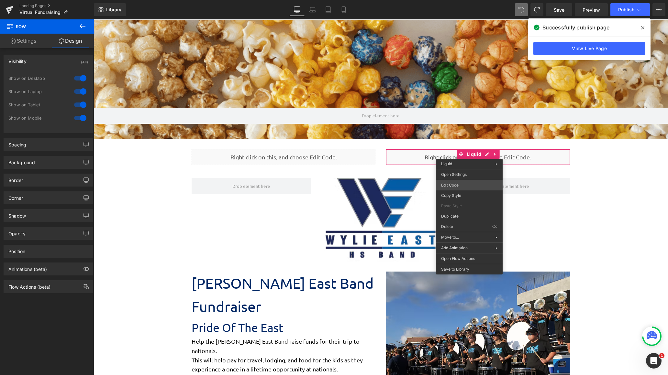
click at [461, 0] on div "Liquid You are previewing how the will restyle your page. You can not edit Elem…" at bounding box center [334, 0] width 668 height 0
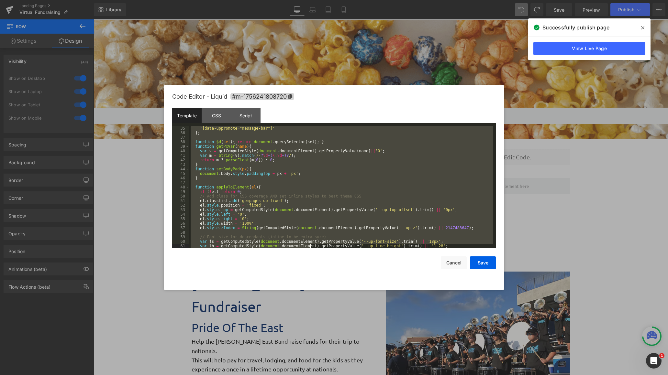
scroll to position [607, 0]
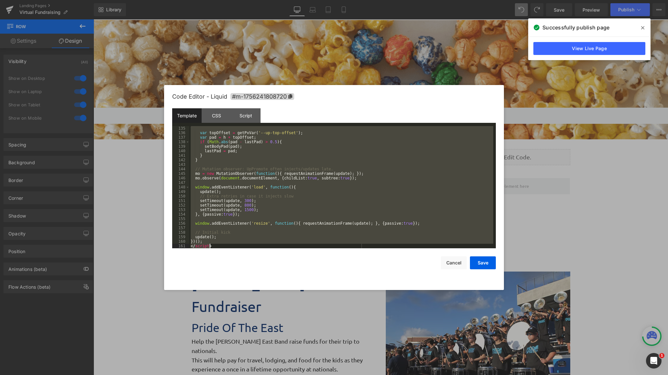
drag, startPoint x: 193, startPoint y: 128, endPoint x: 321, endPoint y: 358, distance: 262.5
click at [320, 363] on body "Liquid You are previewing how the will restyle your page. You can not edit Elem…" at bounding box center [334, 187] width 668 height 375
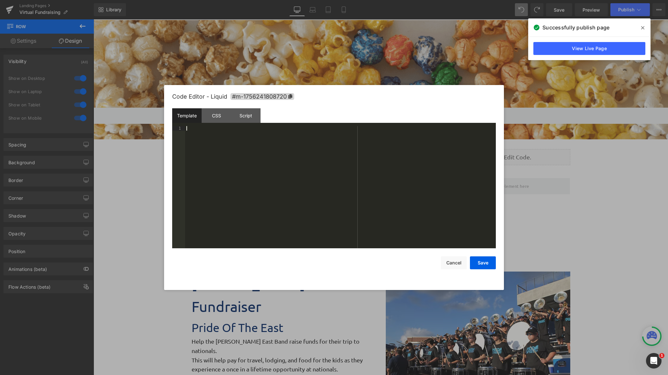
scroll to position [689, 0]
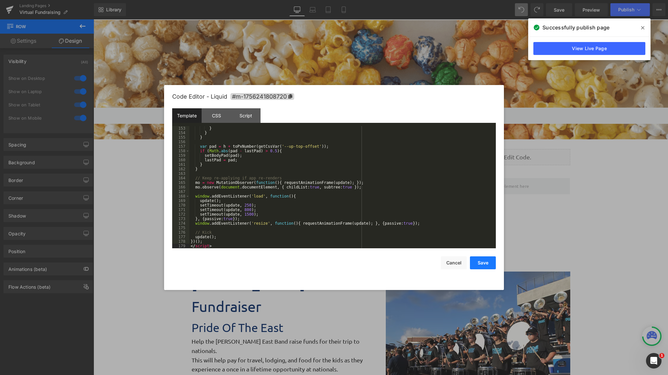
click at [487, 261] on button "Save" at bounding box center [483, 263] width 26 height 13
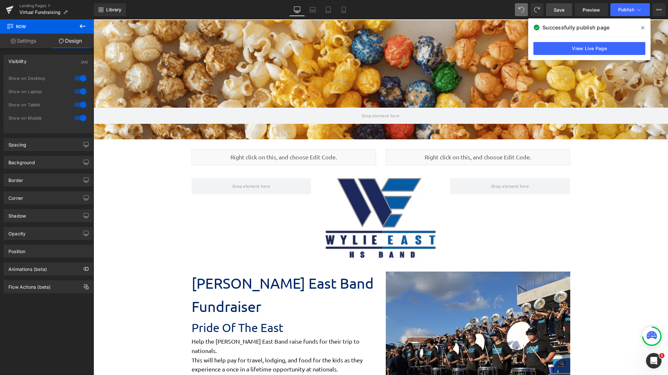
click at [507, 12] on span "Save" at bounding box center [559, 9] width 11 height 7
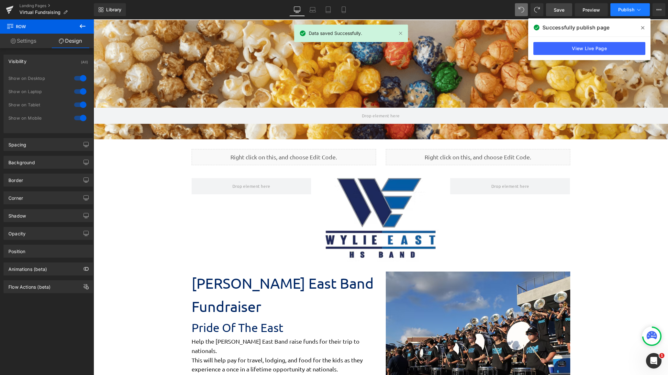
click at [507, 8] on span "Publish" at bounding box center [626, 9] width 16 height 5
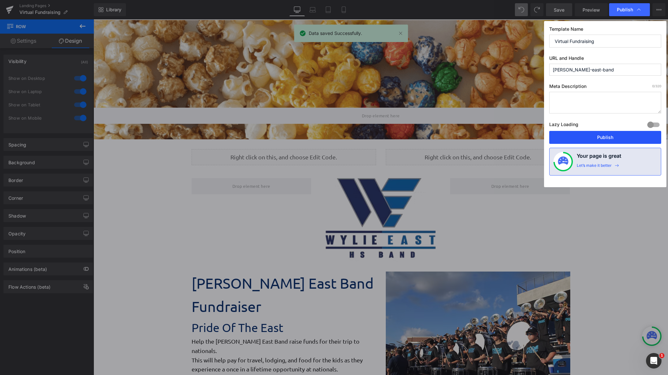
click at [507, 140] on button "Publish" at bounding box center [605, 137] width 112 height 13
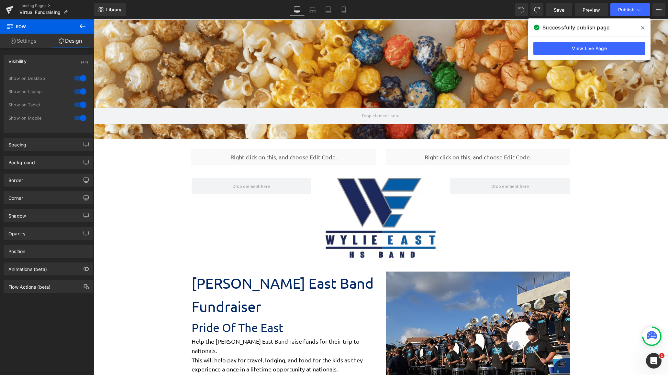
scroll to position [1068, 569]
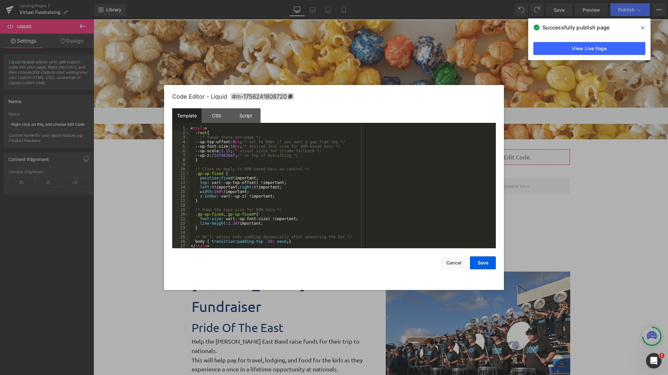
click at [463, 0] on div "Liquid You are previewing how the will restyle your page. You can not edit Elem…" at bounding box center [334, 0] width 668 height 0
click at [190, 128] on div "< style > :root { /* Tweak these per-page */ --up-top-offset: 0 px ; /* set to …" at bounding box center [341, 191] width 304 height 131
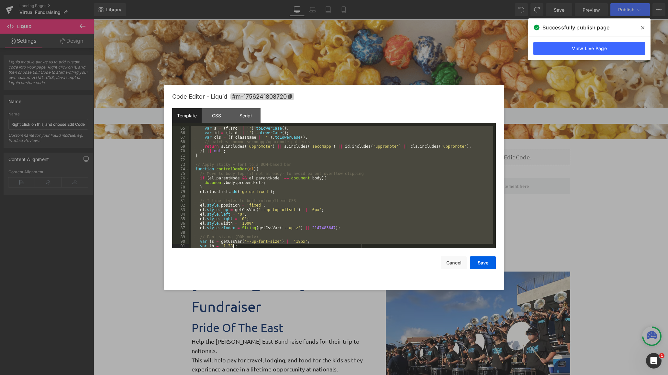
scroll to position [689, 0]
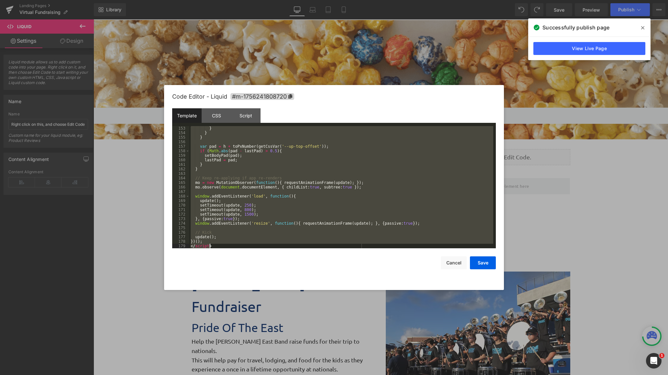
drag, startPoint x: 190, startPoint y: 128, endPoint x: 371, endPoint y: 351, distance: 287.3
click at [371, 351] on body "Liquid You are previewing how the will restyle your page. You can not edit Elem…" at bounding box center [334, 187] width 668 height 375
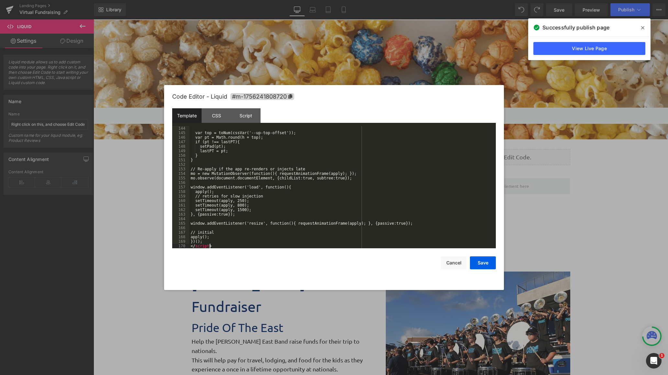
scroll to position [648, 0]
click at [482, 262] on button "Save" at bounding box center [483, 263] width 26 height 13
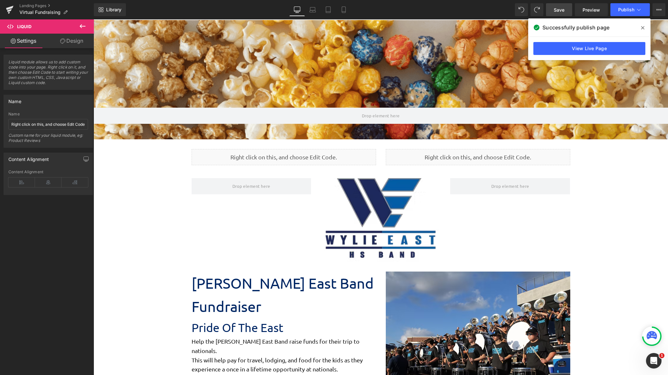
click at [560, 12] on span "Save" at bounding box center [559, 9] width 11 height 7
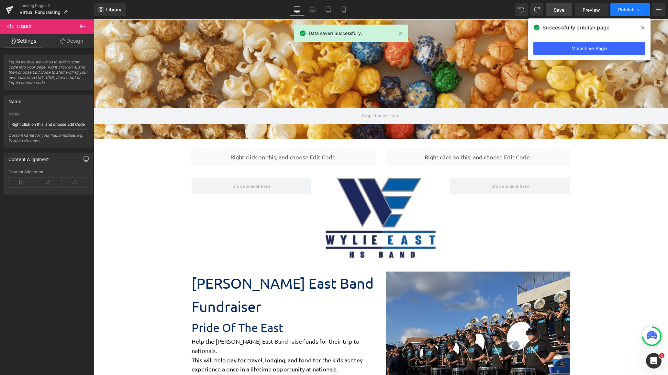
click at [627, 10] on span "Publish" at bounding box center [626, 9] width 16 height 5
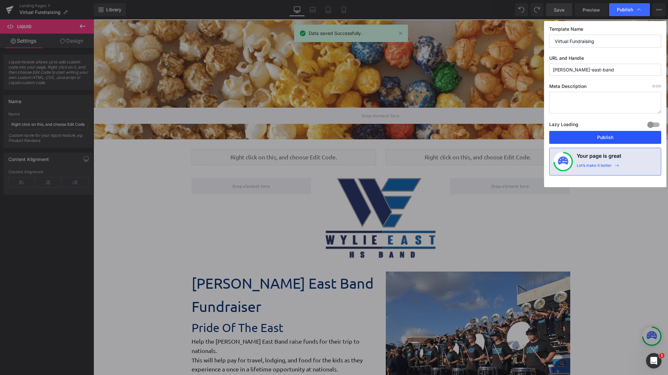
click at [615, 138] on button "Publish" at bounding box center [605, 137] width 112 height 13
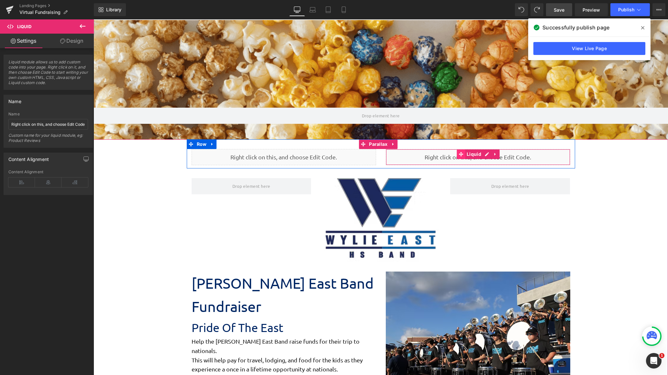
click at [461, 157] on icon at bounding box center [461, 154] width 5 height 5
click at [493, 155] on icon at bounding box center [495, 154] width 5 height 5
click at [498, 156] on icon at bounding box center [499, 154] width 5 height 5
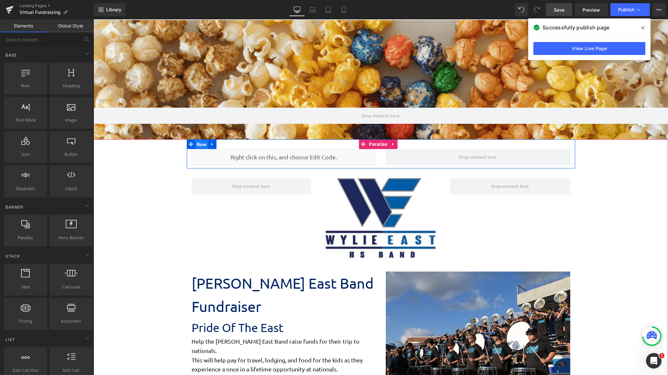
click at [199, 144] on span "Row" at bounding box center [201, 145] width 13 height 10
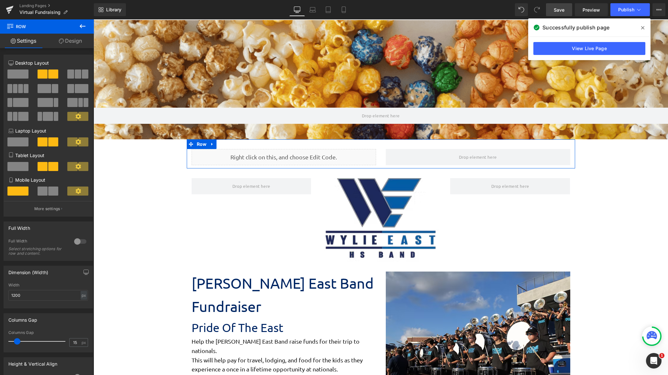
click at [17, 76] on span at bounding box center [17, 74] width 21 height 9
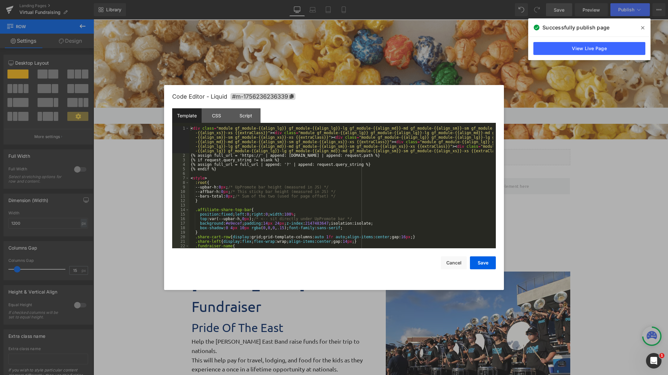
click at [365, 0] on div "Row You are previewing how the will restyle your page. You can not edit Element…" at bounding box center [334, 0] width 668 height 0
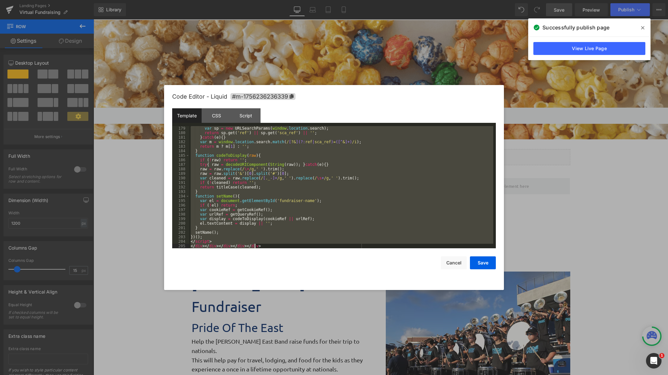
scroll to position [856, 0]
drag, startPoint x: 191, startPoint y: 128, endPoint x: 373, endPoint y: 335, distance: 276.2
click at [374, 335] on body "Row You are previewing how the will restyle your page. You can not edit Element…" at bounding box center [334, 187] width 668 height 375
click at [452, 261] on button "Cancel" at bounding box center [454, 263] width 26 height 13
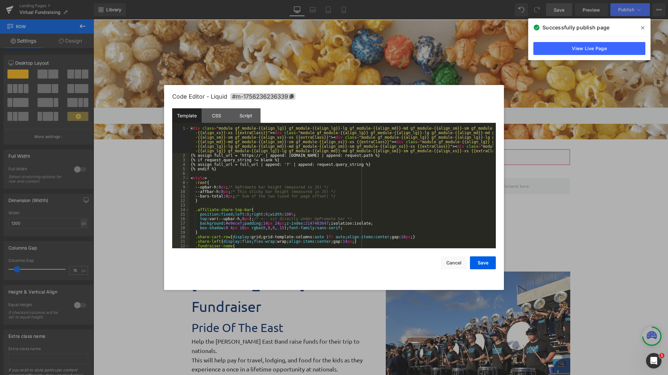
click at [380, 0] on div "Row You are previewing how the will restyle your page. You can not edit Element…" at bounding box center [334, 0] width 668 height 0
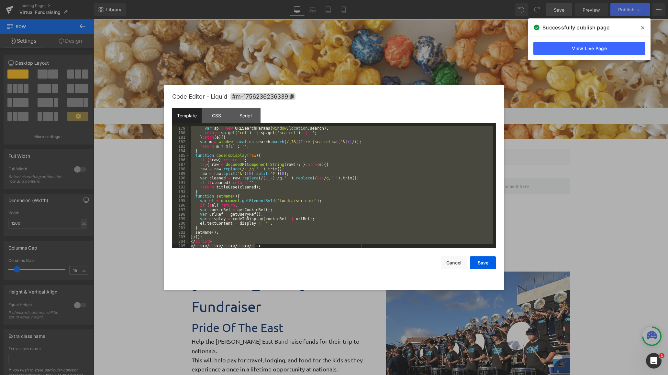
drag, startPoint x: 191, startPoint y: 127, endPoint x: 450, endPoint y: 380, distance: 361.8
click at [450, 375] on html "Row You are previewing how the will restyle your page. You can not edit Element…" at bounding box center [334, 187] width 668 height 375
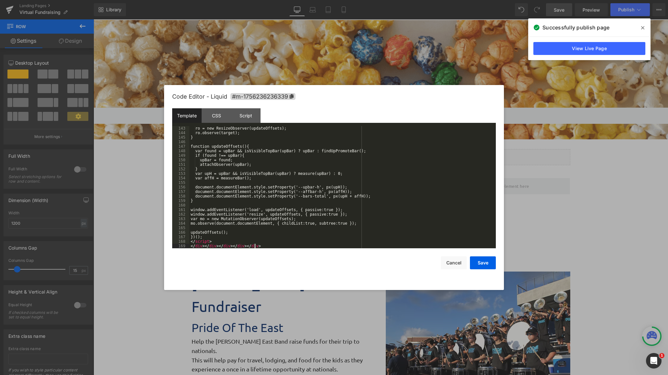
scroll to position [693, 0]
click at [483, 263] on button "Save" at bounding box center [483, 263] width 26 height 13
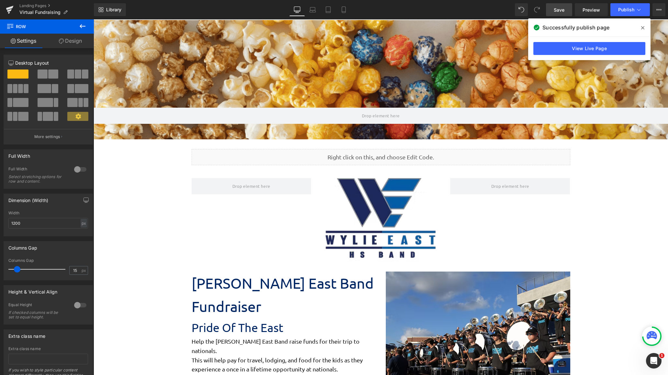
click at [562, 13] on link "Save" at bounding box center [559, 9] width 26 height 13
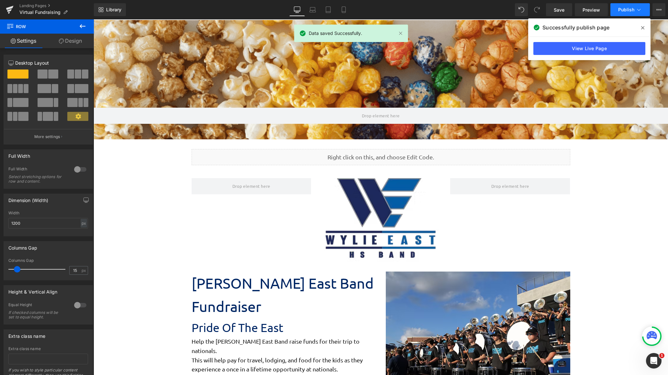
click at [625, 9] on span "Publish" at bounding box center [626, 9] width 16 height 5
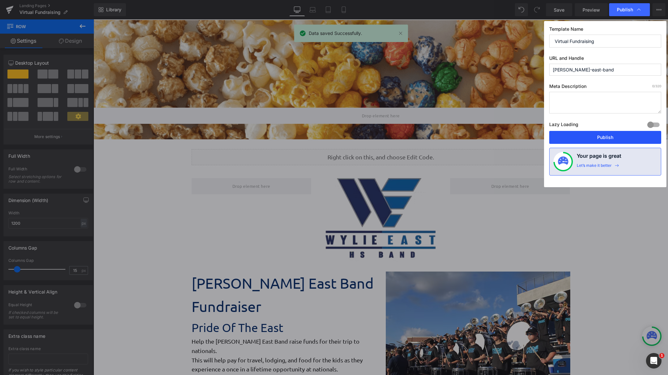
click at [615, 133] on button "Publish" at bounding box center [605, 137] width 112 height 13
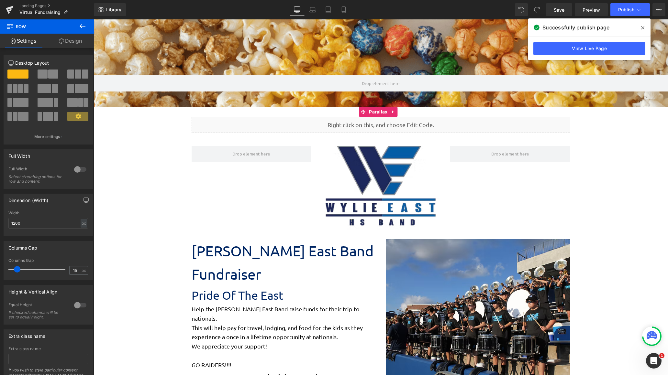
scroll to position [0, 0]
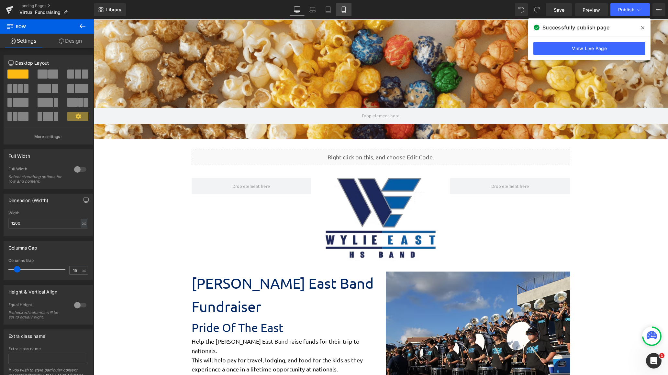
click at [343, 9] on icon at bounding box center [343, 9] width 6 height 6
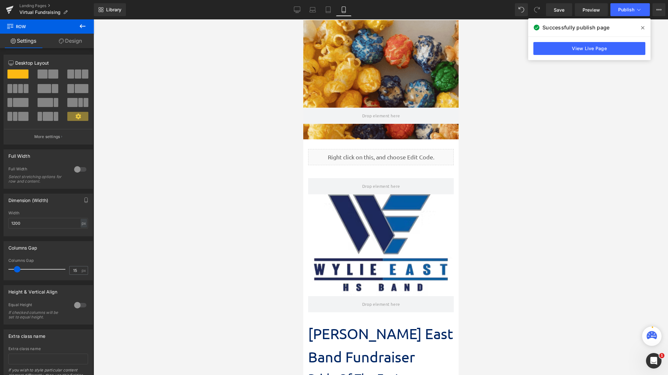
scroll to position [3, 3]
click at [332, 10] on link "Tablet" at bounding box center [328, 9] width 16 height 13
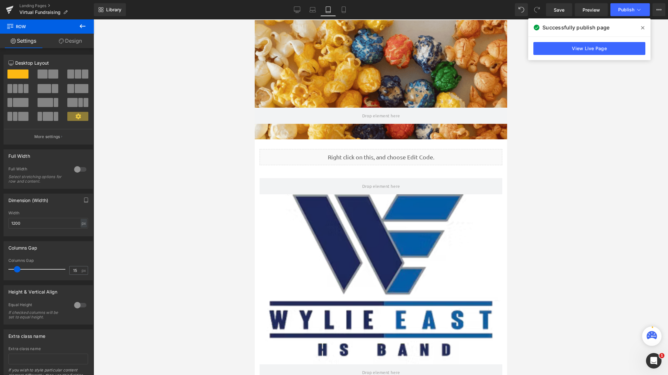
scroll to position [1282, 248]
click at [299, 9] on icon at bounding box center [297, 9] width 6 height 6
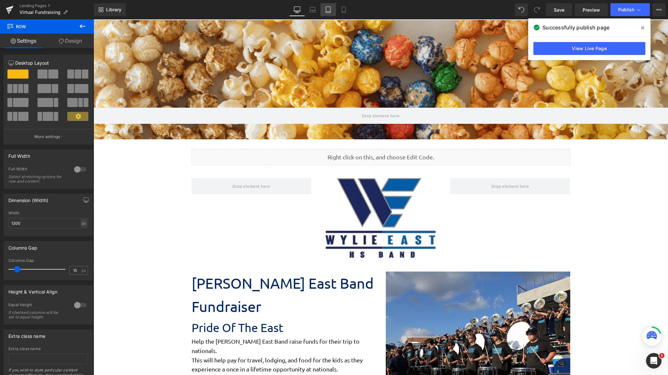
scroll to position [1068, 569]
click at [327, 12] on icon at bounding box center [328, 9] width 6 height 6
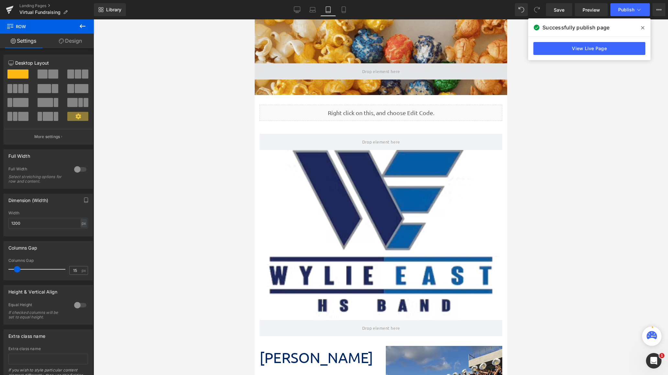
scroll to position [0, 0]
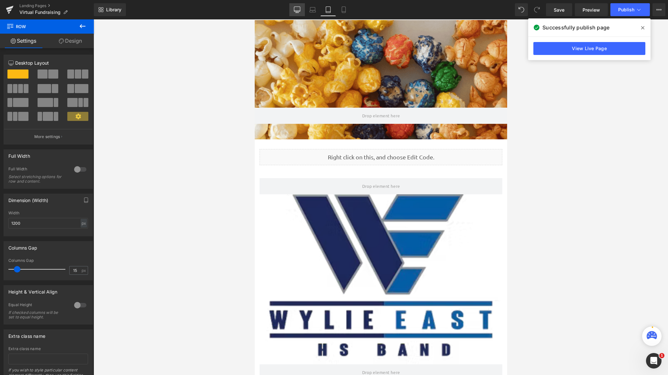
click at [295, 11] on icon at bounding box center [297, 9] width 6 height 5
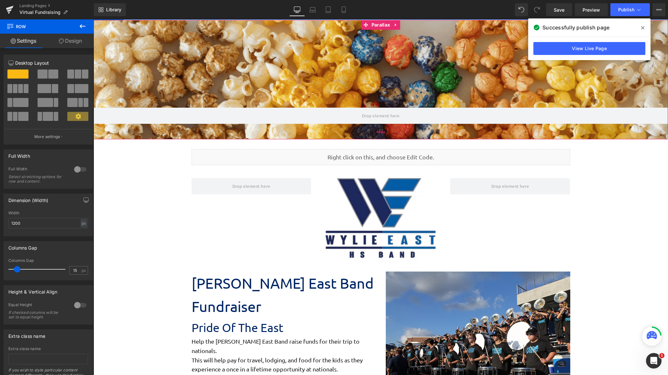
scroll to position [1068, 569]
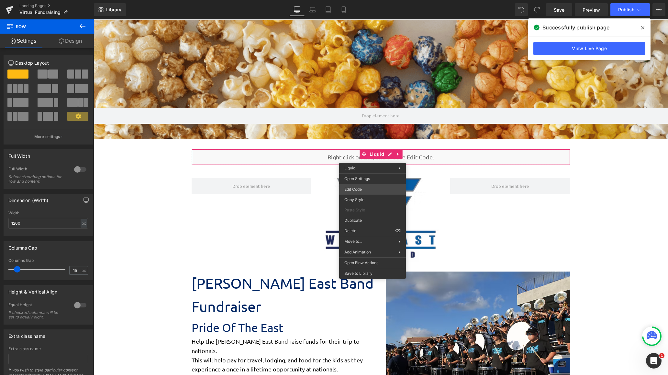
click at [371, 0] on div "Row You are previewing how the will restyle your page. You can not edit Element…" at bounding box center [334, 0] width 668 height 0
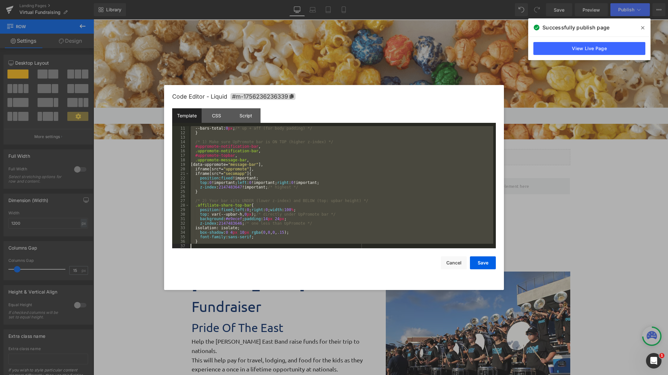
scroll to position [693, 0]
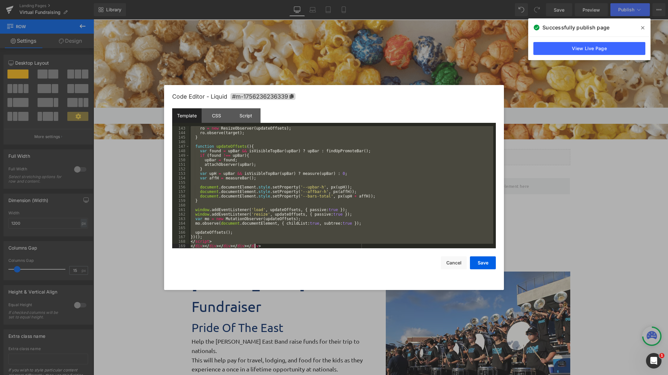
drag, startPoint x: 191, startPoint y: 128, endPoint x: 362, endPoint y: 379, distance: 304.2
click at [362, 375] on html "Row You are previewing how the will restyle your page. You can not edit Element…" at bounding box center [334, 187] width 668 height 375
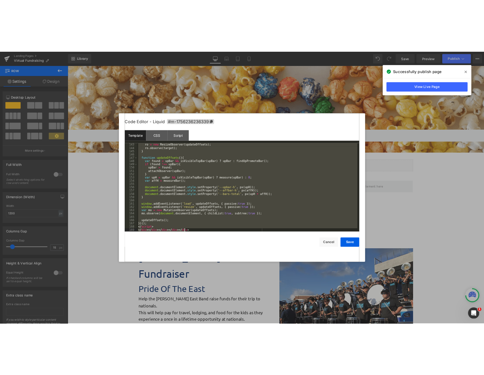
scroll to position [956, 0]
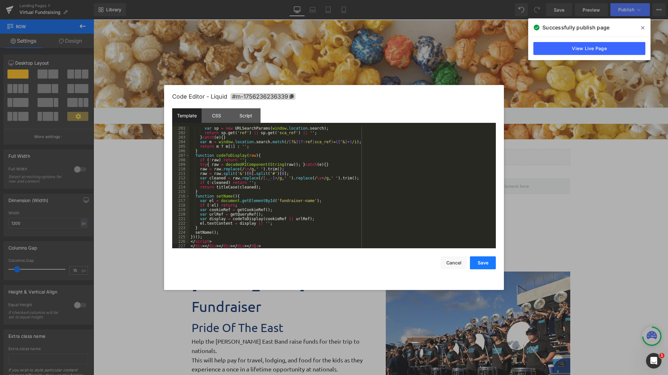
click at [493, 261] on button "Save" at bounding box center [483, 263] width 26 height 13
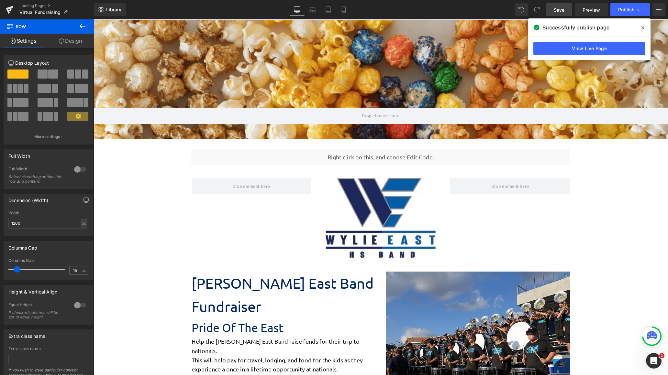
click at [555, 10] on span "Save" at bounding box center [559, 9] width 11 height 7
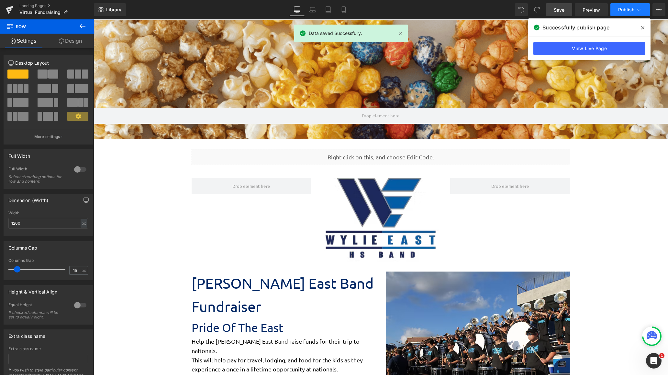
click at [625, 8] on span "Publish" at bounding box center [626, 9] width 16 height 5
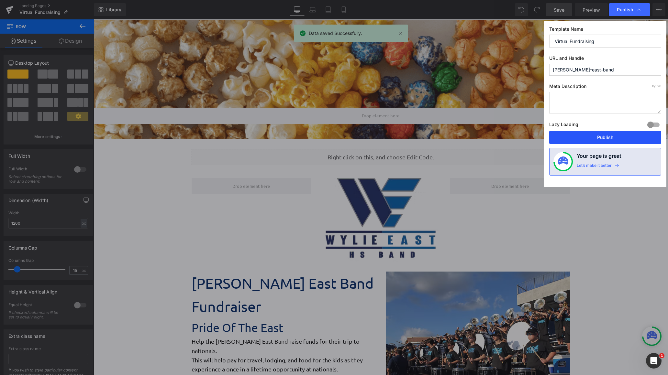
click at [621, 138] on button "Publish" at bounding box center [605, 137] width 112 height 13
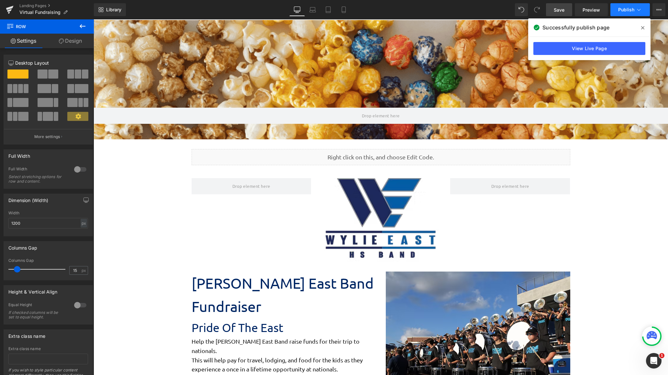
click at [627, 10] on span "Publish" at bounding box center [626, 9] width 16 height 5
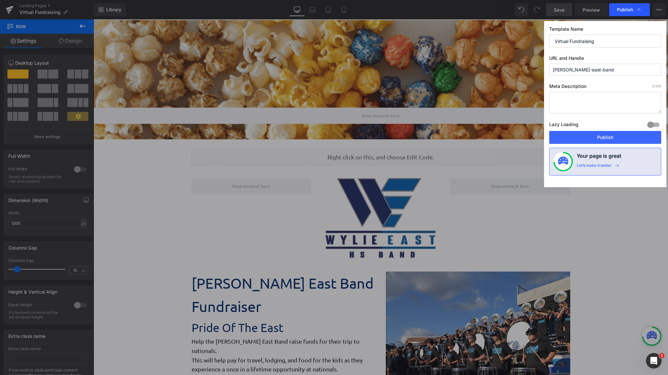
click at [625, 14] on div "Publish" at bounding box center [629, 9] width 41 height 13
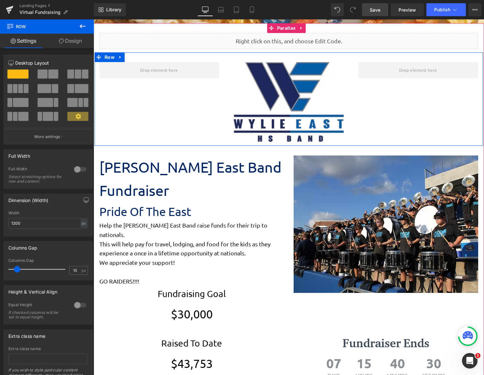
scroll to position [162, 0]
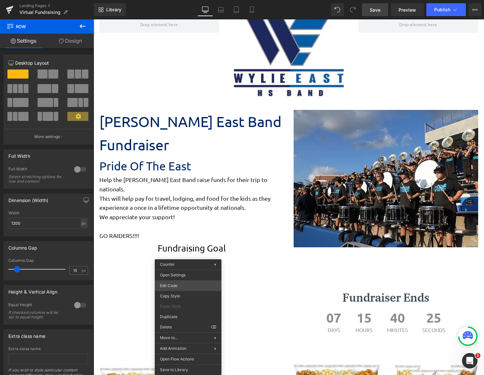
click at [191, 0] on div "Row You are previewing how the will restyle your page. You can not edit Element…" at bounding box center [242, 0] width 484 height 0
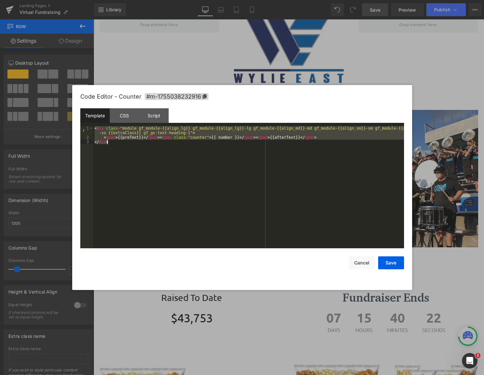
drag, startPoint x: 95, startPoint y: 129, endPoint x: 166, endPoint y: 215, distance: 110.8
click at [166, 215] on div "< div class = "module gf_module-{{align_lg}} gf_module-{{align_lg}}-lg gf_modul…" at bounding box center [248, 194] width 311 height 136
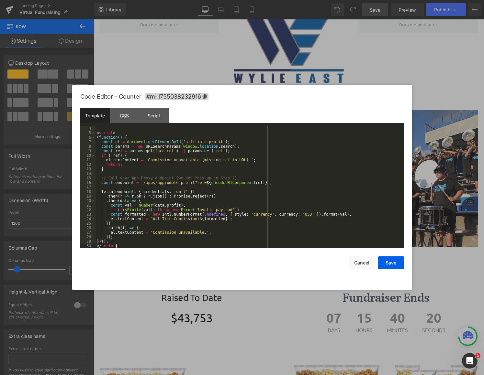
scroll to position [14, 0]
click at [393, 267] on button "Save" at bounding box center [391, 263] width 26 height 13
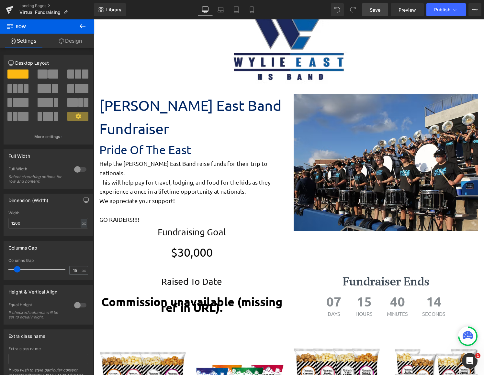
scroll to position [194, 0]
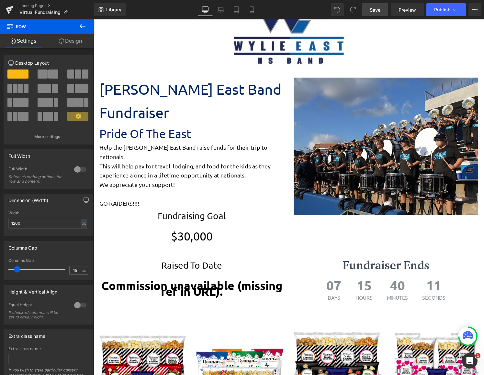
click at [376, 14] on link "Save" at bounding box center [375, 9] width 26 height 13
